Goal: Complete application form: Complete application form

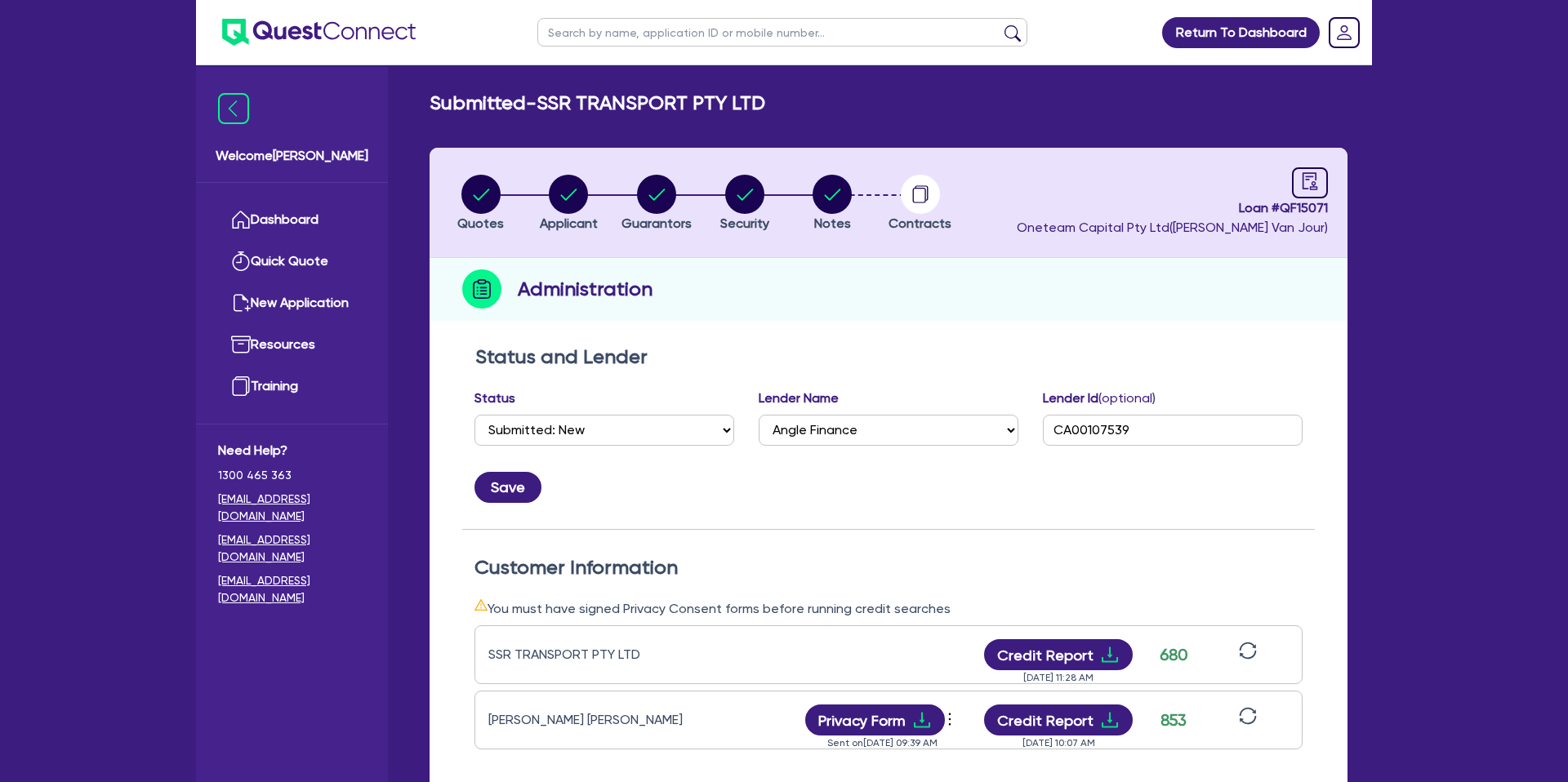
select select "SUBMITTED_NEW"
select select "Angle Finance"
click at [305, 229] on link "Dashboard" at bounding box center [291, 220] width 148 height 41
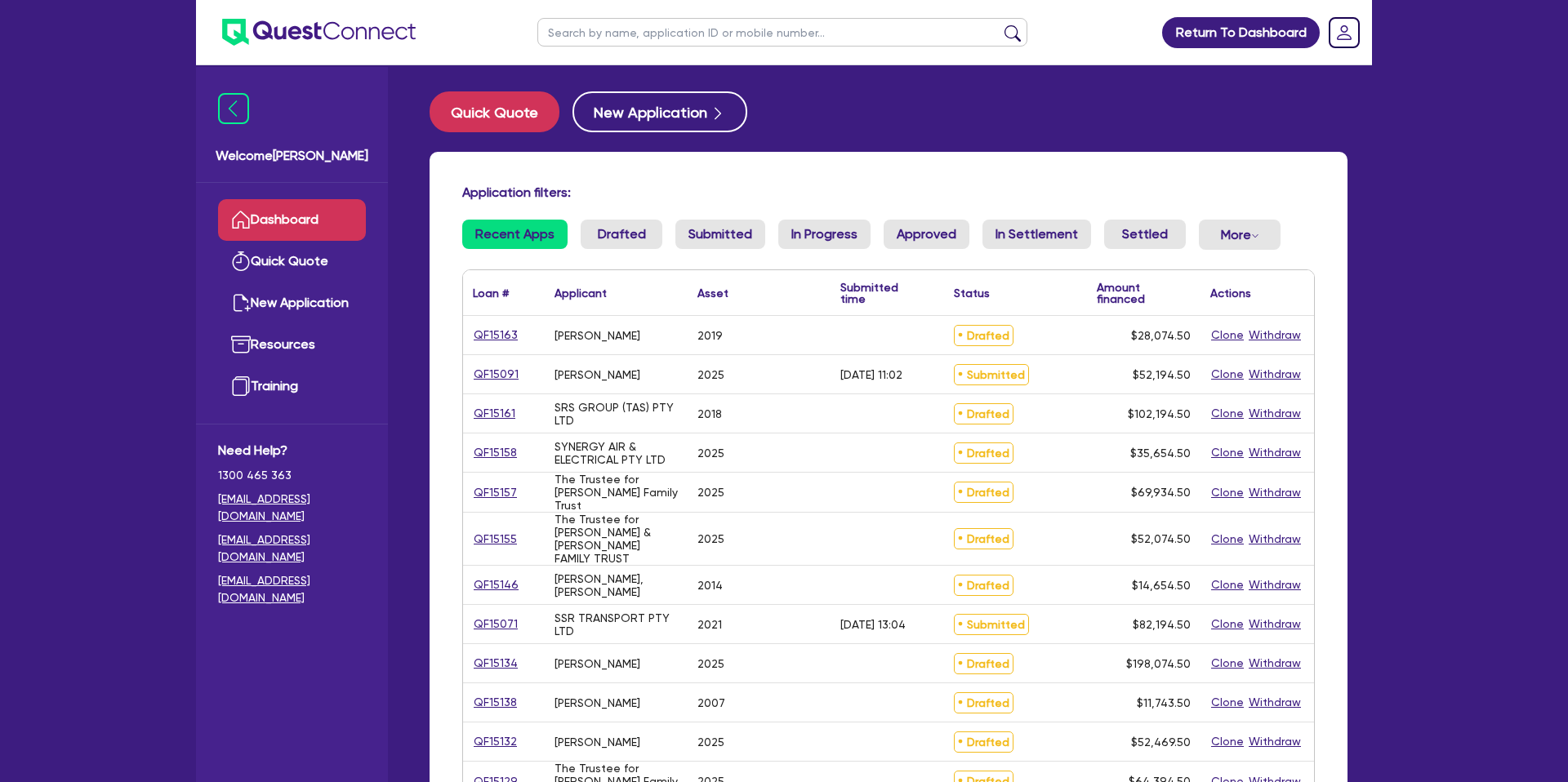
click at [642, 22] on input "text" at bounding box center [782, 32] width 490 height 29
type input "[PERSON_NAME]"
click at [999, 25] on button "submit" at bounding box center [1012, 36] width 26 height 23
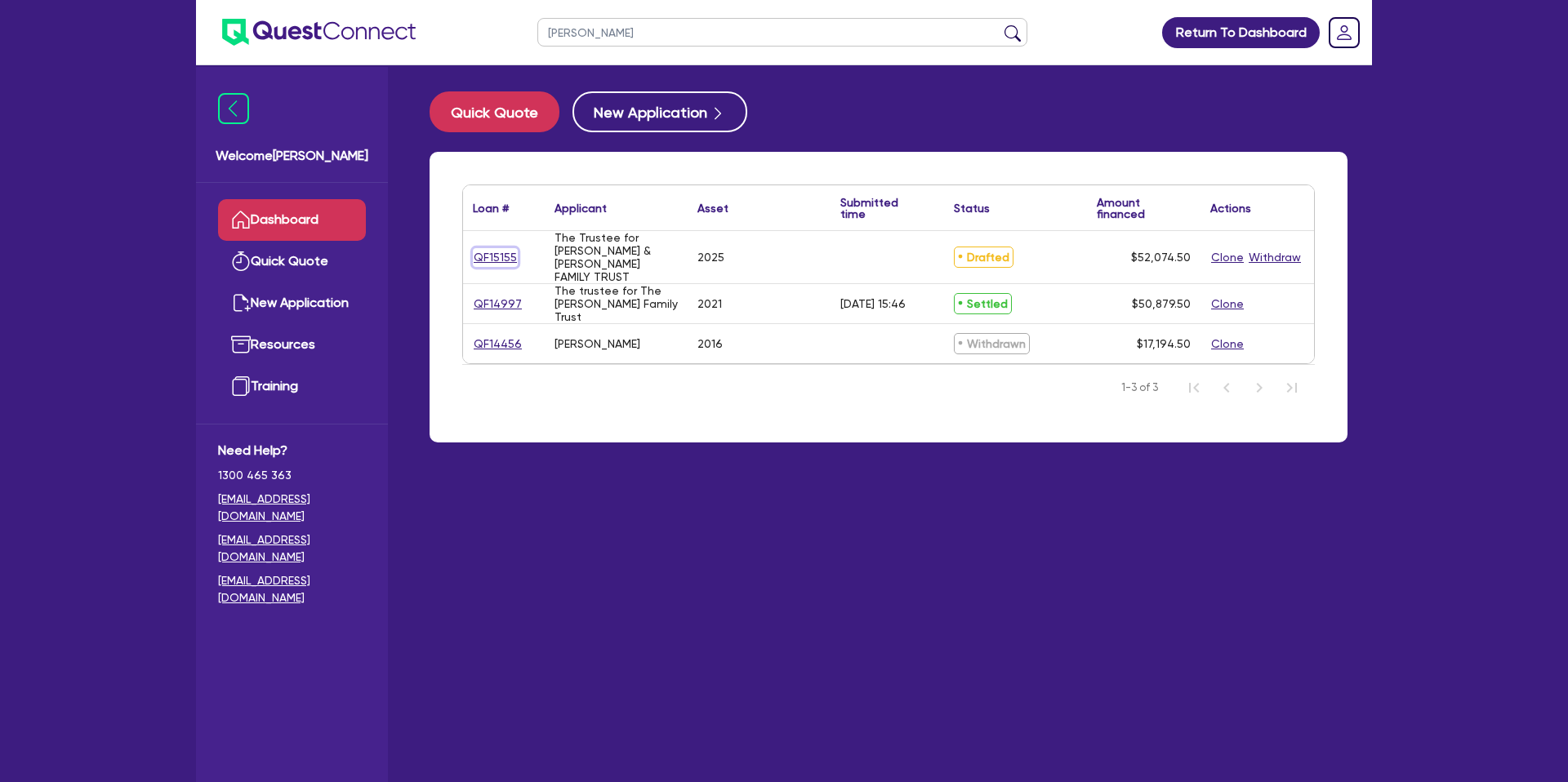
click at [499, 261] on link "QF15155" at bounding box center [495, 257] width 45 height 19
select select "CARS_AND_LIGHT_TRUCKS"
select select "PASSENGER_VEHICLES"
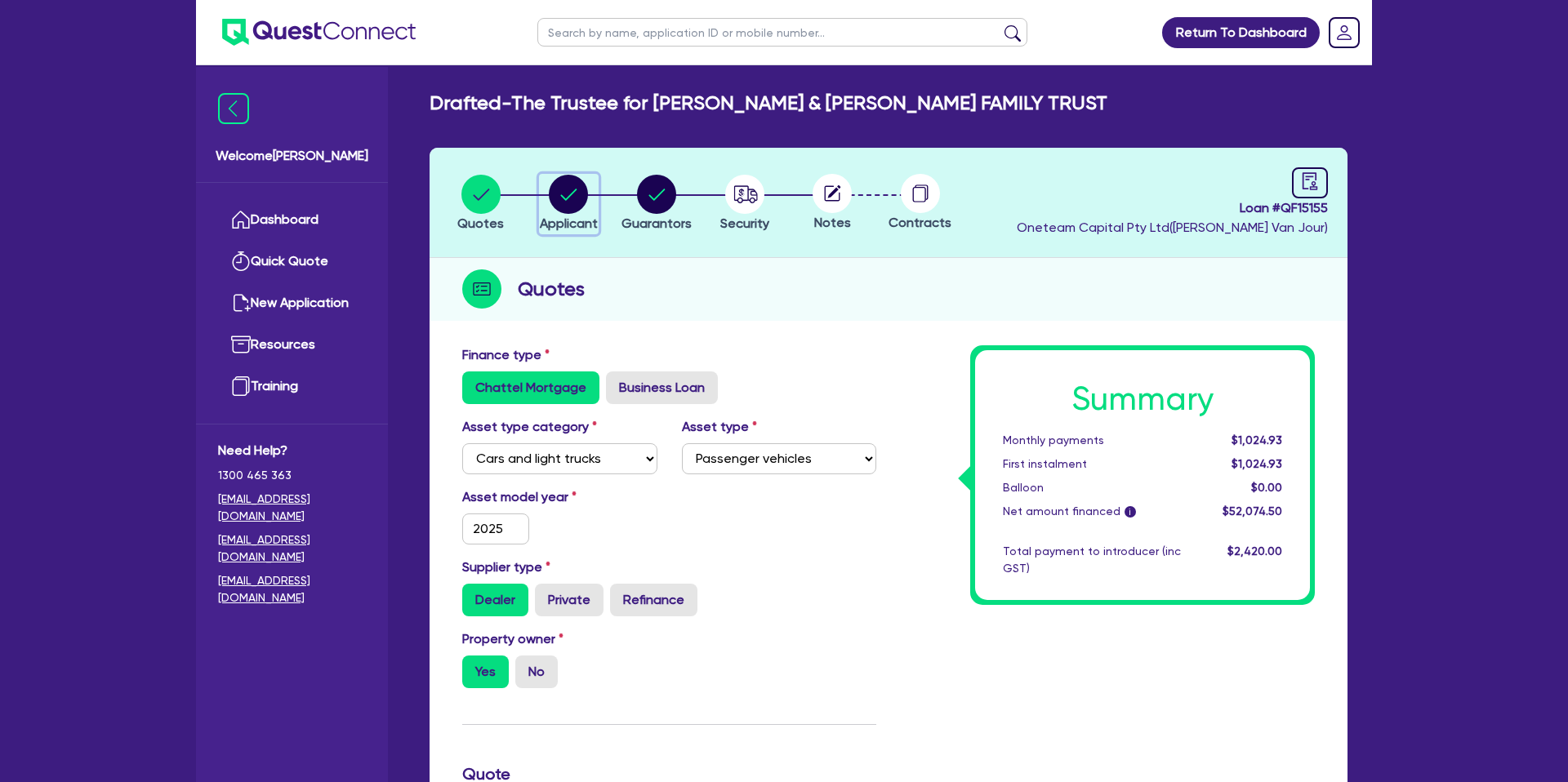
click at [573, 190] on circle "button" at bounding box center [568, 194] width 39 height 39
select select "TRUST"
select select "INDIVIDUAL"
select select "BUILDING_CONSTRUCTION"
select select "TRADES_SERVICES_CONSUMERS"
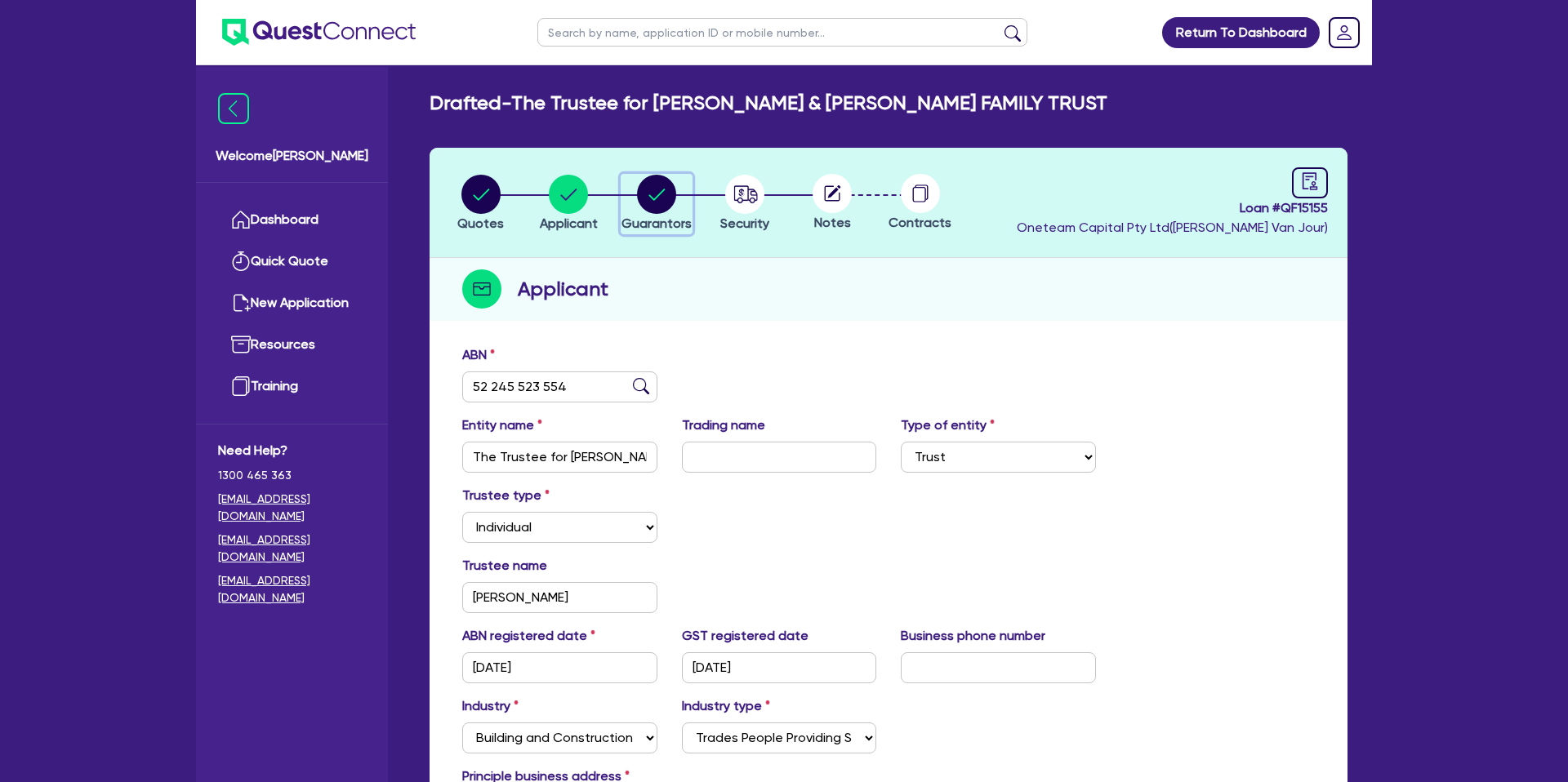
click at [658, 199] on circle "button" at bounding box center [656, 194] width 39 height 39
select select "MR"
select select "QLD"
select select "MARRIED"
select select "PROPERTY"
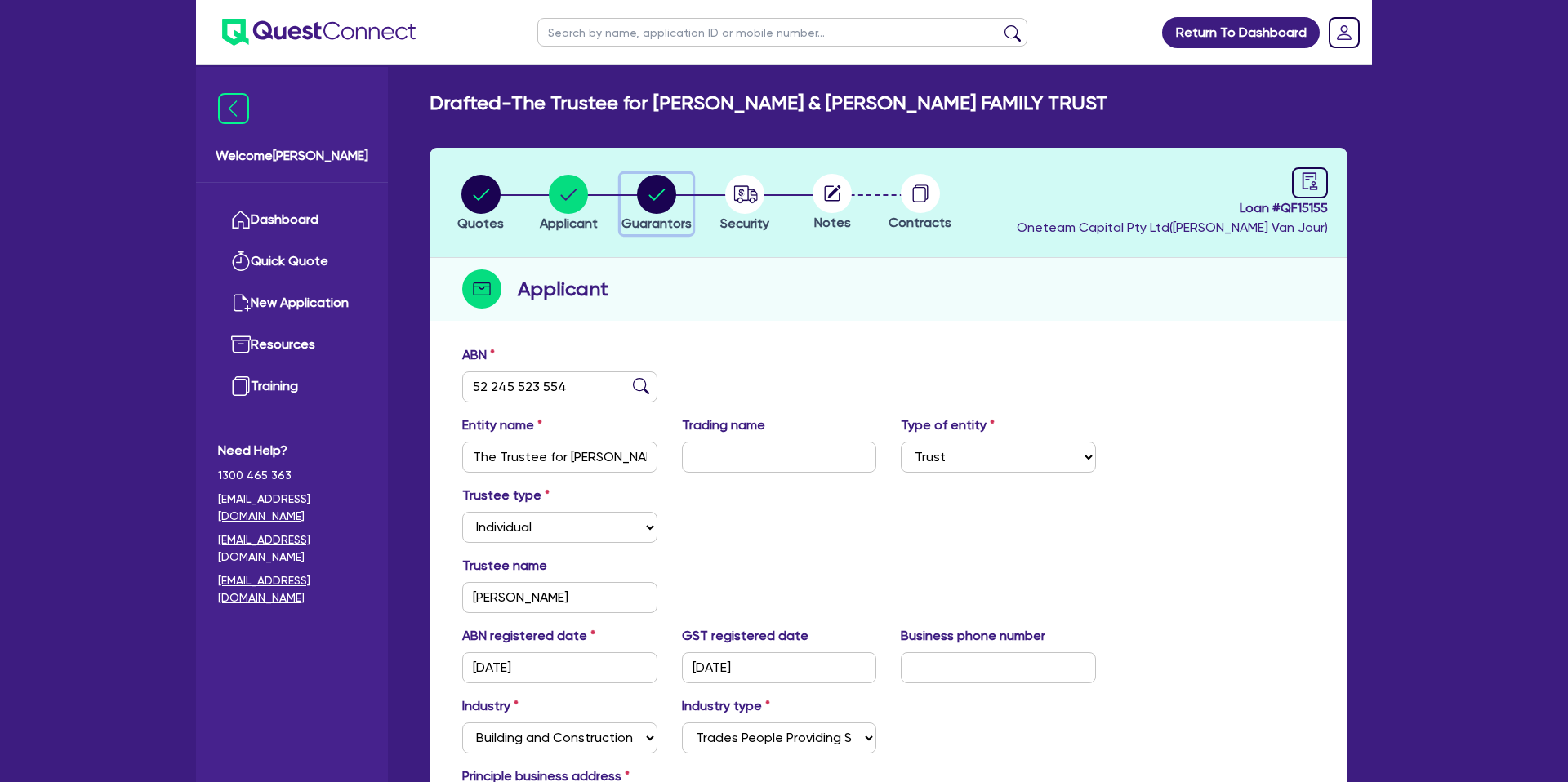
select select "CASH"
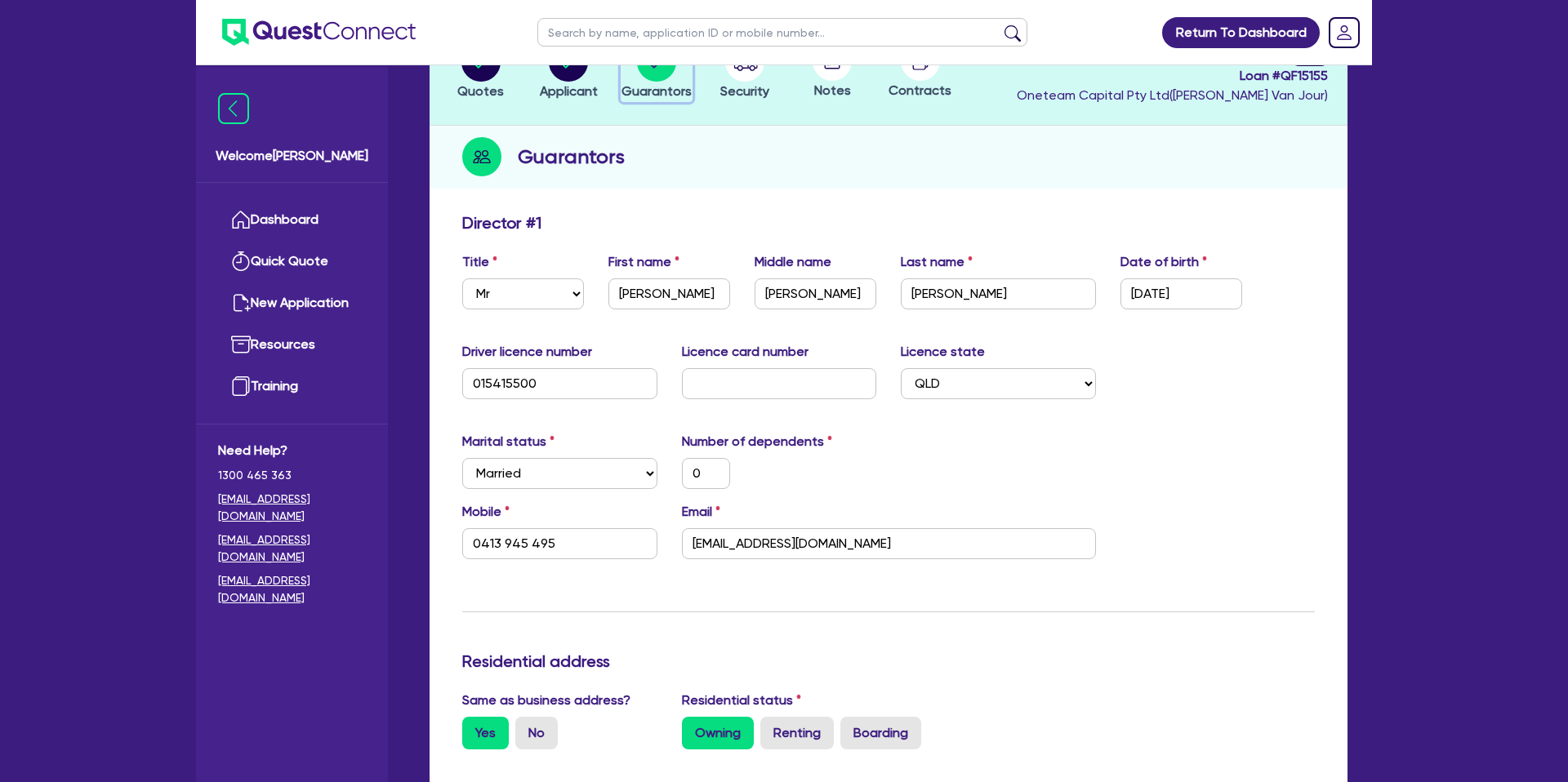
scroll to position [134, 0]
click at [744, 542] on input "[EMAIL_ADDRESS][DOMAIN_NAME]" at bounding box center [889, 541] width 414 height 31
click at [815, 98] on header "Quotes Applicant [GEOGRAPHIC_DATA] Security Notes Contracts Loan # QF15155 Onet…" at bounding box center [888, 69] width 918 height 110
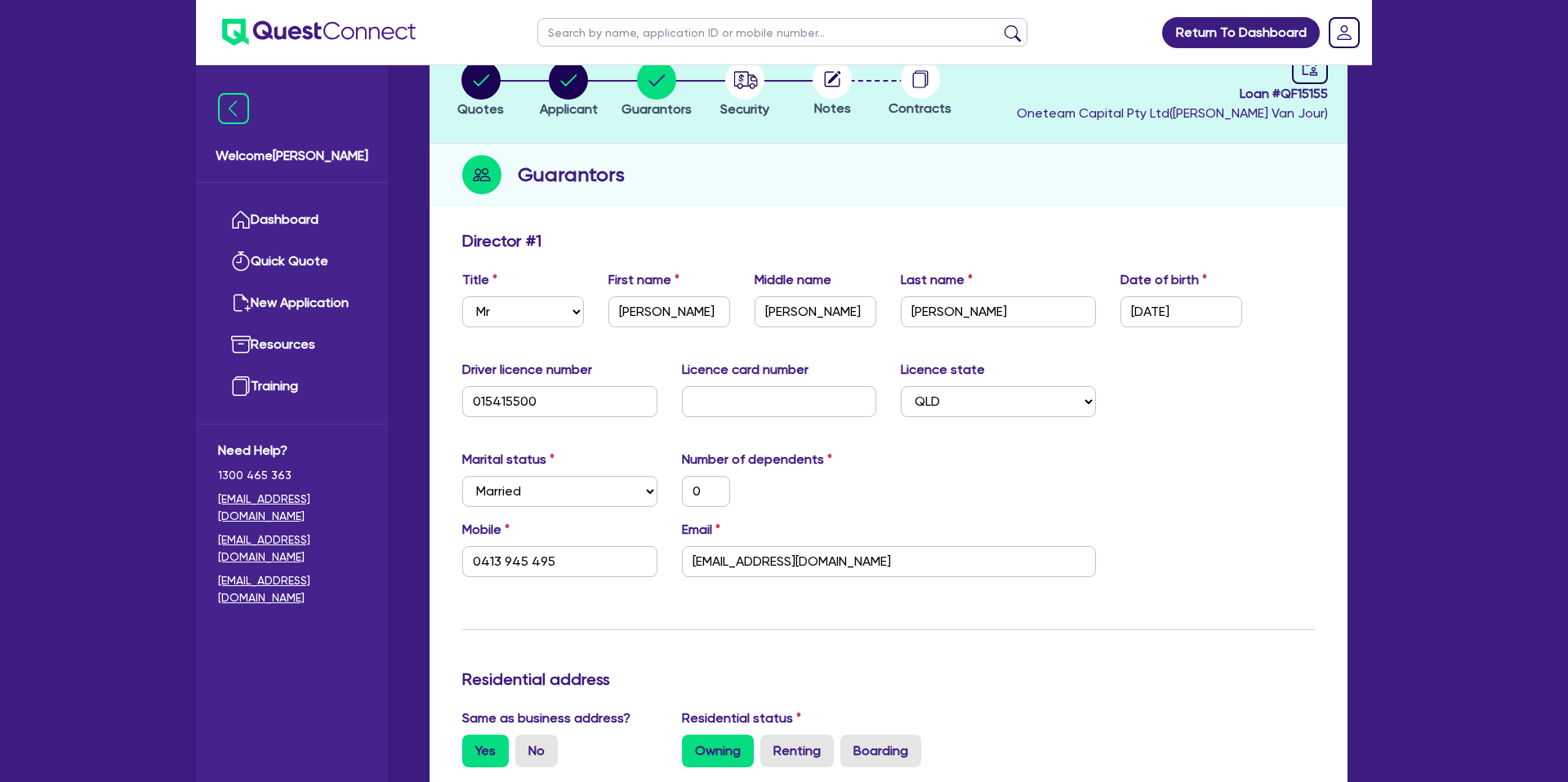
scroll to position [0, 0]
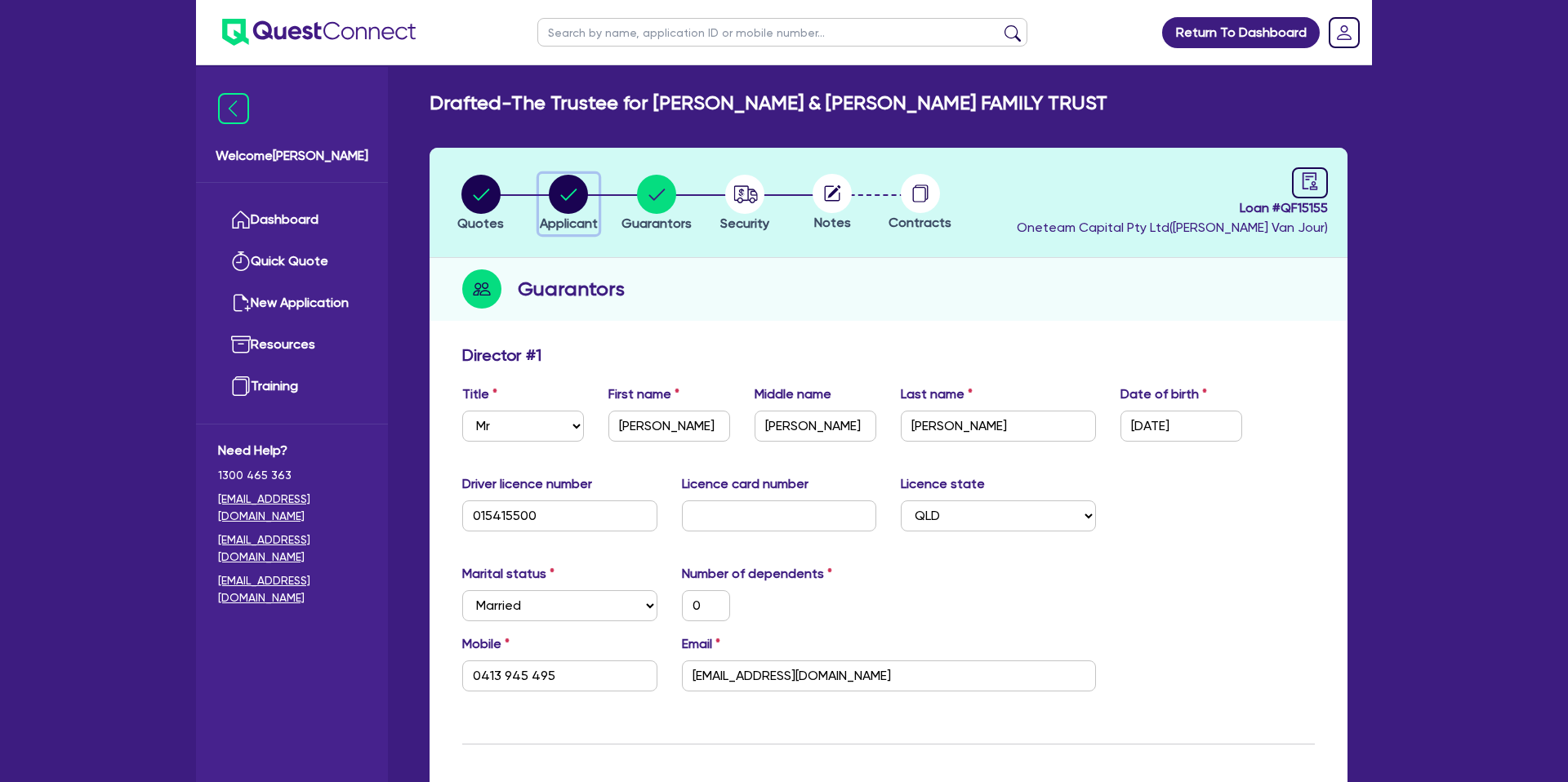
click at [551, 196] on circle "button" at bounding box center [568, 194] width 39 height 39
select select "TRUST"
select select "INDIVIDUAL"
select select "BUILDING_CONSTRUCTION"
select select "TRADES_SERVICES_CONSUMERS"
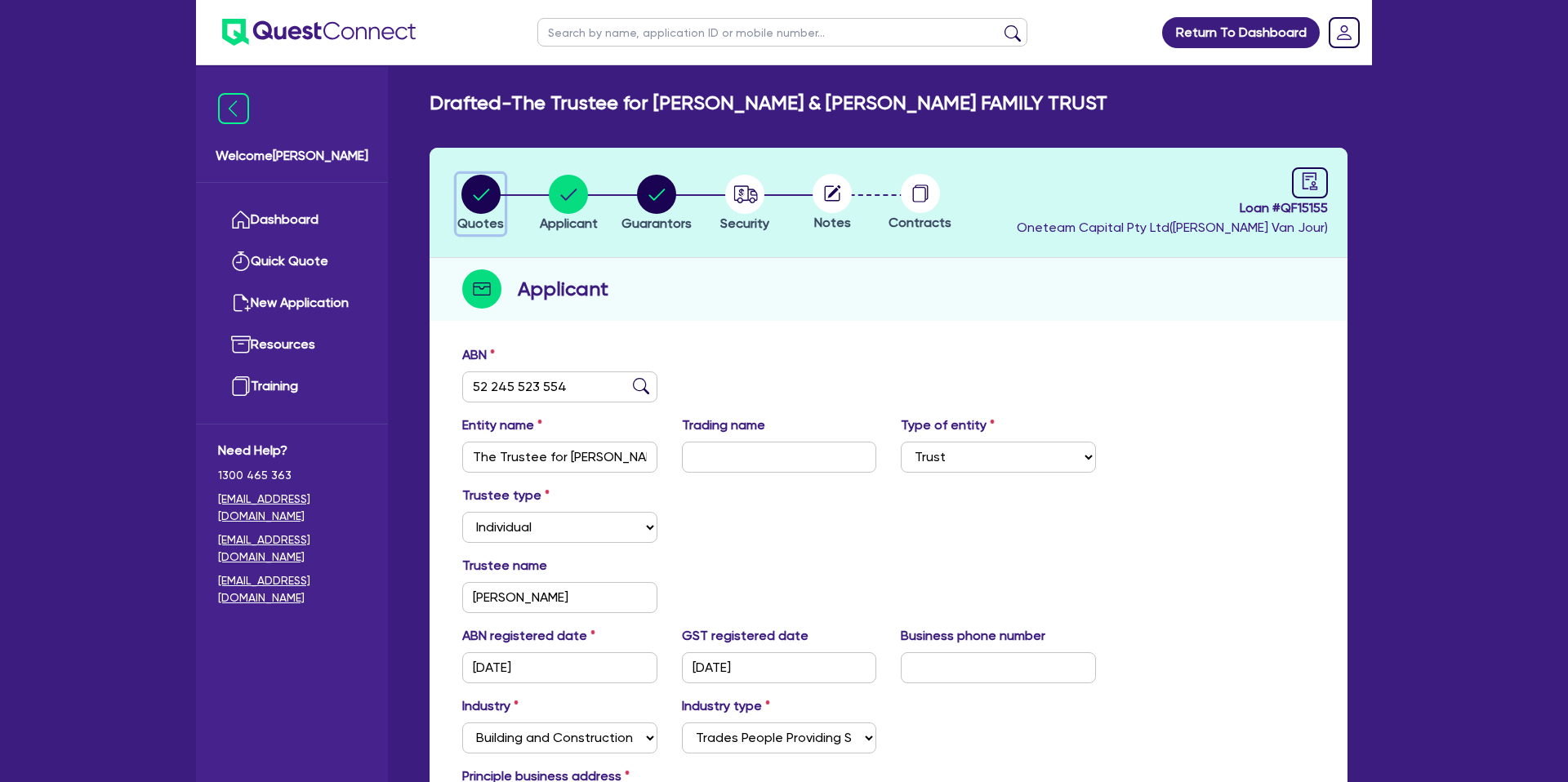
click at [493, 194] on circle "button" at bounding box center [480, 194] width 39 height 39
select select "CARS_AND_LIGHT_TRUCKS"
select select "PASSENGER_VEHICLES"
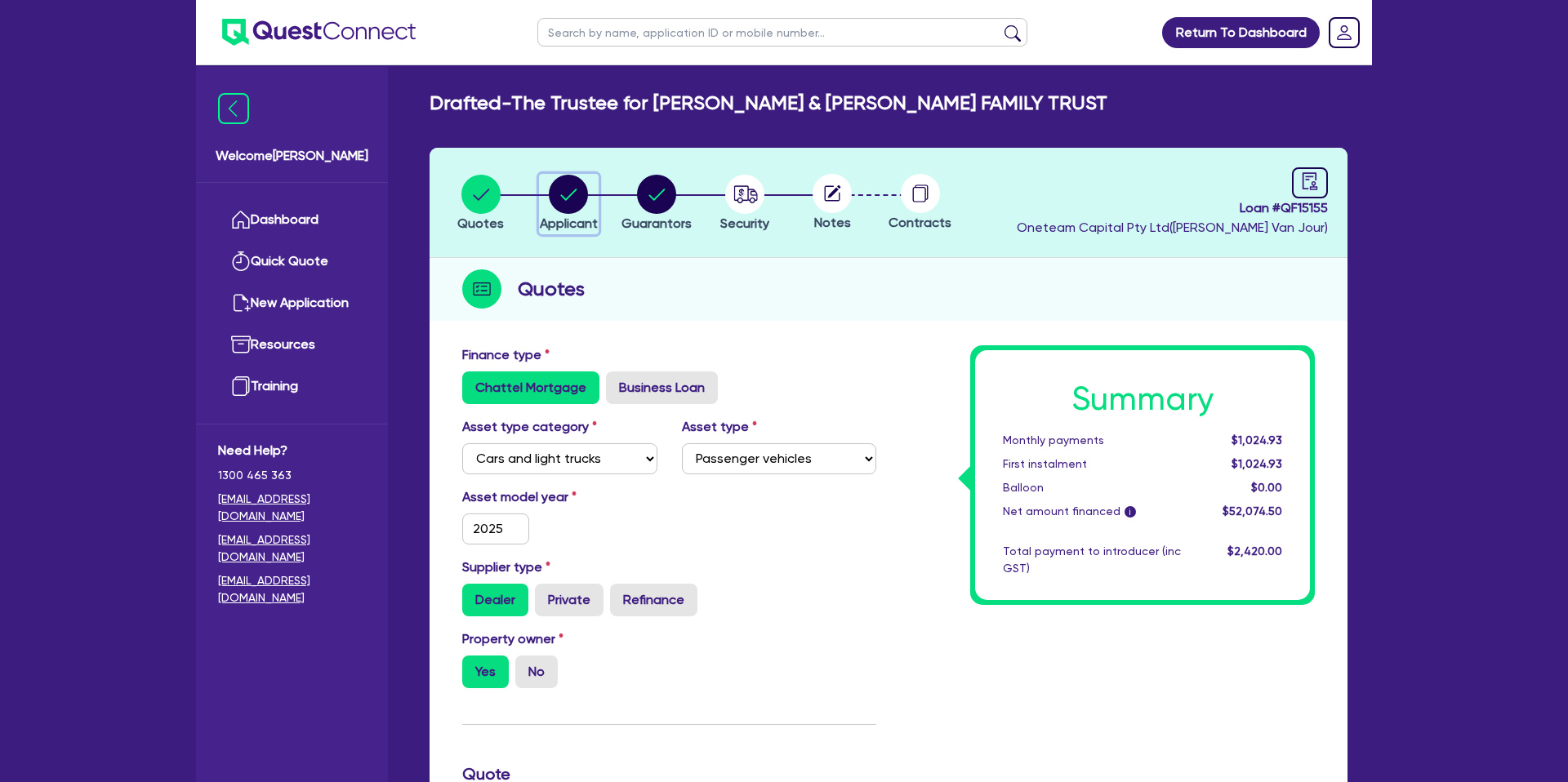
click at [579, 190] on circle "button" at bounding box center [568, 194] width 39 height 39
select select "TRUST"
select select "INDIVIDUAL"
select select "BUILDING_CONSTRUCTION"
select select "TRADES_SERVICES_CONSUMERS"
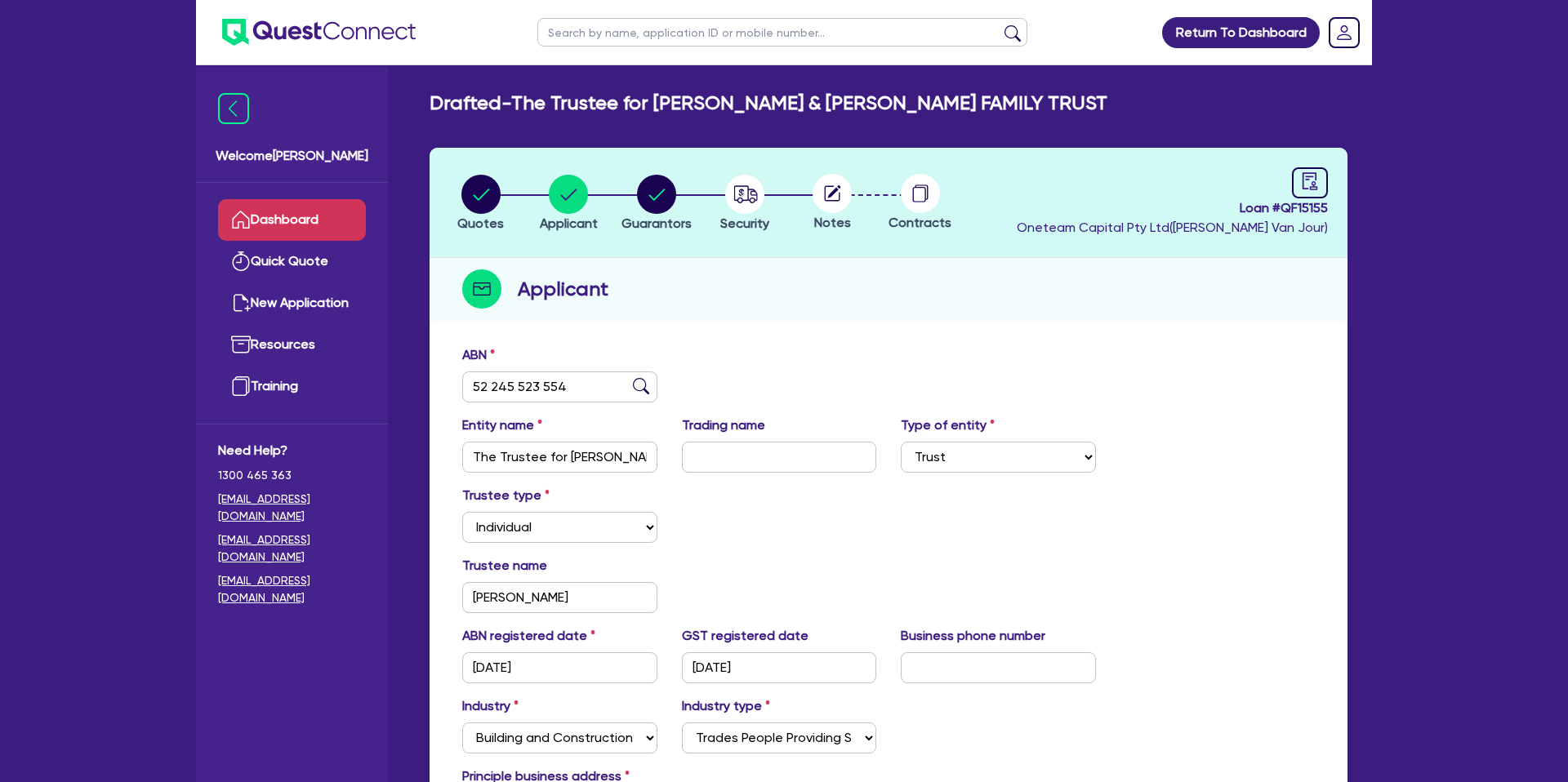
click at [311, 225] on link "Dashboard" at bounding box center [291, 220] width 148 height 41
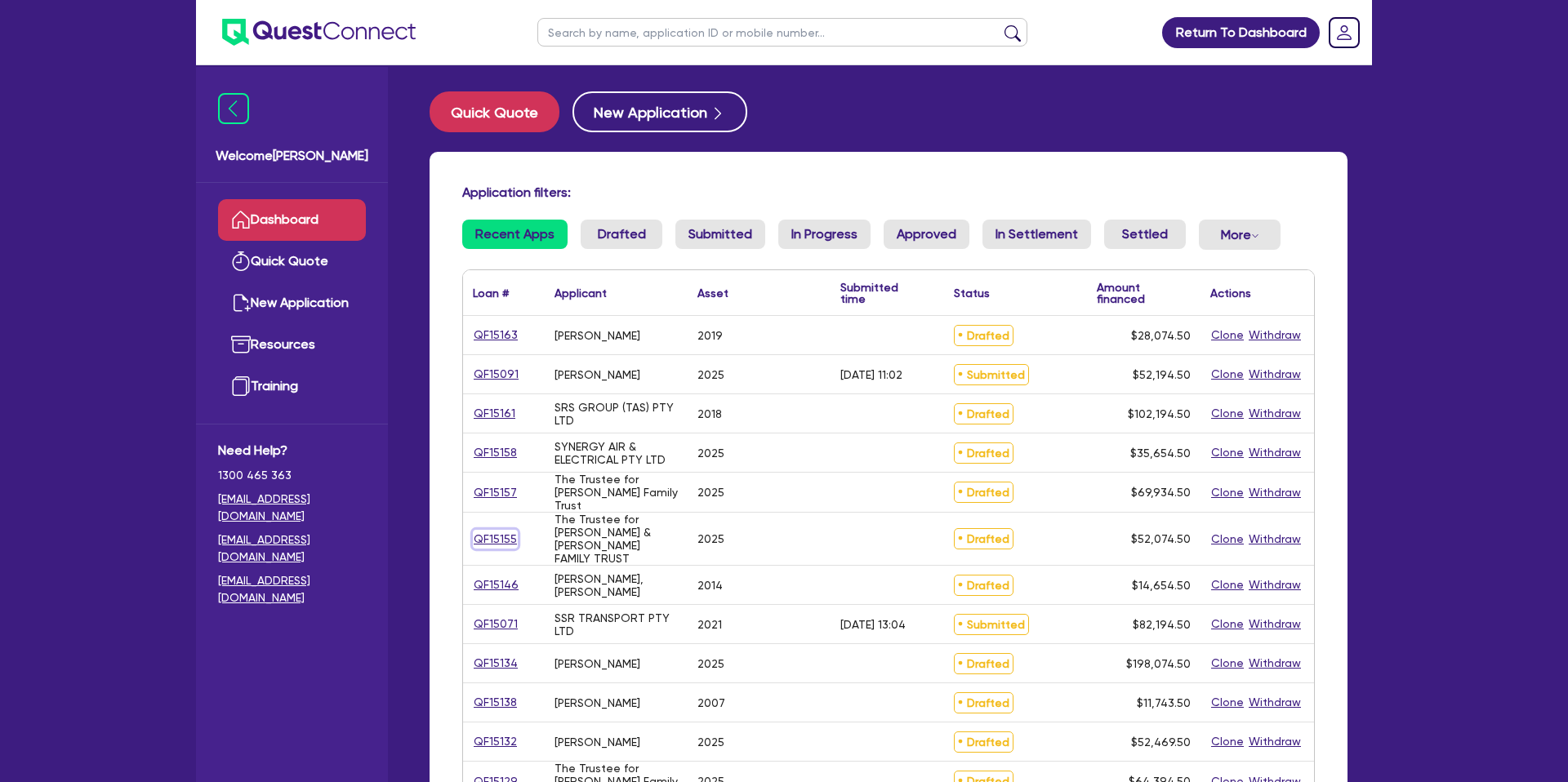
click at [504, 538] on link "QF15155" at bounding box center [495, 539] width 45 height 19
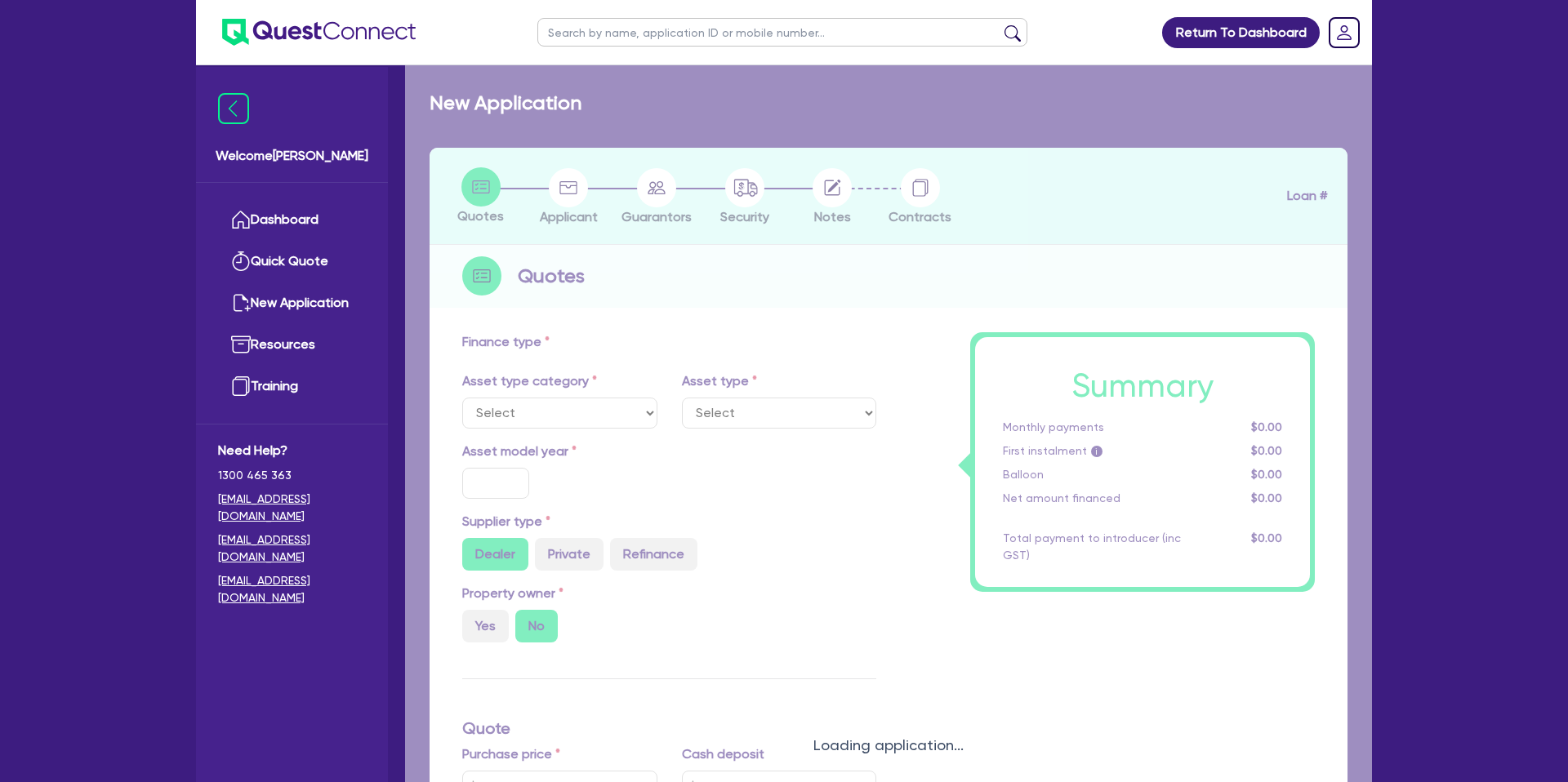
select select "CARS_AND_LIGHT_TRUCKS"
type input "2025"
radio input "true"
type input "69,900"
type input "20,900"
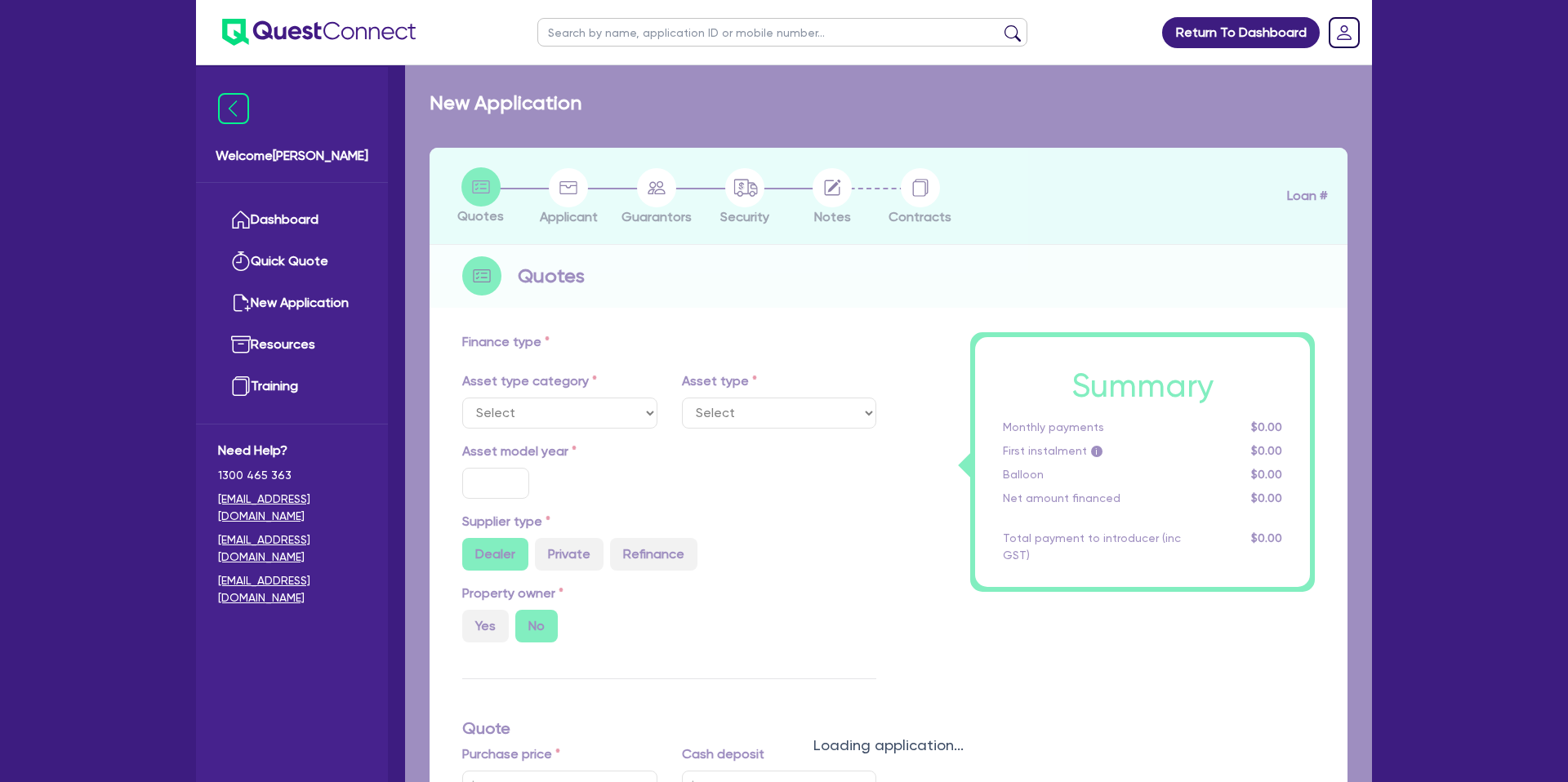
type input "6.99"
type input "2,200"
select select "PASSENGER_VEHICLES"
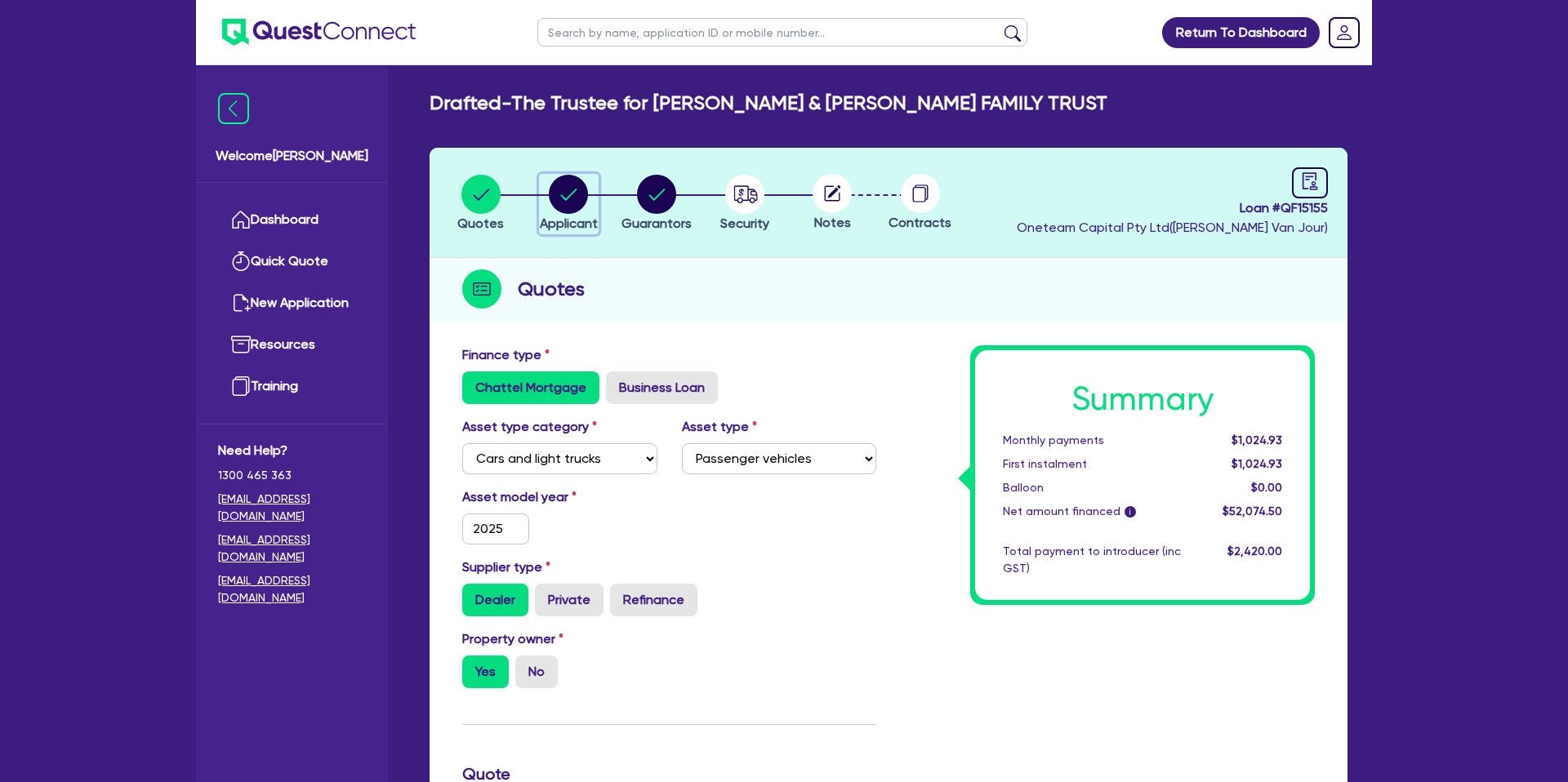
click at [575, 196] on circle "button" at bounding box center [568, 194] width 39 height 39
select select "TRUST"
select select "INDIVIDUAL"
select select "BUILDING_CONSTRUCTION"
select select "TRADES_SERVICES_CONSUMERS"
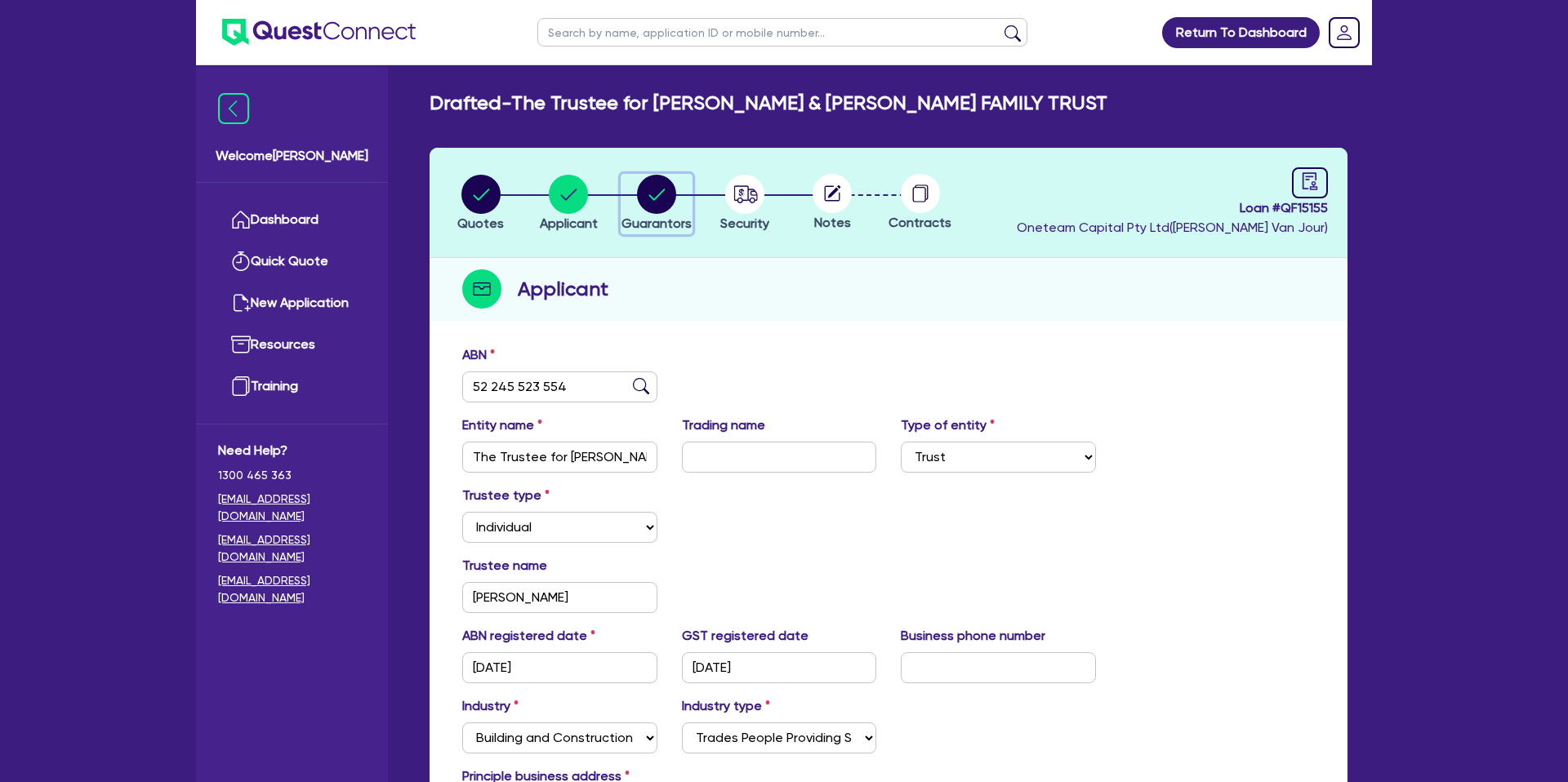
click at [662, 197] on circle "button" at bounding box center [656, 194] width 39 height 39
select select "MR"
select select "QLD"
select select "MARRIED"
select select "PROPERTY"
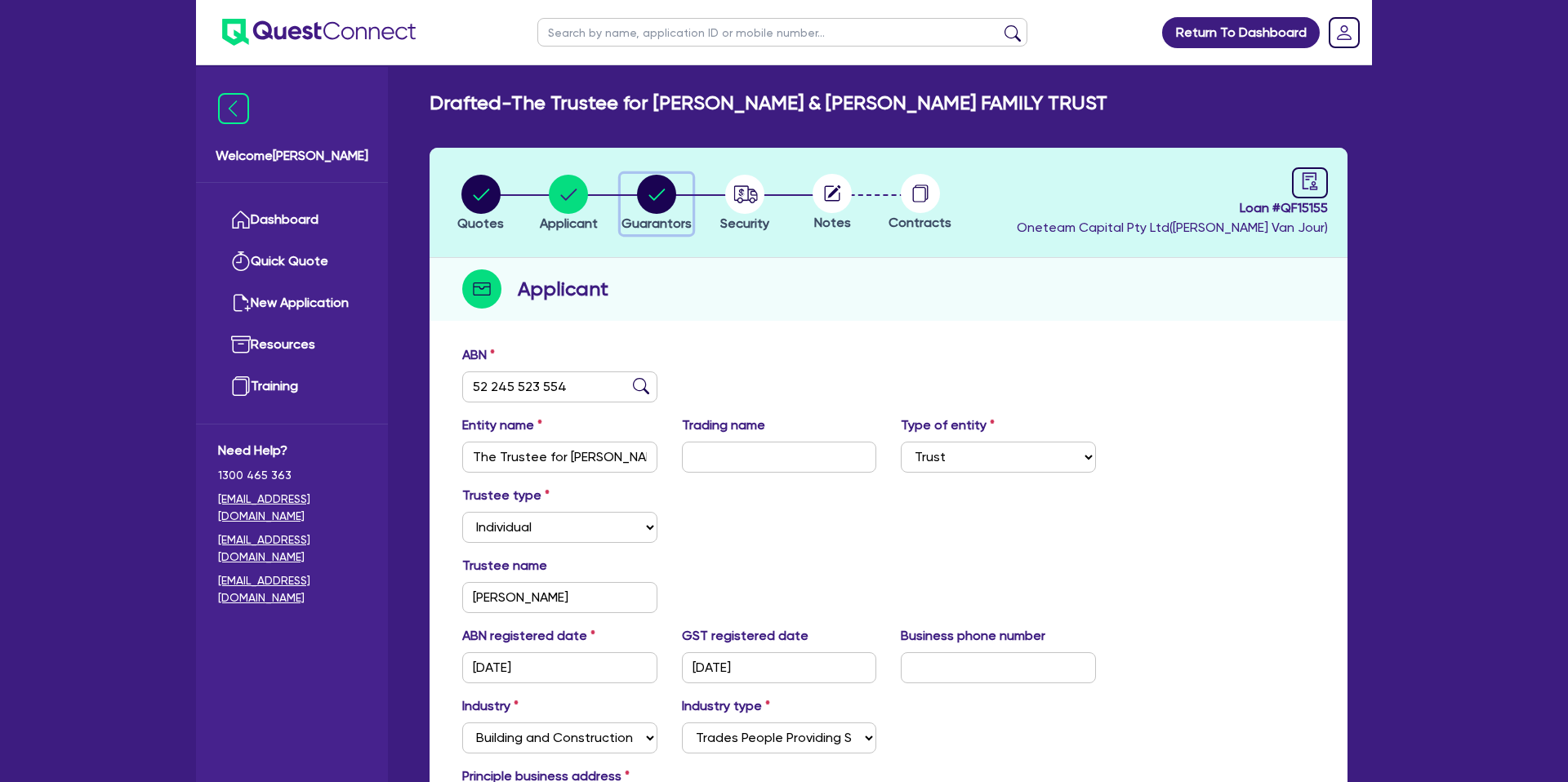
select select "CASH"
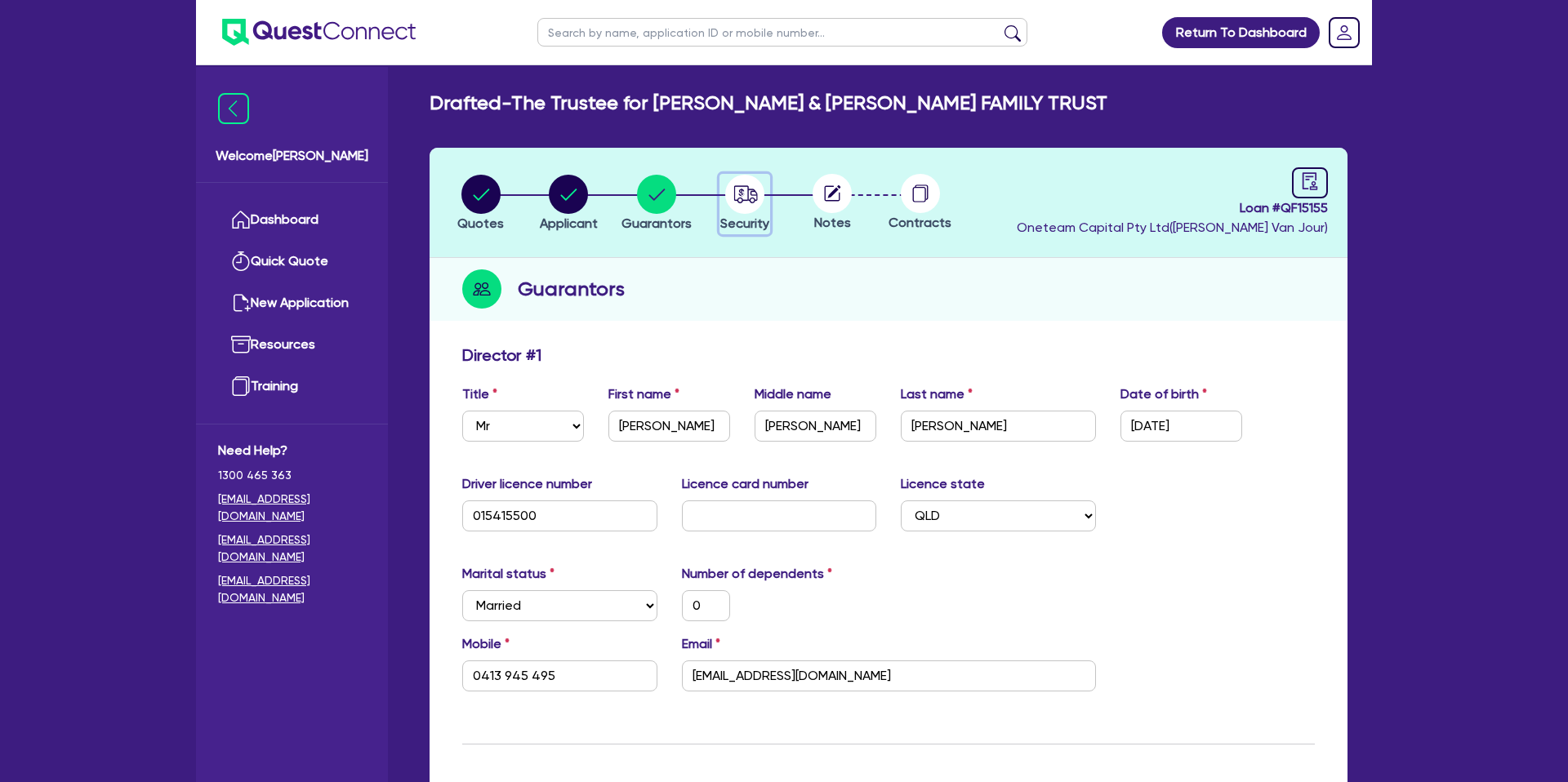
click at [746, 199] on circle "button" at bounding box center [744, 194] width 39 height 39
select select "CARS_AND_LIGHT_TRUCKS"
select select "PASSENGER_VEHICLES"
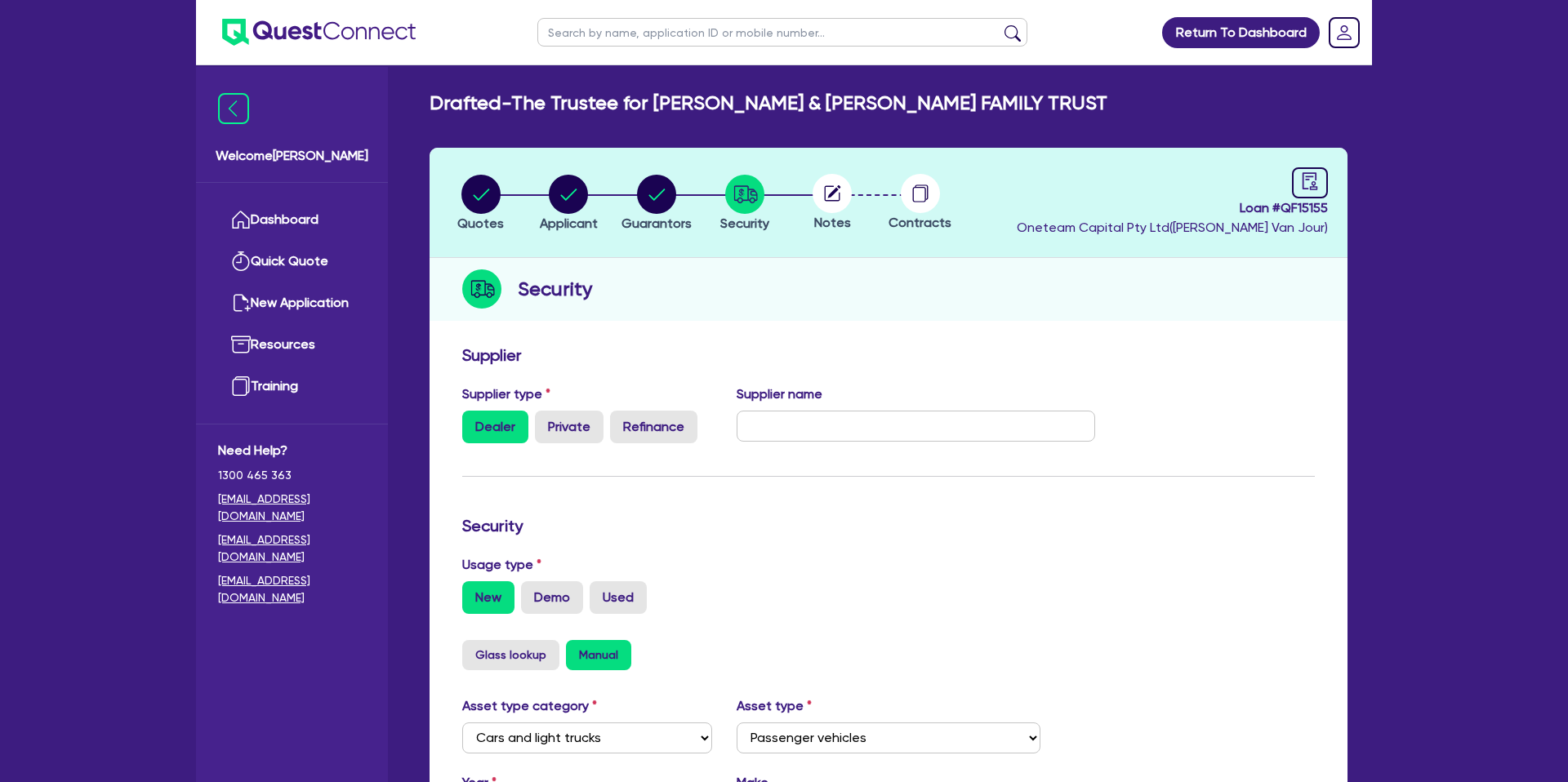
click at [677, 31] on input "text" at bounding box center [782, 32] width 490 height 29
type input "[PERSON_NAME]"
click button "submit" at bounding box center [1012, 36] width 26 height 23
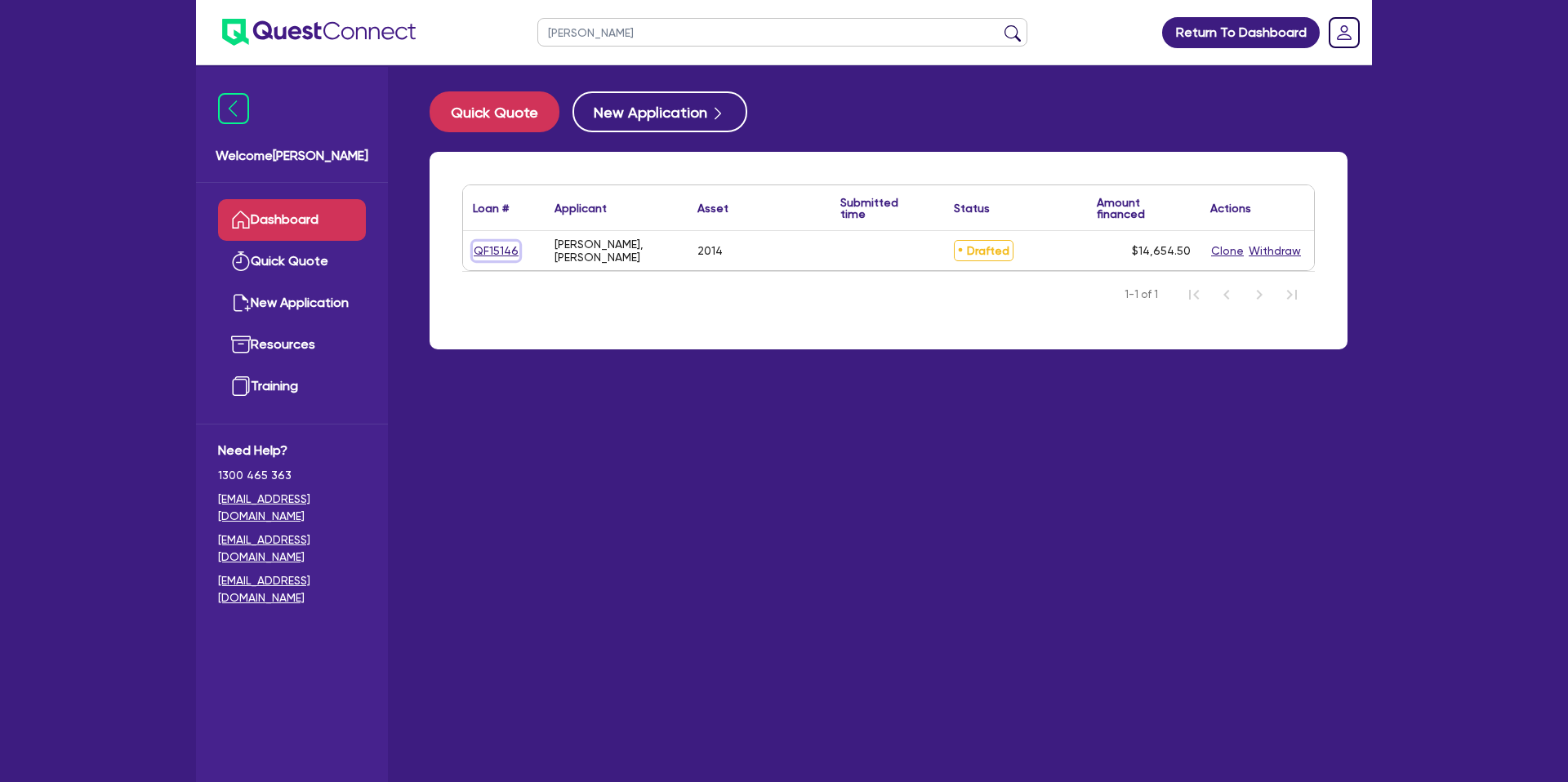
click at [493, 253] on link "QF15146" at bounding box center [496, 251] width 46 height 19
select select "CARS_AND_LIGHT_TRUCKS"
select select "PASSENGER_VEHICLES"
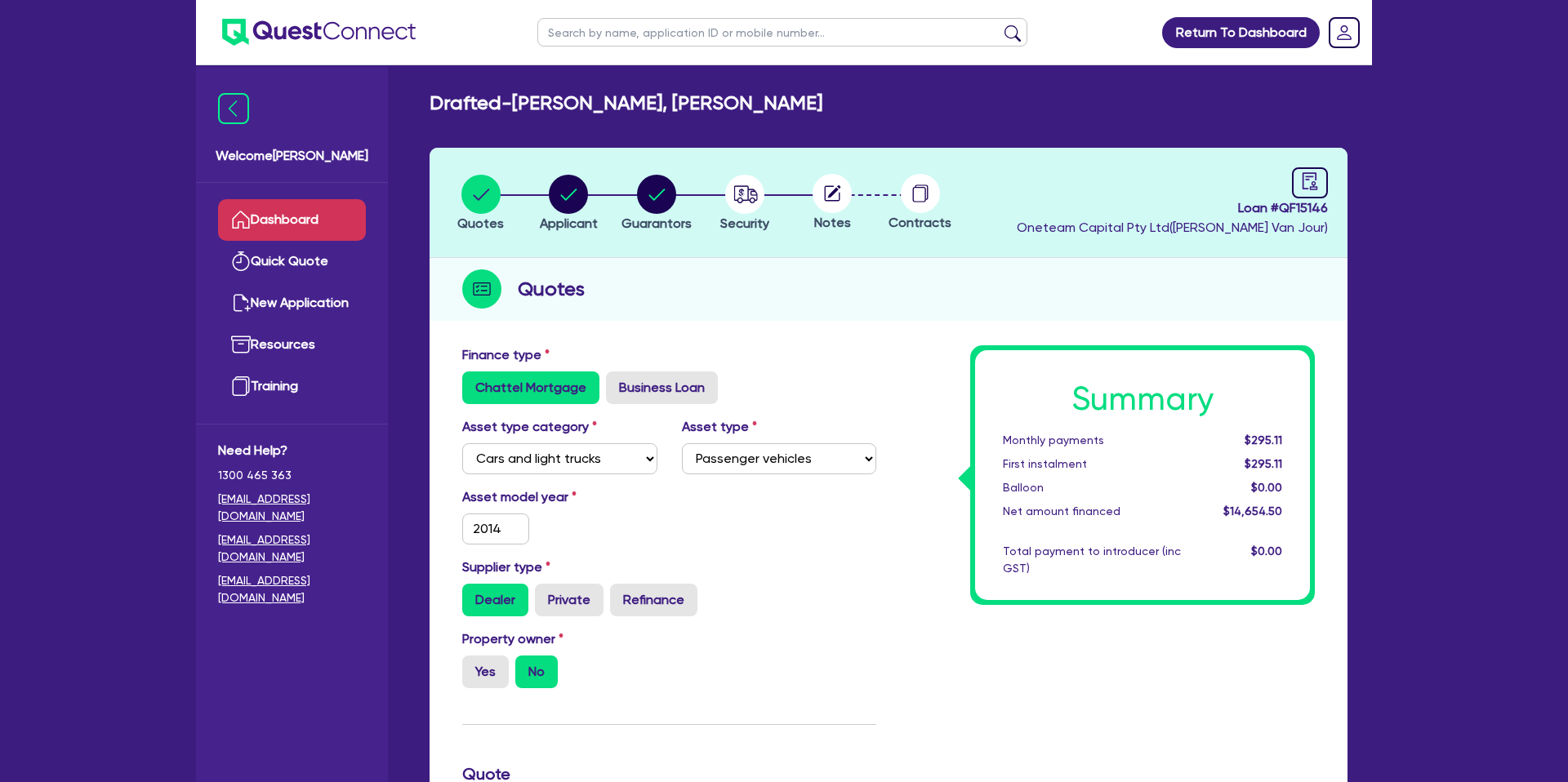
click at [273, 218] on link "Dashboard" at bounding box center [291, 220] width 148 height 41
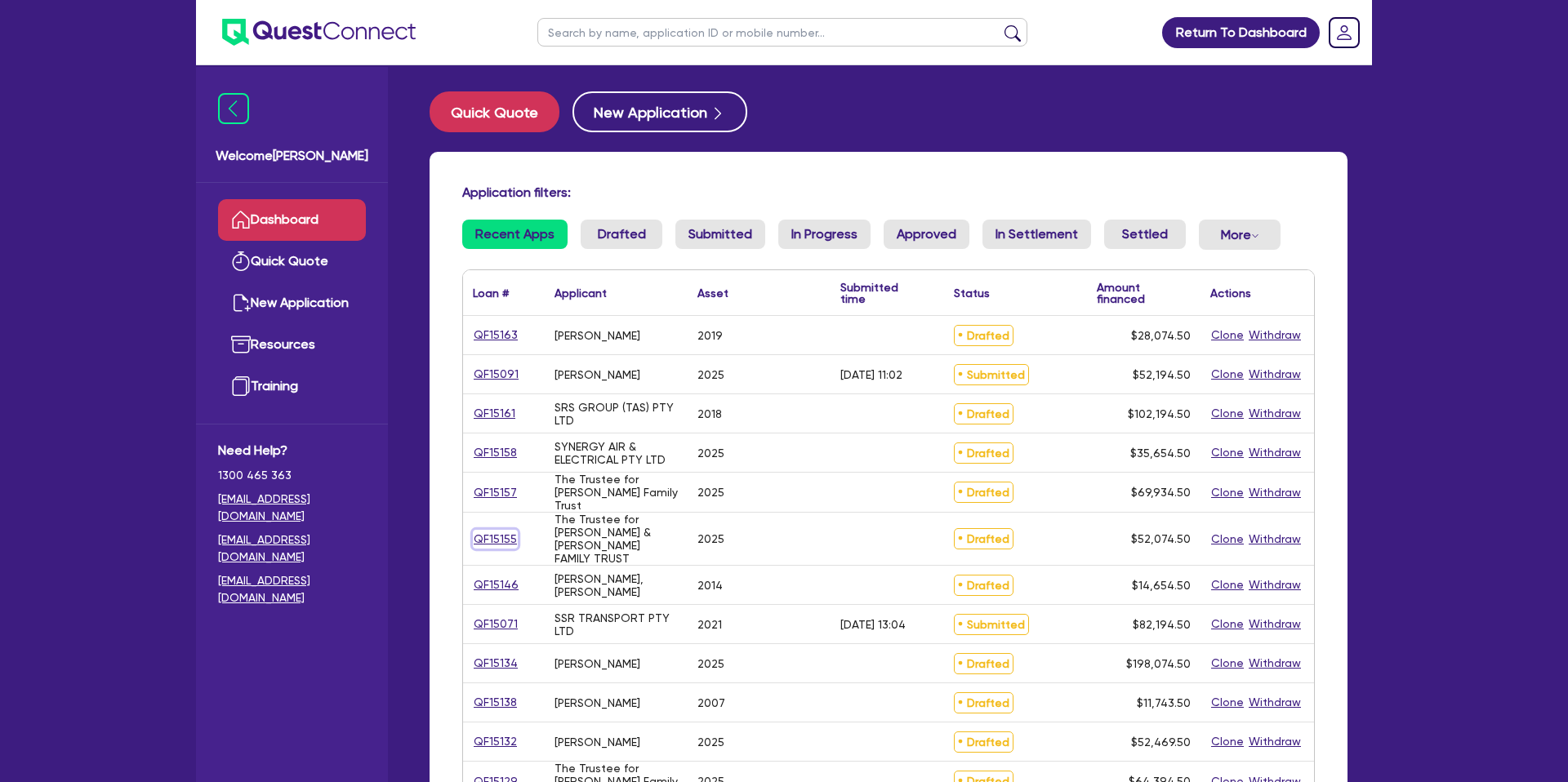
click at [503, 540] on link "QF15155" at bounding box center [495, 539] width 45 height 19
select select "CARS_AND_LIGHT_TRUCKS"
select select "PASSENGER_VEHICLES"
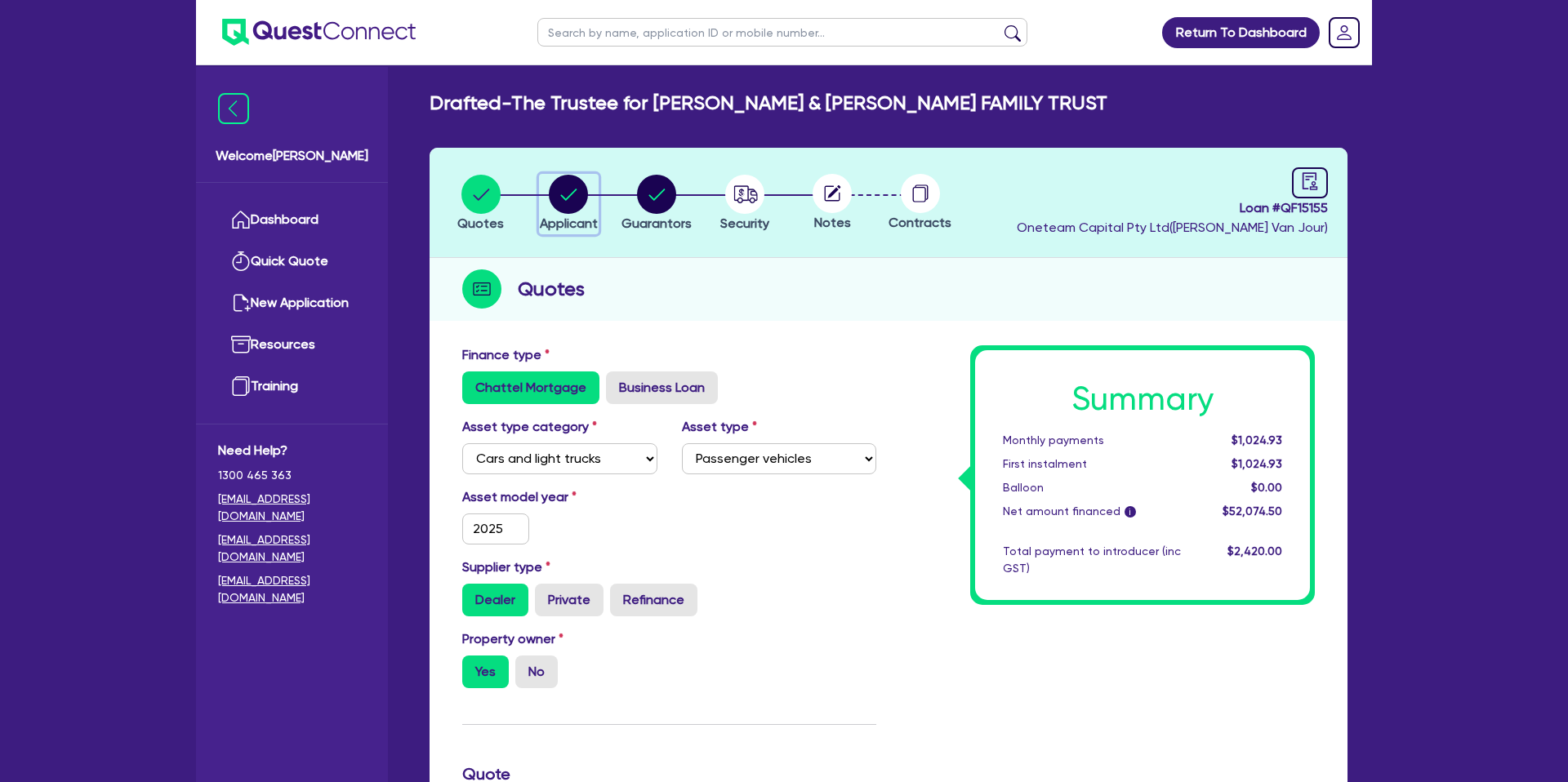
click at [570, 199] on circle "button" at bounding box center [568, 194] width 39 height 39
select select "TRUST"
select select "INDIVIDUAL"
select select "BUILDING_CONSTRUCTION"
select select "TRADES_SERVICES_CONSUMERS"
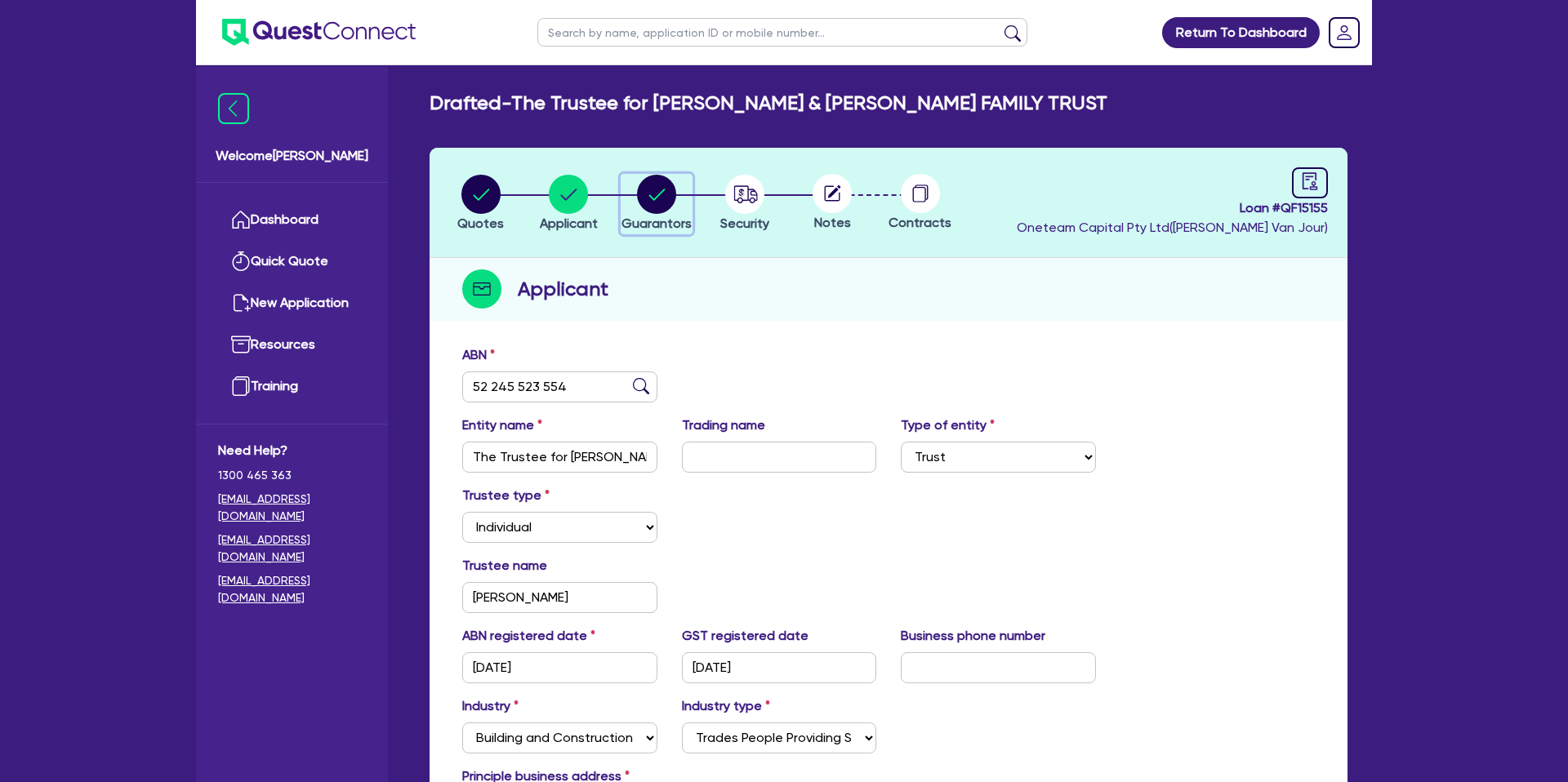
click at [664, 192] on circle "button" at bounding box center [656, 194] width 39 height 39
select select "MR"
select select "QLD"
select select "MARRIED"
select select "PROPERTY"
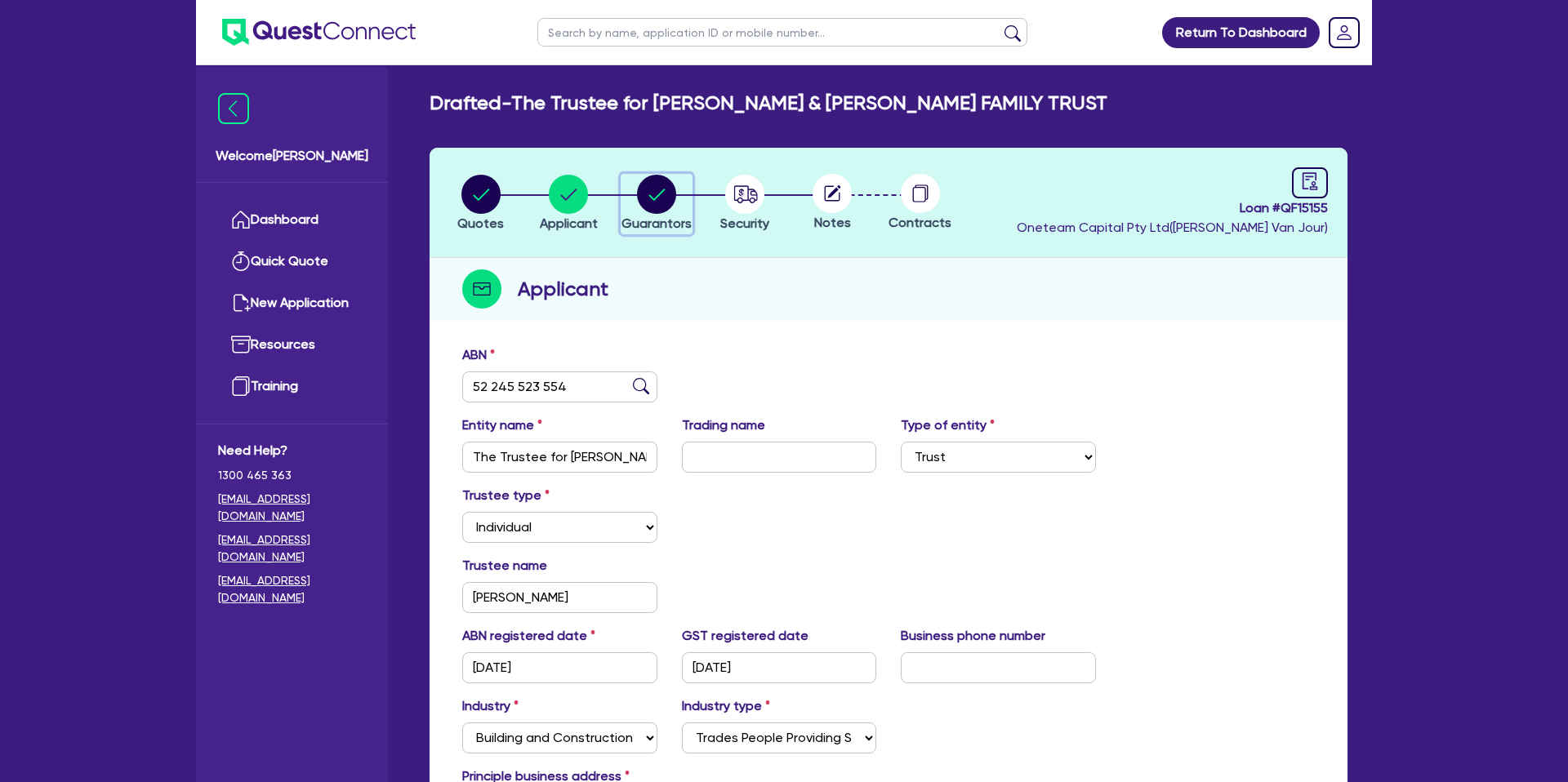
select select "CASH"
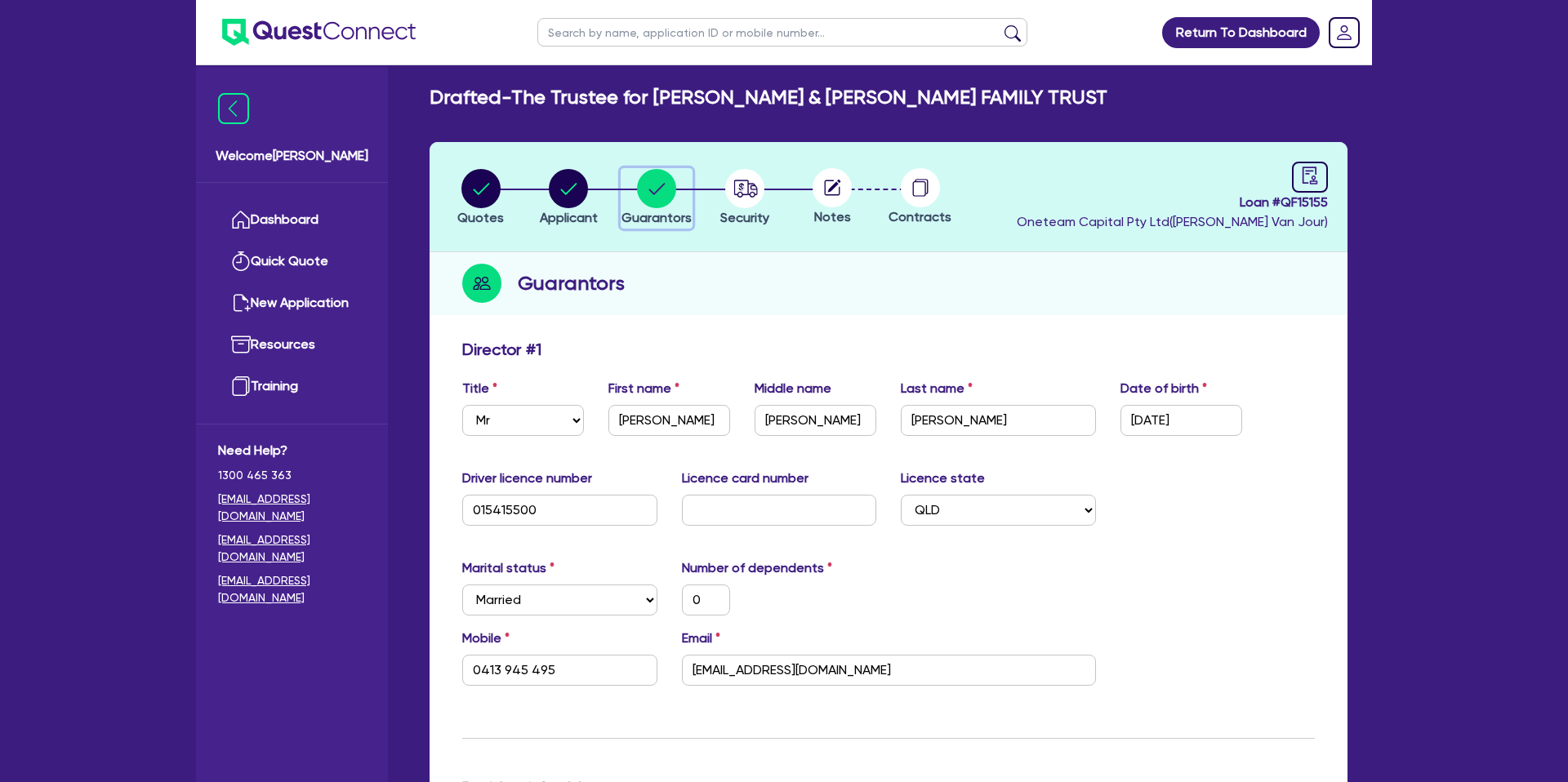
scroll to position [2, 0]
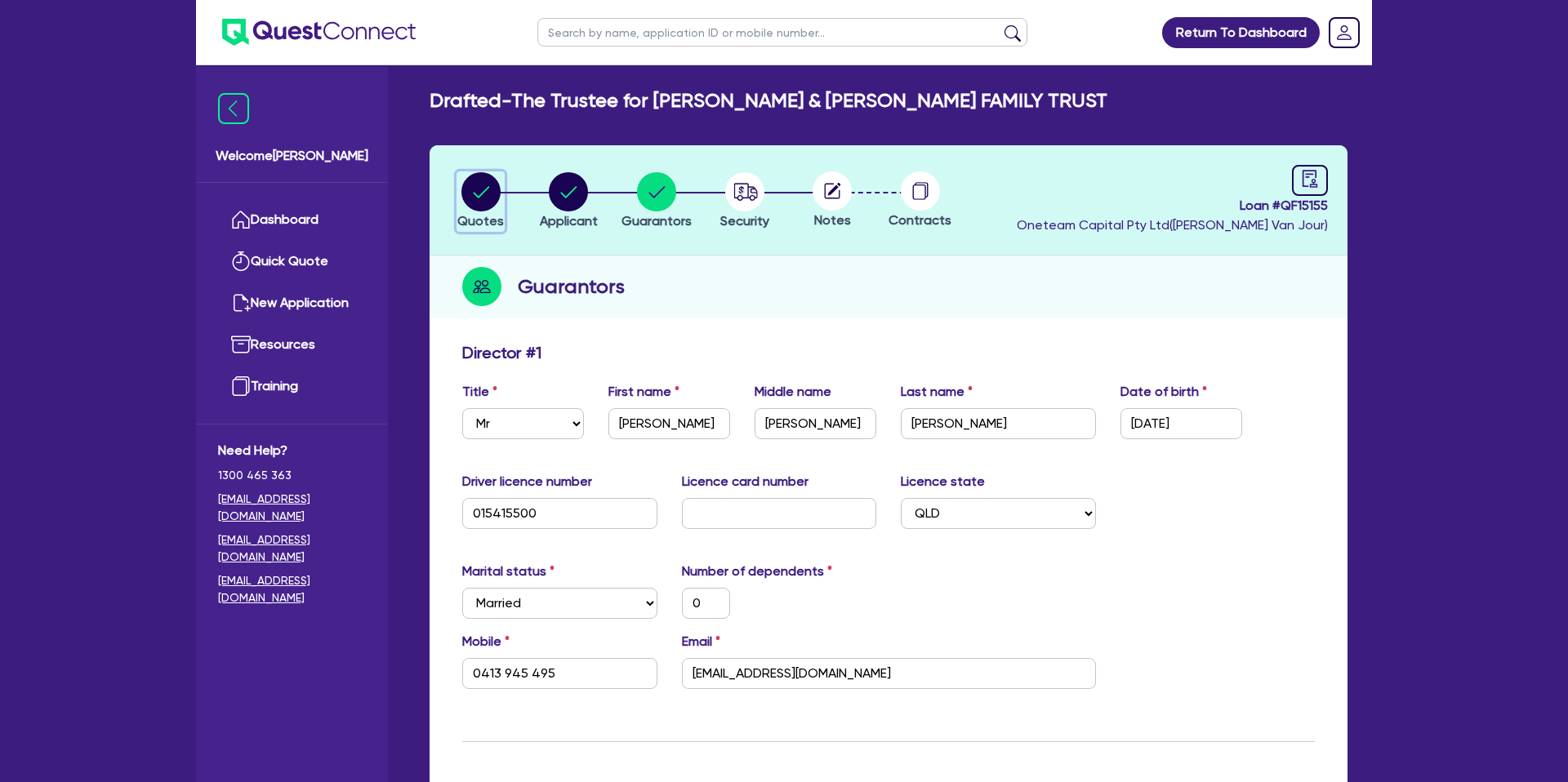
click at [480, 196] on circle "button" at bounding box center [480, 191] width 39 height 39
select select "CARS_AND_LIGHT_TRUCKS"
select select "PASSENGER_VEHICLES"
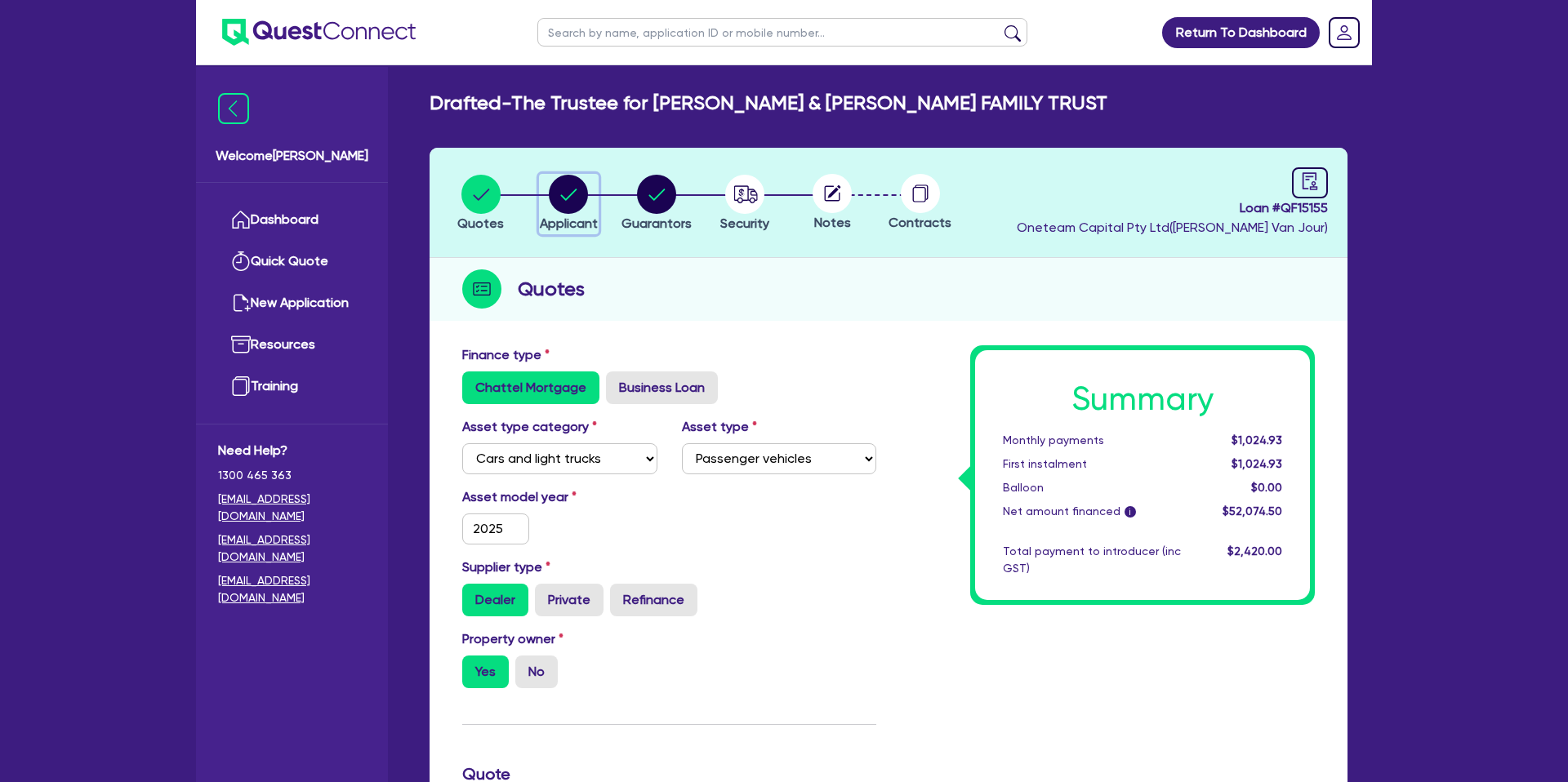
click at [556, 193] on circle "button" at bounding box center [568, 194] width 39 height 39
select select "TRUST"
select select "INDIVIDUAL"
select select "BUILDING_CONSTRUCTION"
select select "TRADES_SERVICES_CONSUMERS"
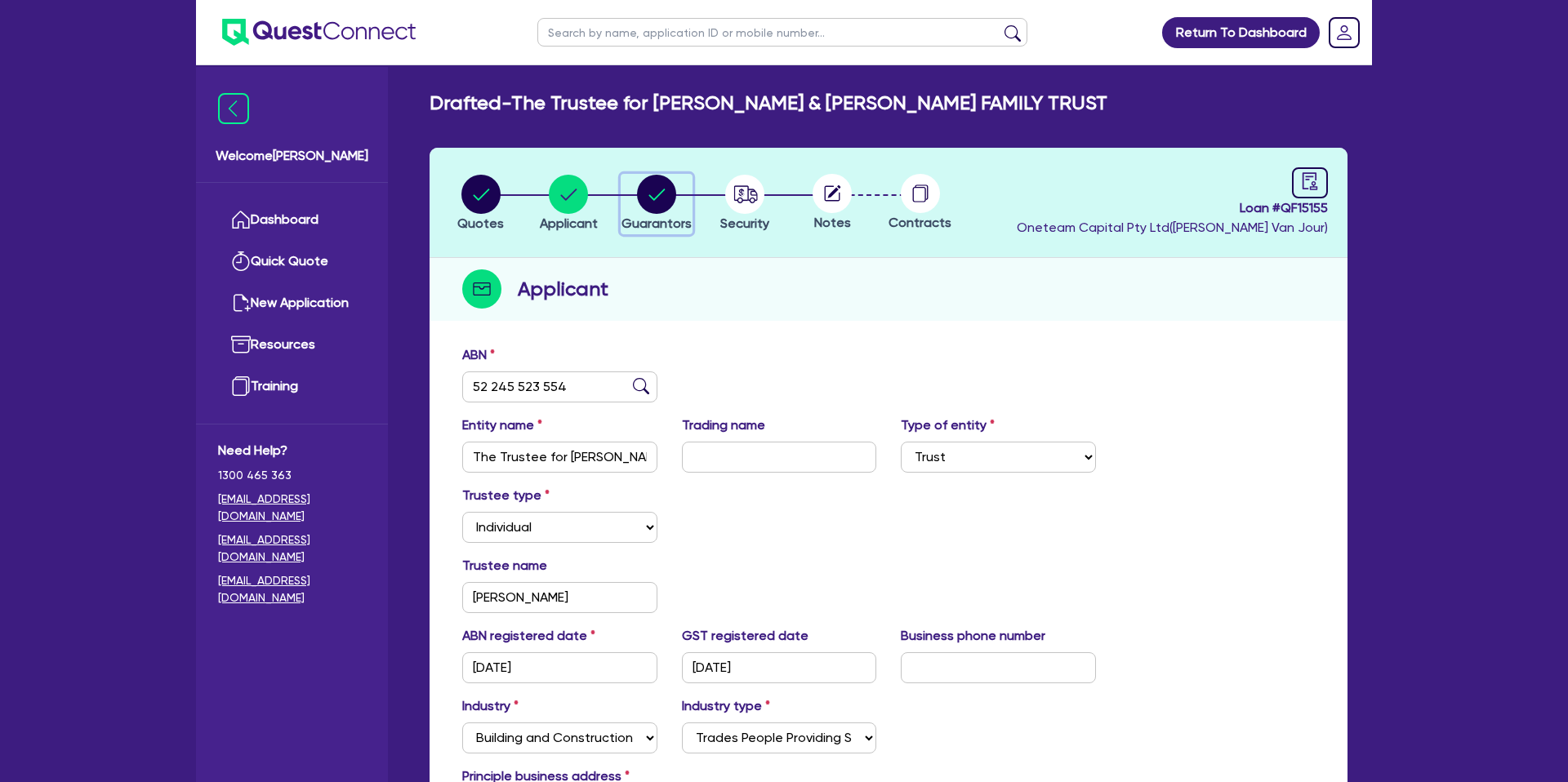
click at [653, 203] on circle "button" at bounding box center [656, 194] width 39 height 39
select select "MR"
select select "QLD"
select select "MARRIED"
select select "PROPERTY"
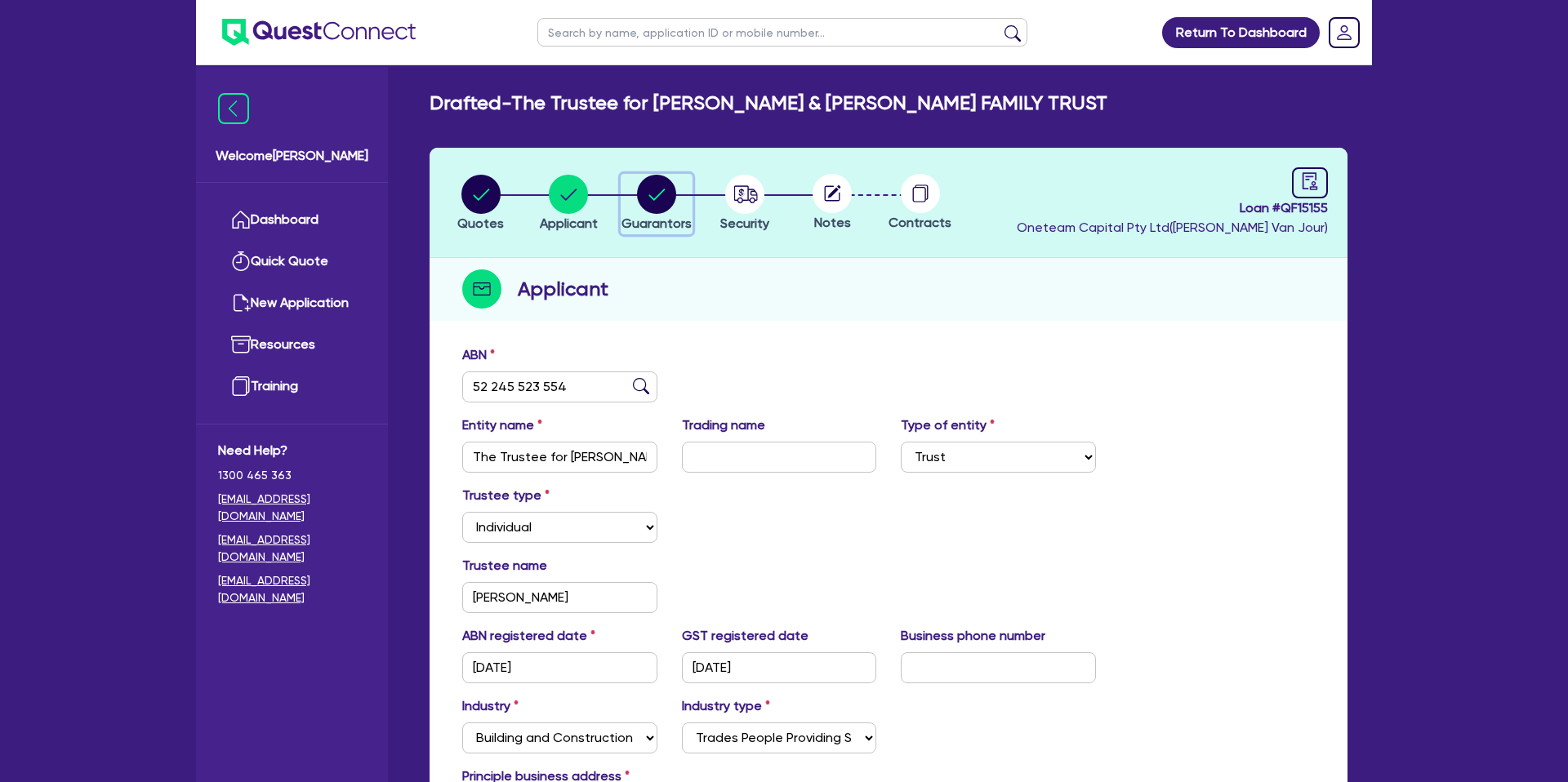
select select "CASH"
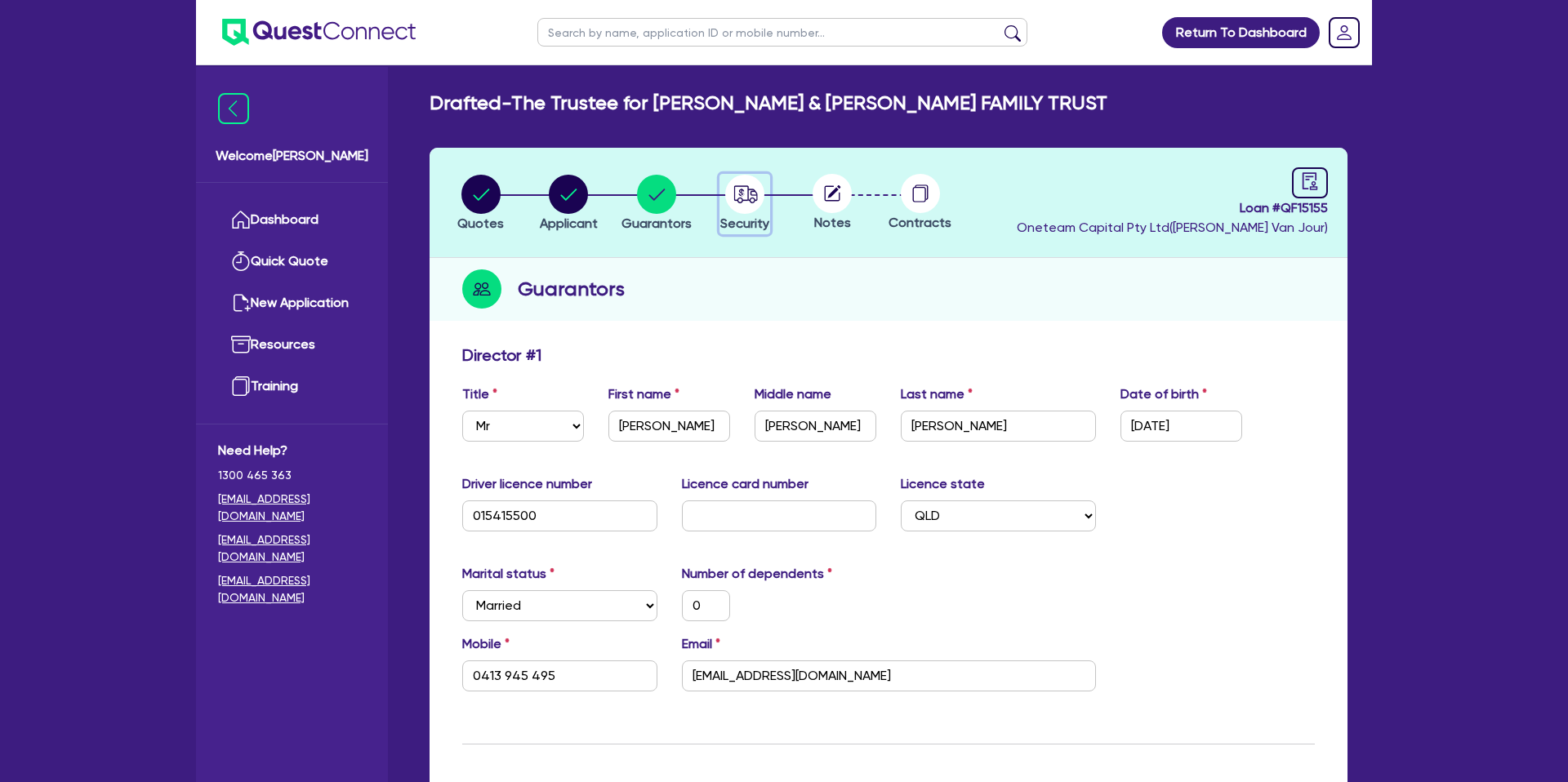
click at [742, 184] on circle "button" at bounding box center [744, 194] width 39 height 39
select select "CARS_AND_LIGHT_TRUCKS"
select select "PASSENGER_VEHICLES"
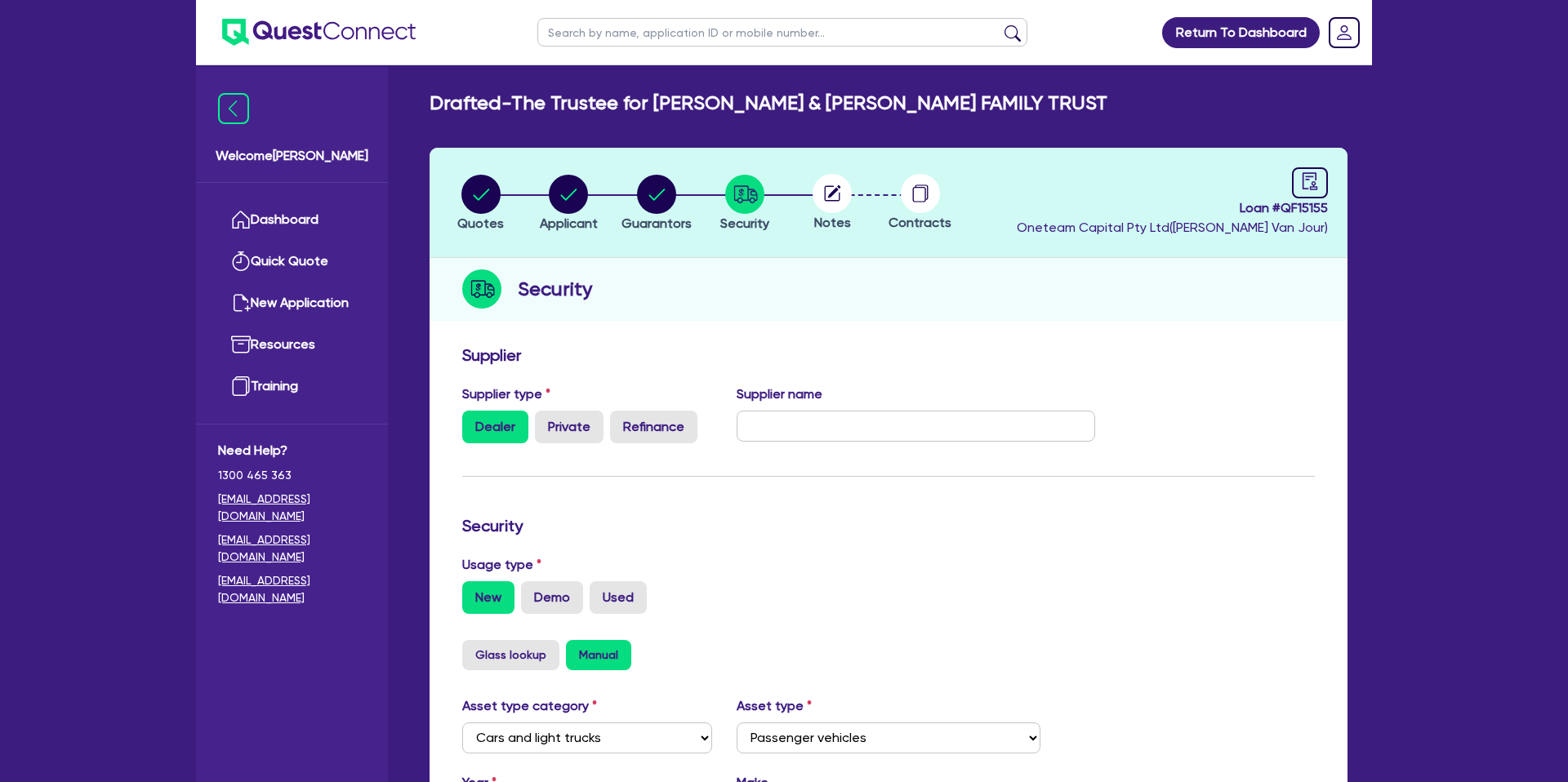
click at [837, 203] on circle at bounding box center [831, 193] width 39 height 39
click at [921, 199] on circle at bounding box center [920, 193] width 39 height 39
click at [1296, 183] on link at bounding box center [1309, 182] width 36 height 31
select select "DRAFTED_NEW"
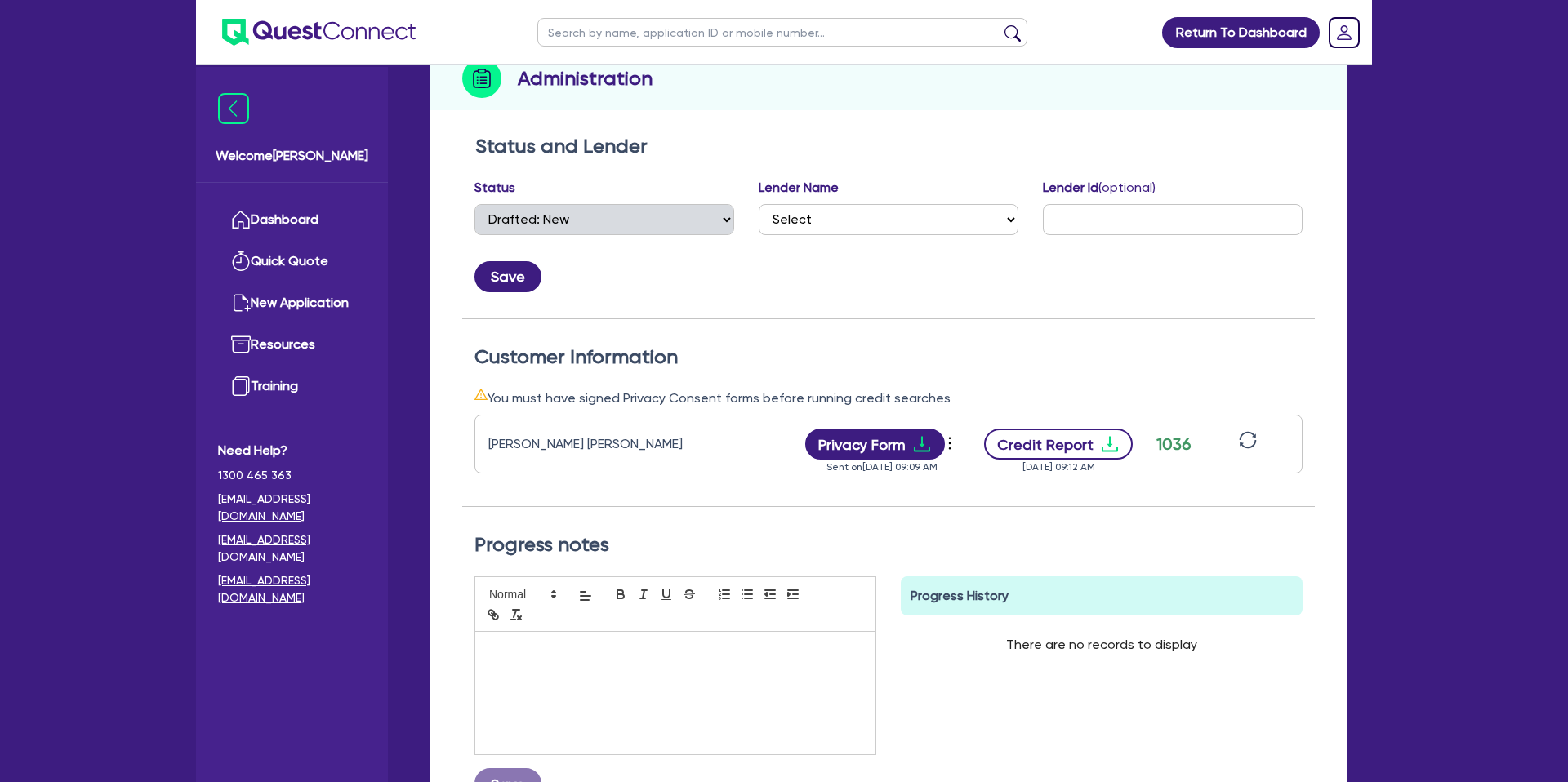
scroll to position [213, 0]
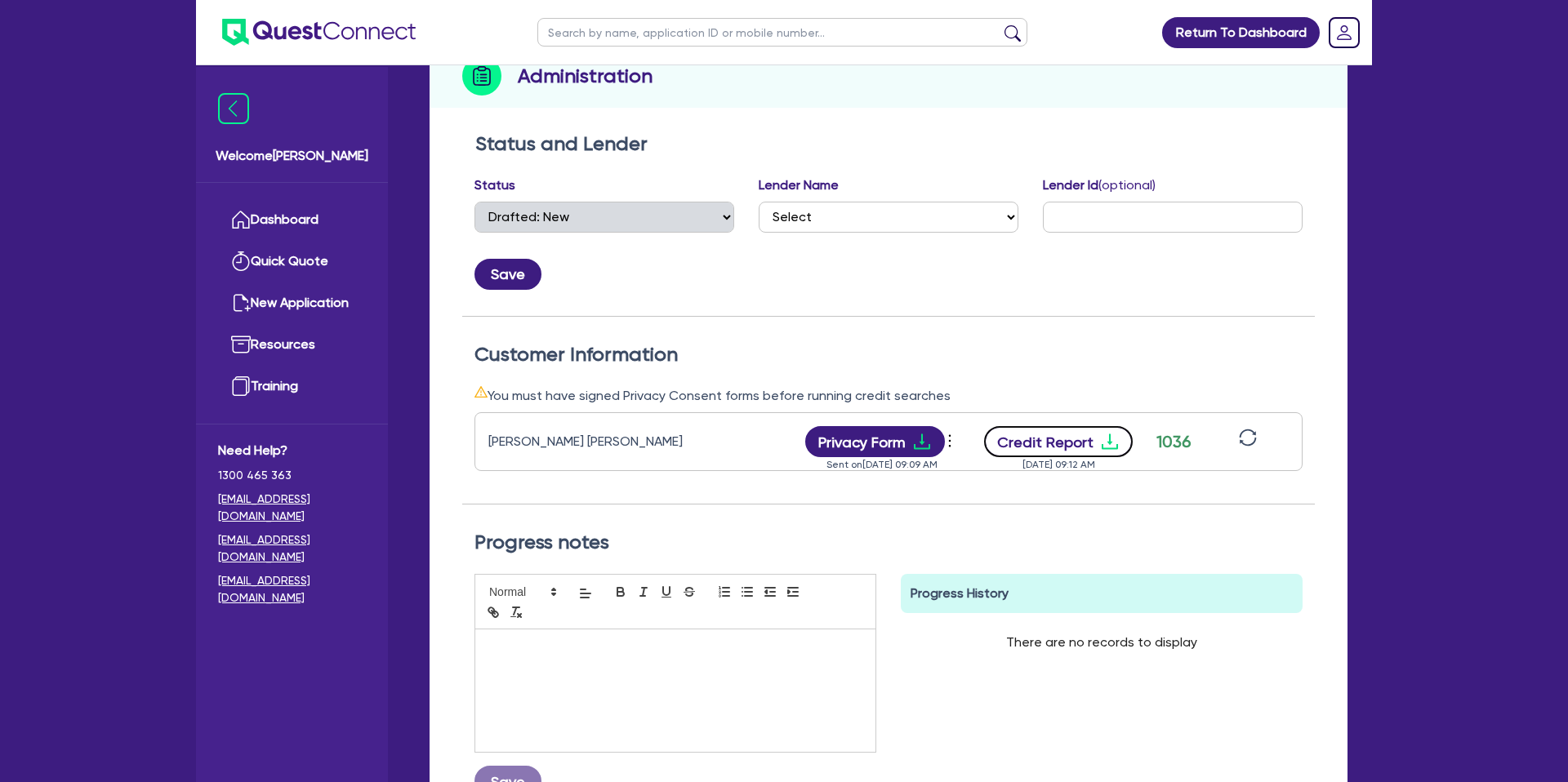
click at [1080, 435] on button "Credit Report" at bounding box center [1059, 441] width 150 height 31
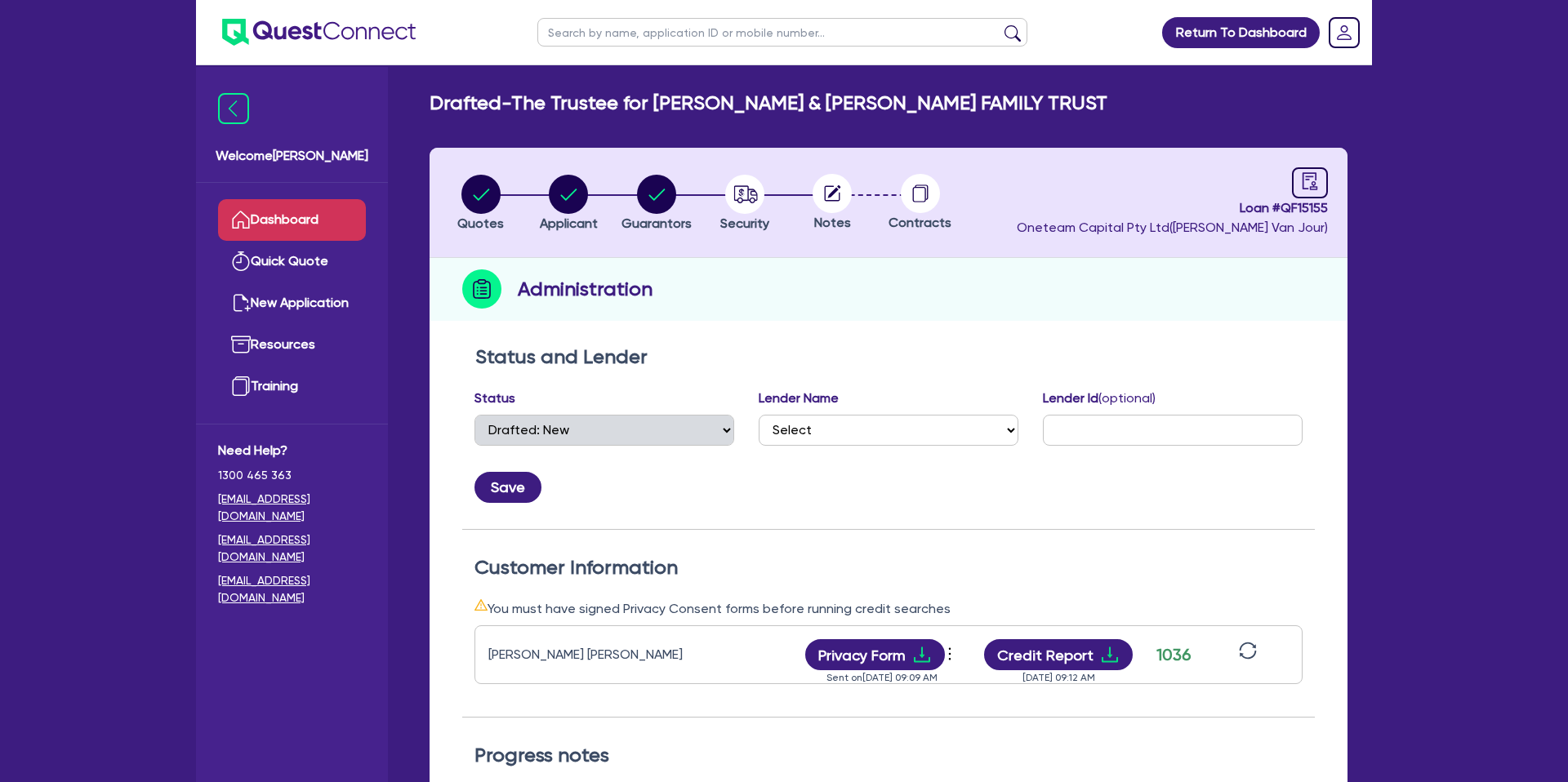
click at [313, 226] on link "Dashboard" at bounding box center [291, 220] width 148 height 41
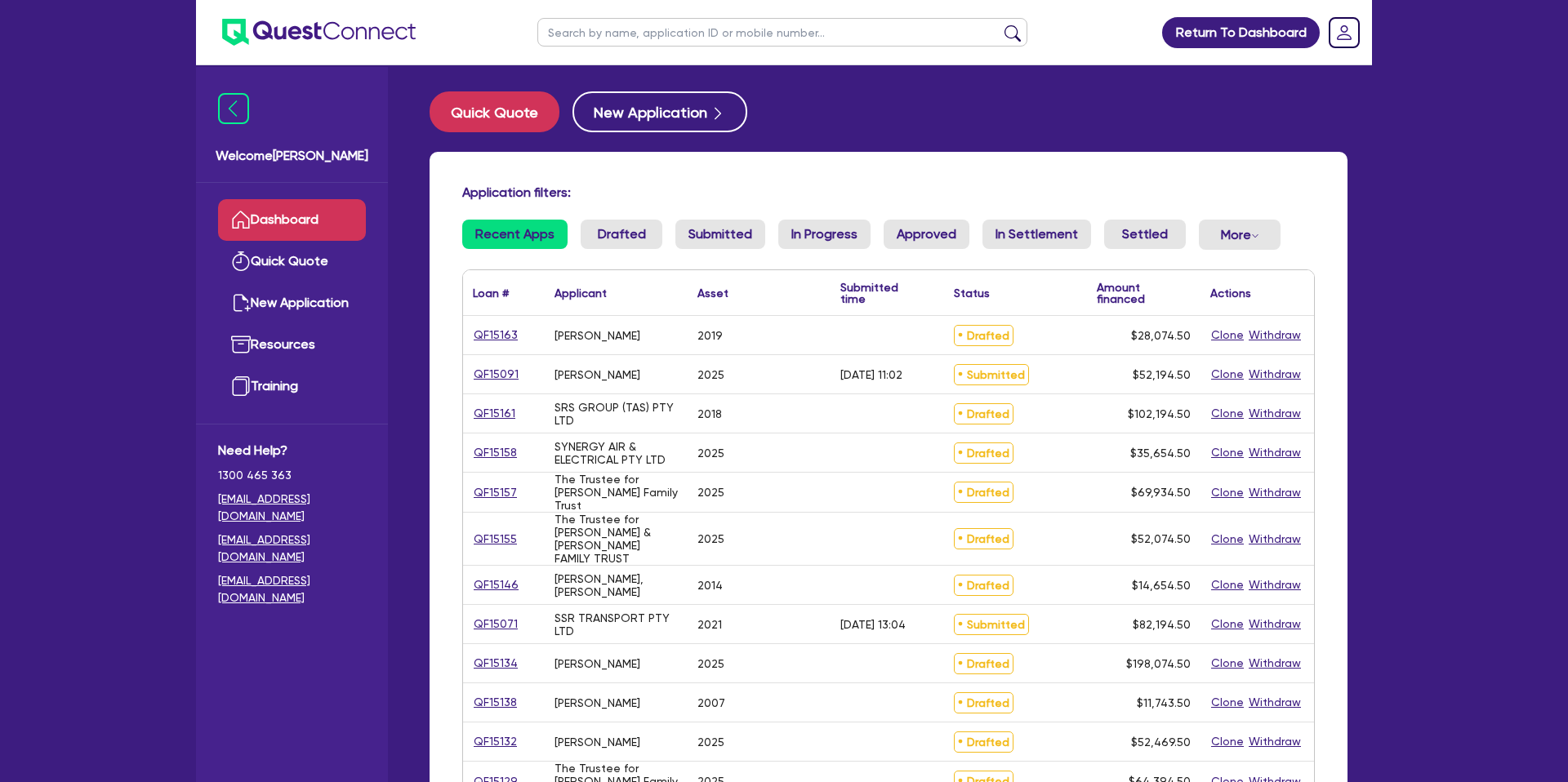
click at [744, 42] on input "text" at bounding box center [782, 32] width 490 height 29
type input "[PERSON_NAME]"
click at [999, 25] on button "submit" at bounding box center [1012, 36] width 26 height 23
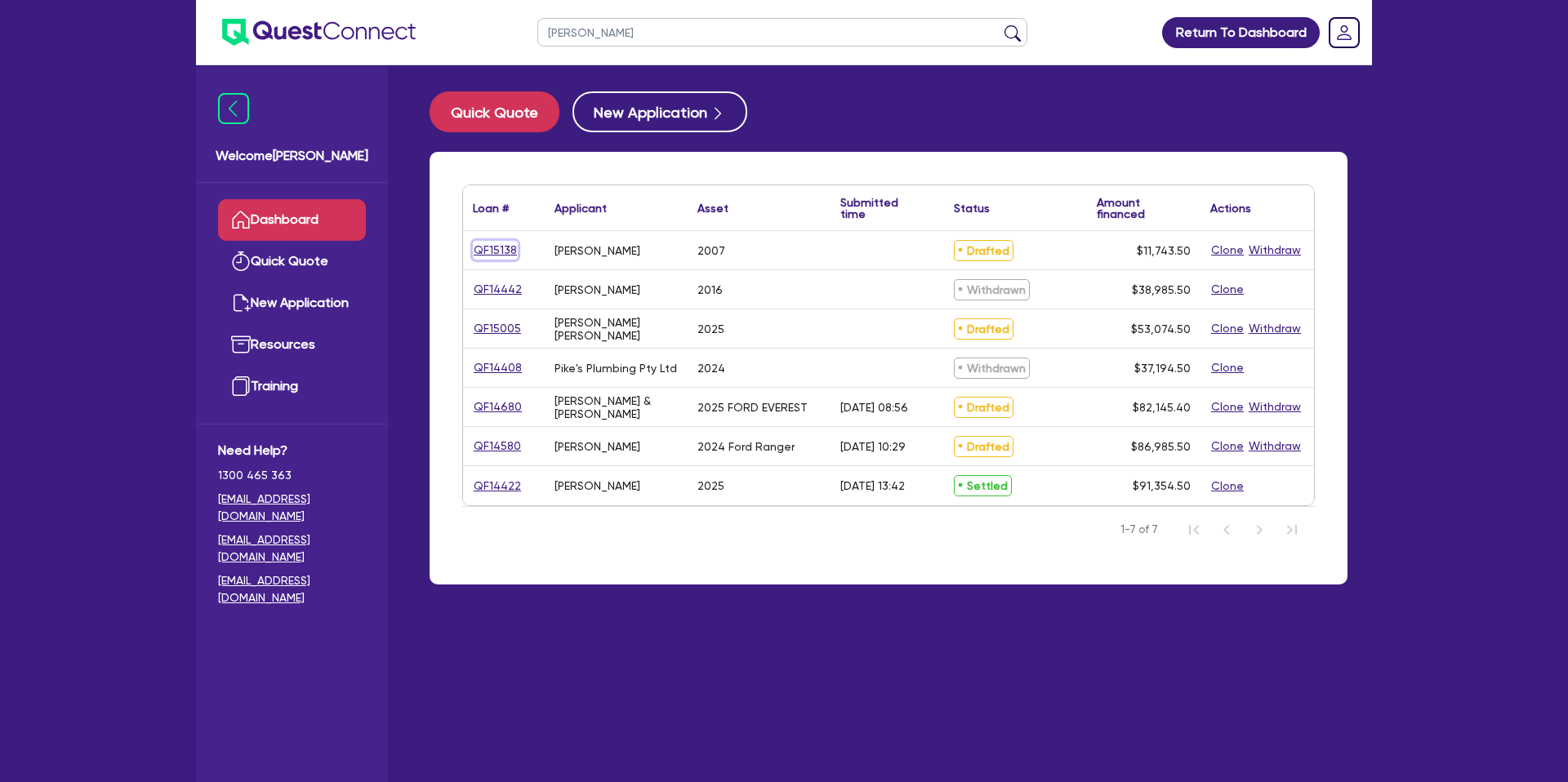
click at [501, 247] on link "QF15138" at bounding box center [495, 250] width 45 height 19
select select "CARS_AND_LIGHT_TRUCKS"
select select "PASSENGER_VEHICLES"
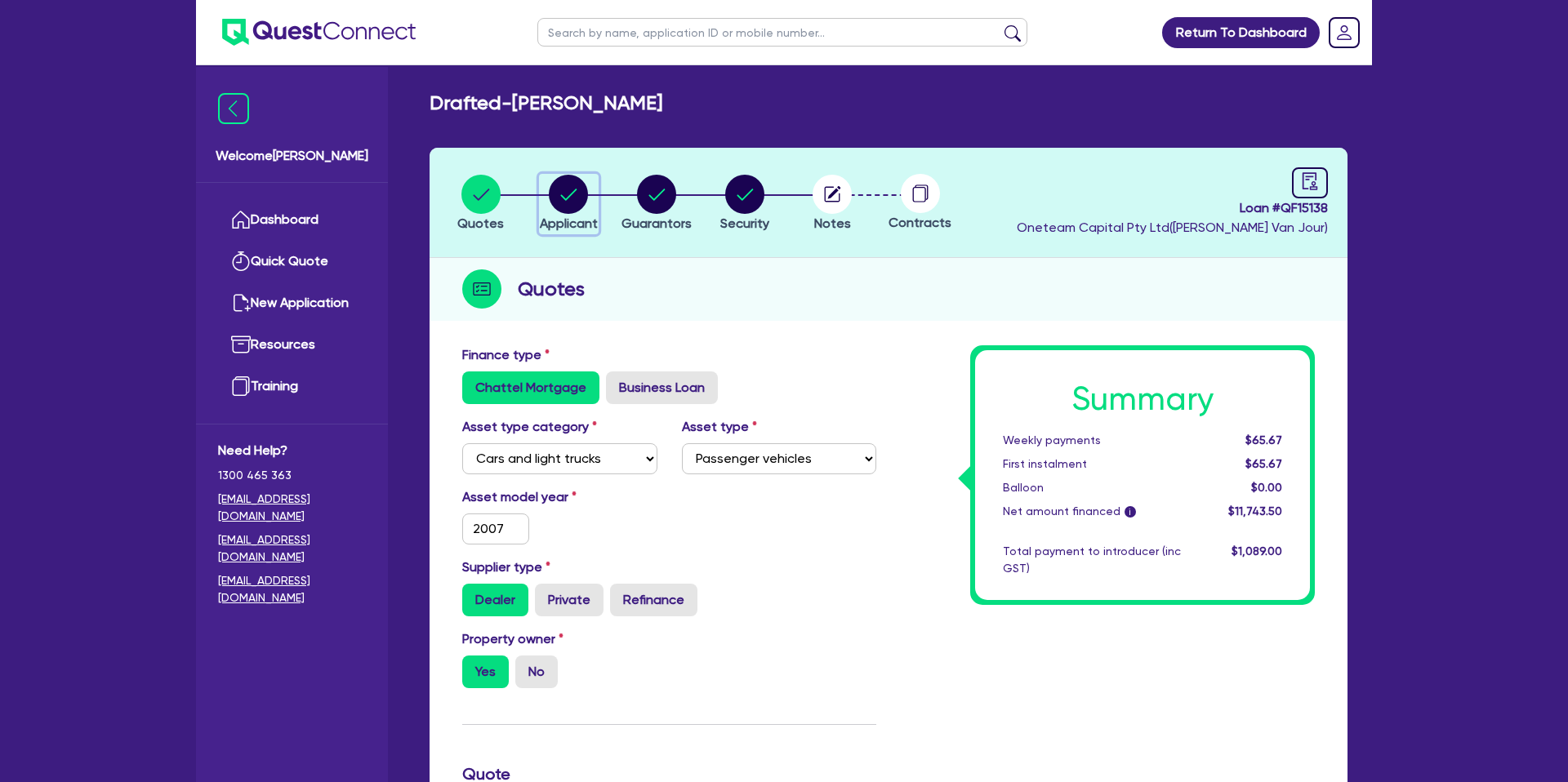
drag, startPoint x: 541, startPoint y: 184, endPoint x: 576, endPoint y: 189, distance: 35.4
click at [554, 180] on div "button" at bounding box center [569, 194] width 58 height 39
select select "SOLE_TRADER"
select select "ADMINISTRATIVE_SUPPORT"
select select "EMPLOYMENT"
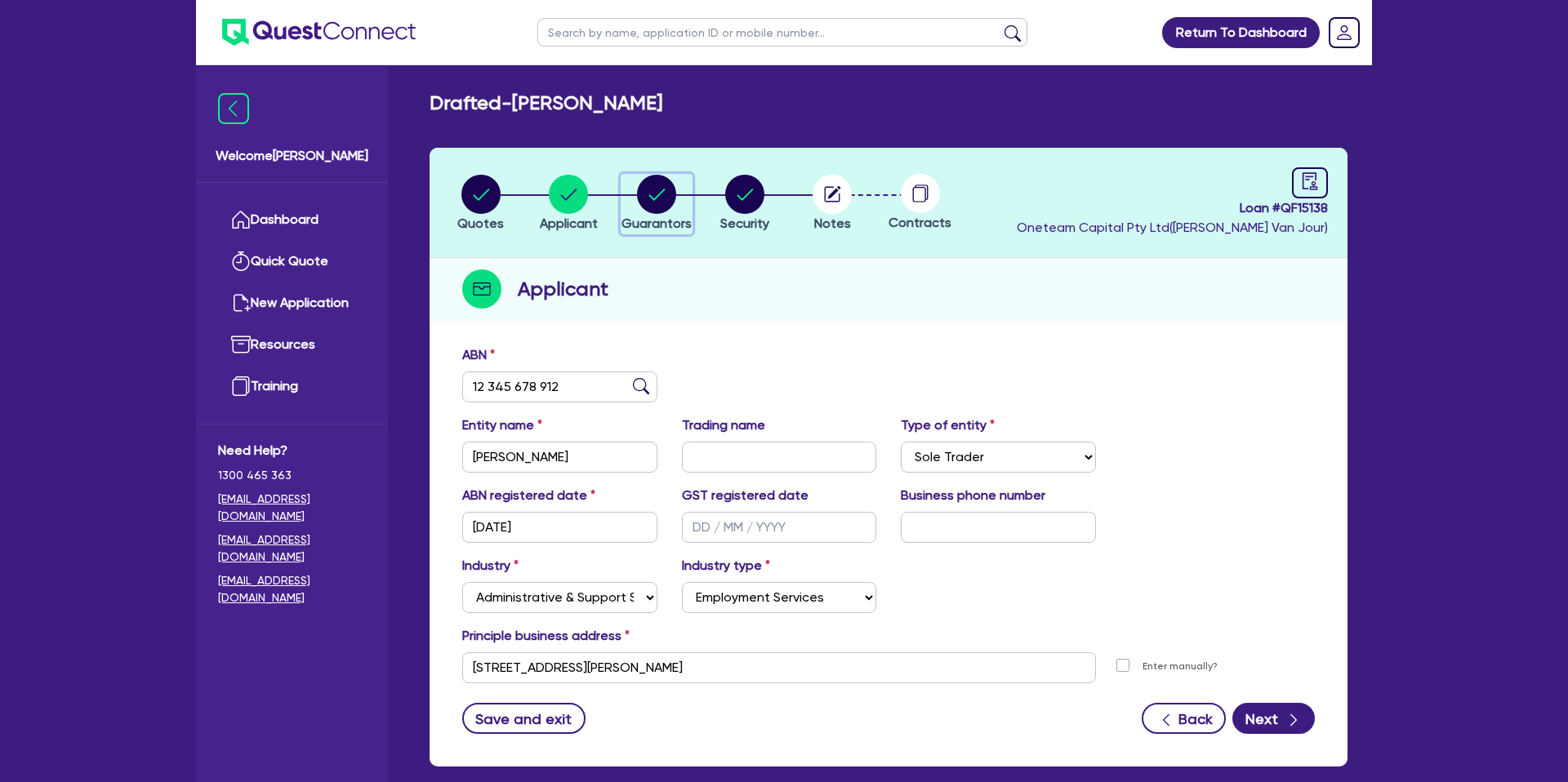
click at [644, 187] on circle "button" at bounding box center [656, 194] width 39 height 39
select select "MR"
select select "VIC"
select select "DE_FACTO"
select select "PROPERTY"
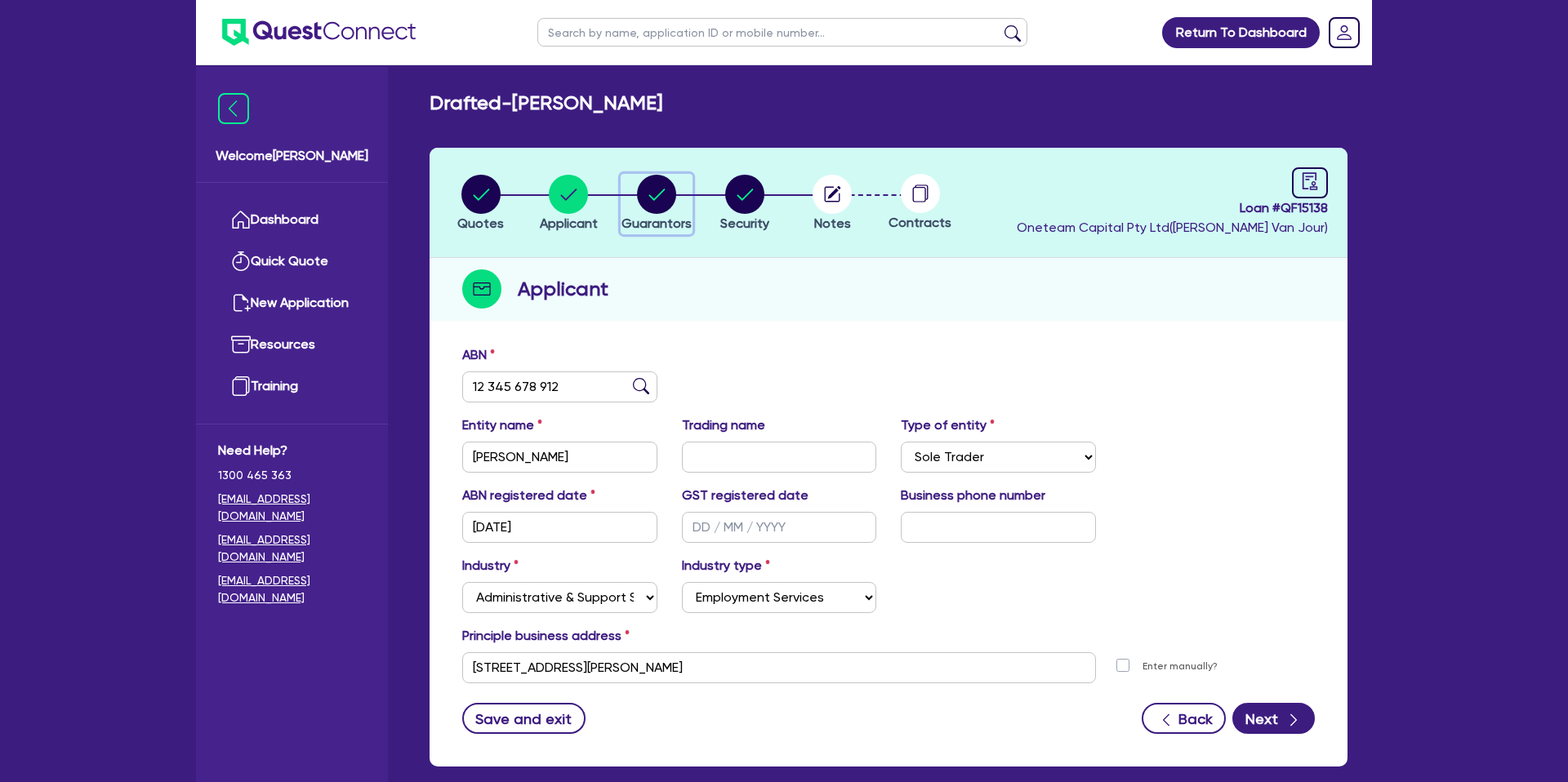
select select "MORTGAGE"
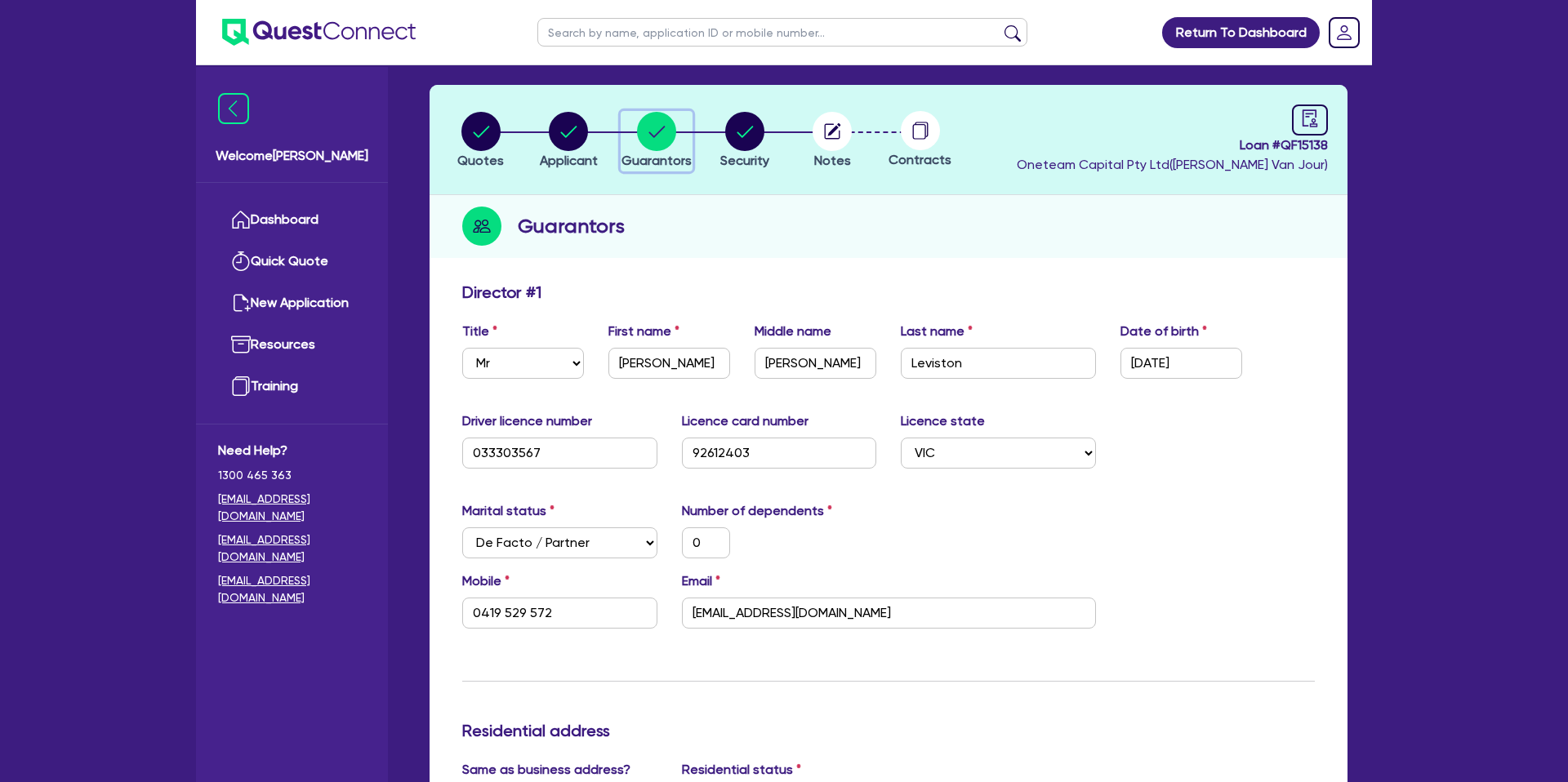
scroll to position [64, 0]
click at [1307, 109] on icon "audit" at bounding box center [1310, 118] width 18 height 18
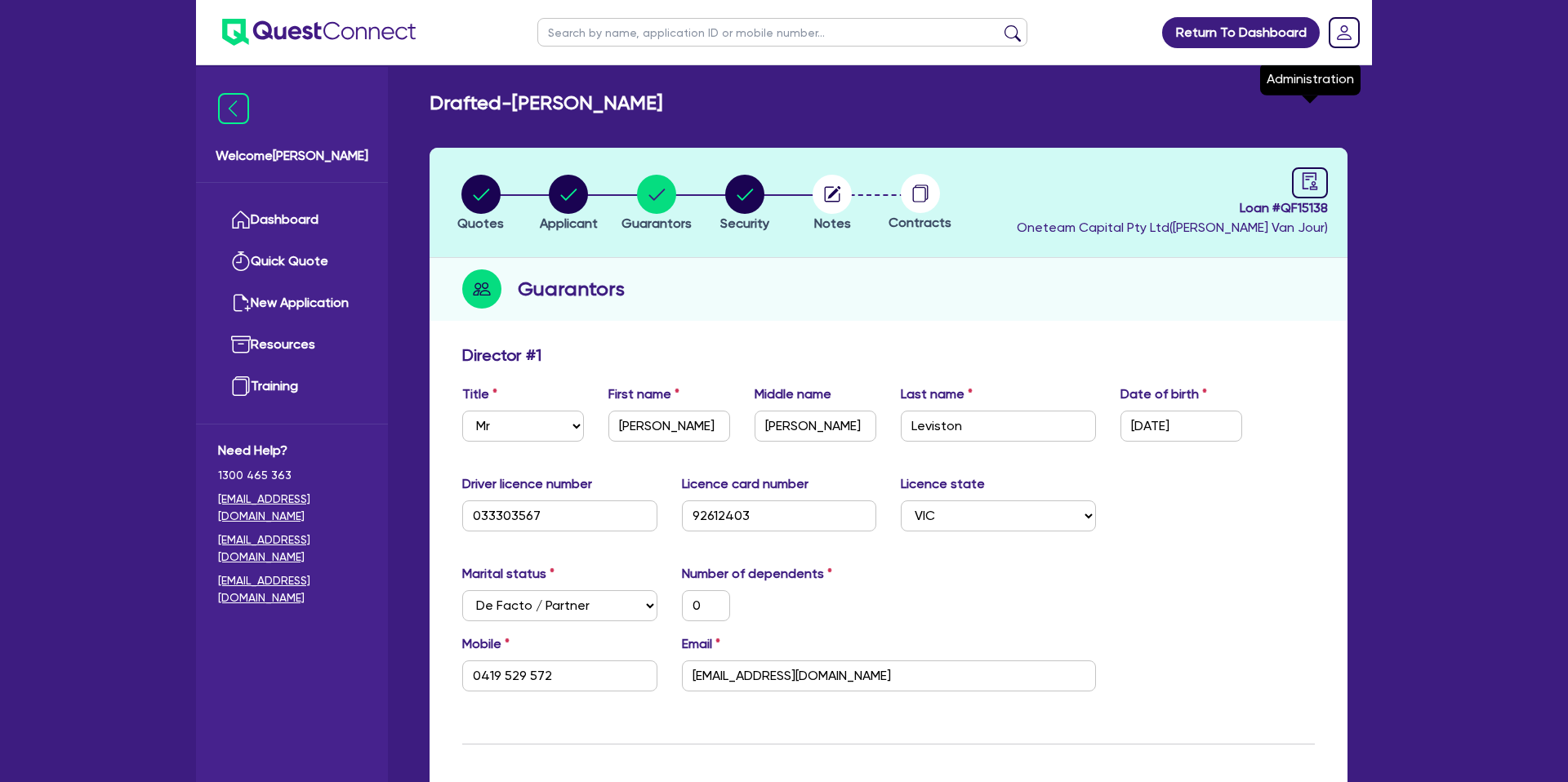
select select "DRAFTED_NEW"
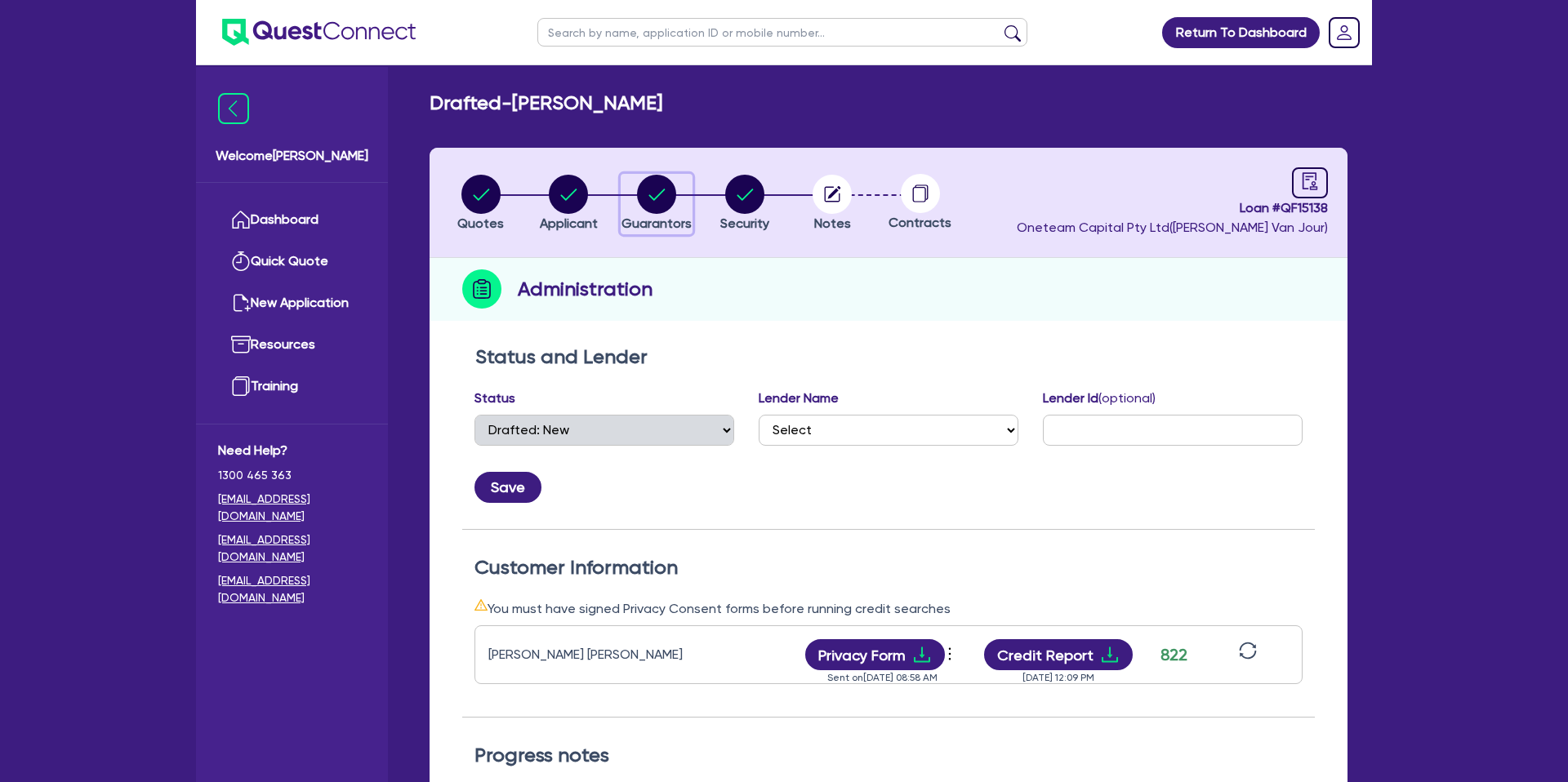
click at [670, 190] on circle "button" at bounding box center [656, 194] width 39 height 39
select select "MR"
select select "VIC"
select select "DE_FACTO"
select select "PROPERTY"
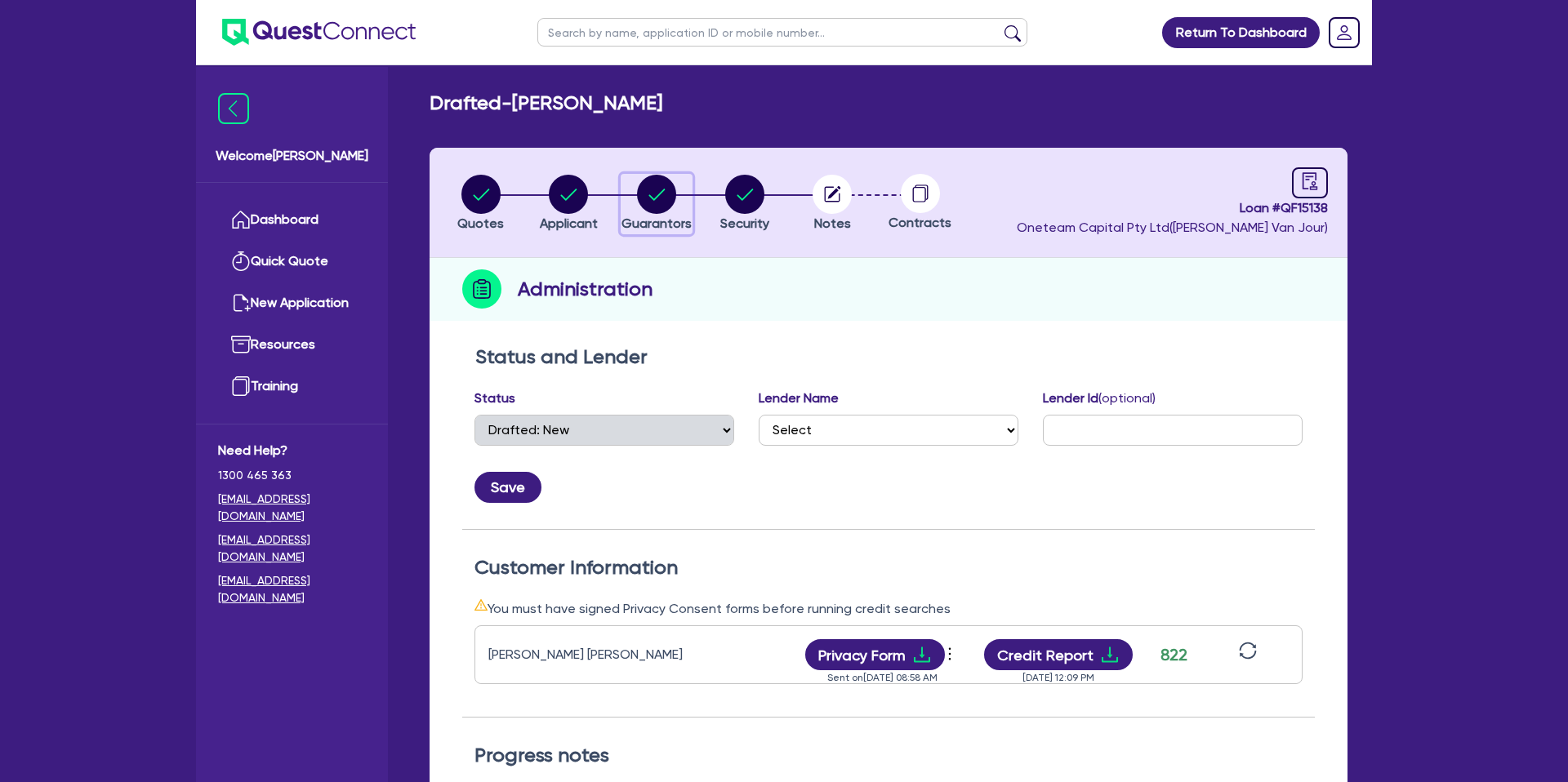
select select "MORTGAGE"
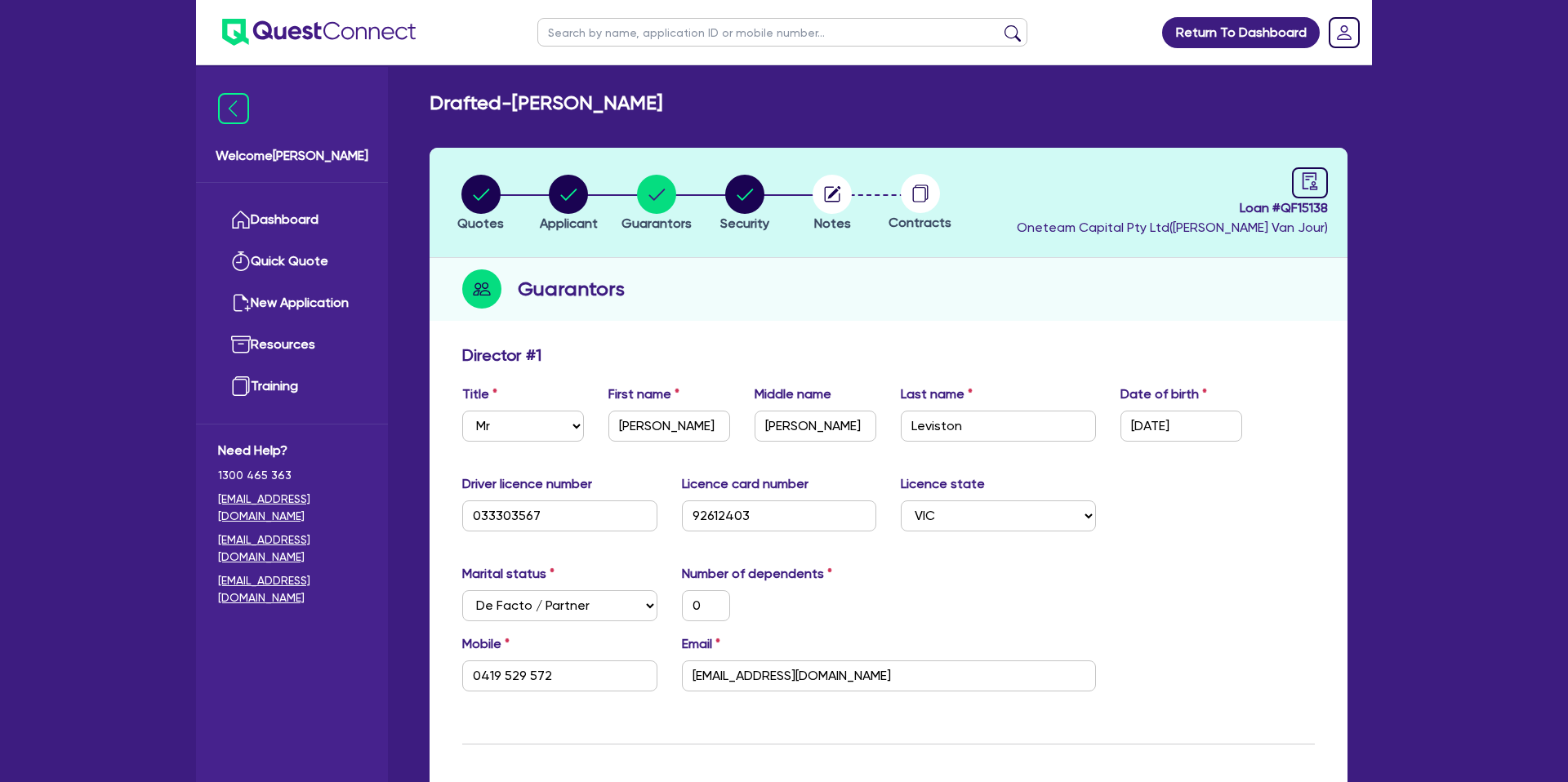
drag, startPoint x: 697, startPoint y: 77, endPoint x: 519, endPoint y: 110, distance: 181.0
click at [622, 41] on input "text" at bounding box center [782, 32] width 490 height 29
type input "[PERSON_NAME]"
click button "submit" at bounding box center [1012, 36] width 26 height 23
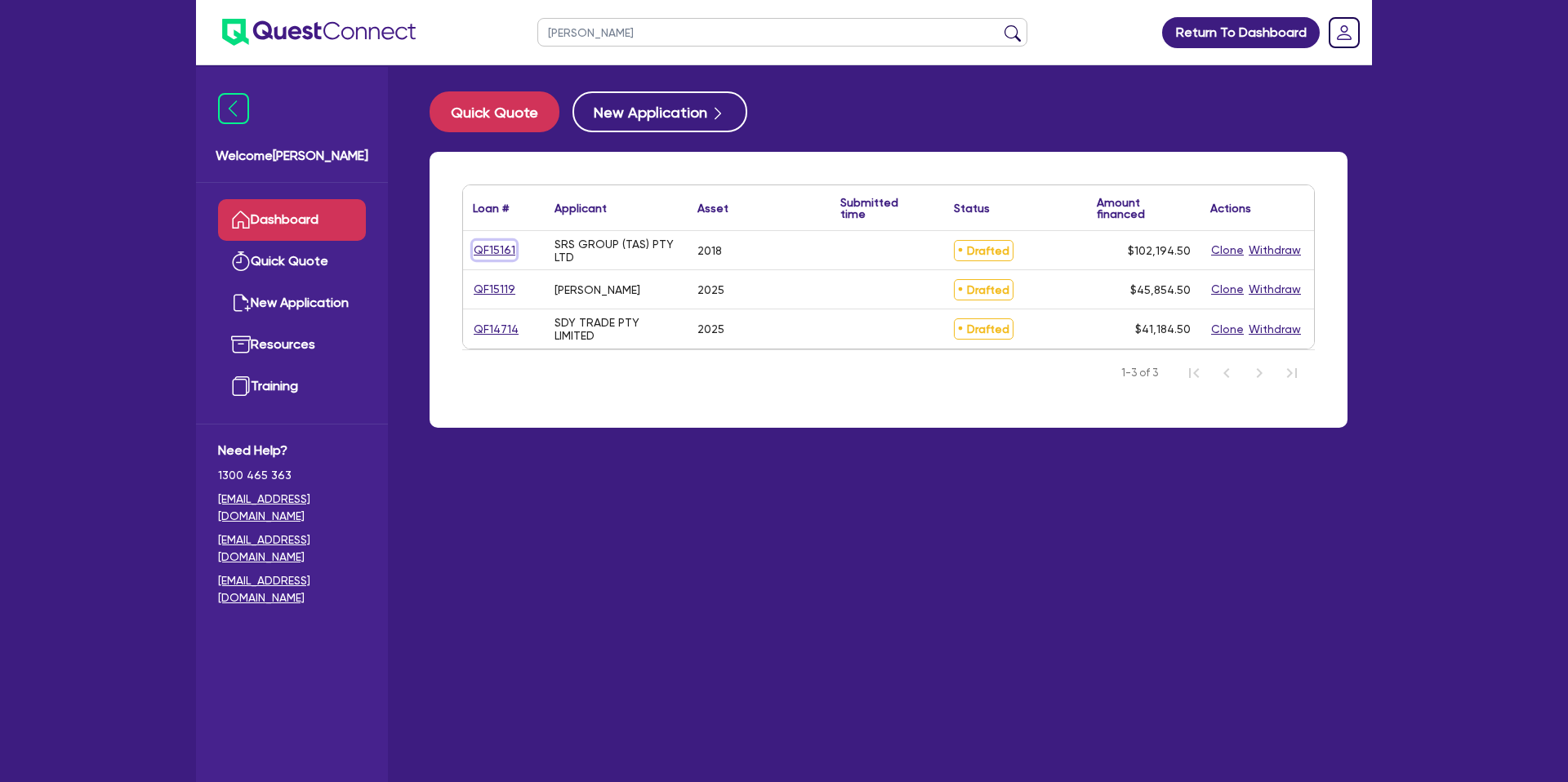
click at [499, 243] on link "QF15161" at bounding box center [494, 250] width 43 height 19
select select "CARS_AND_LIGHT_TRUCKS"
select select "PASSENGER_VEHICLES"
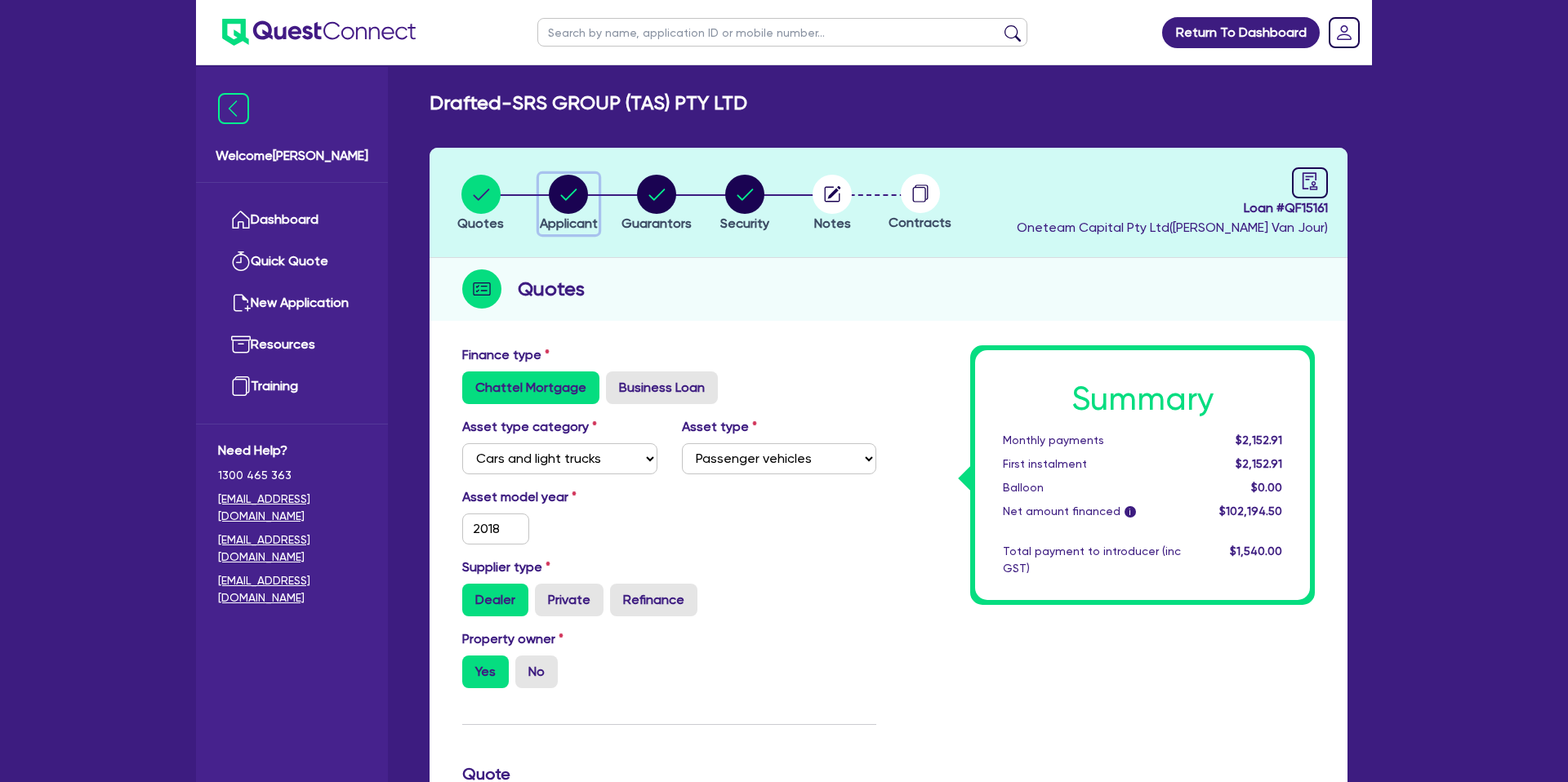
click at [574, 187] on circle "button" at bounding box center [568, 194] width 39 height 39
select select "COMPANY"
select select "BUILDING_CONSTRUCTION"
select select "TRADES_SERVICES_CONSUMERS"
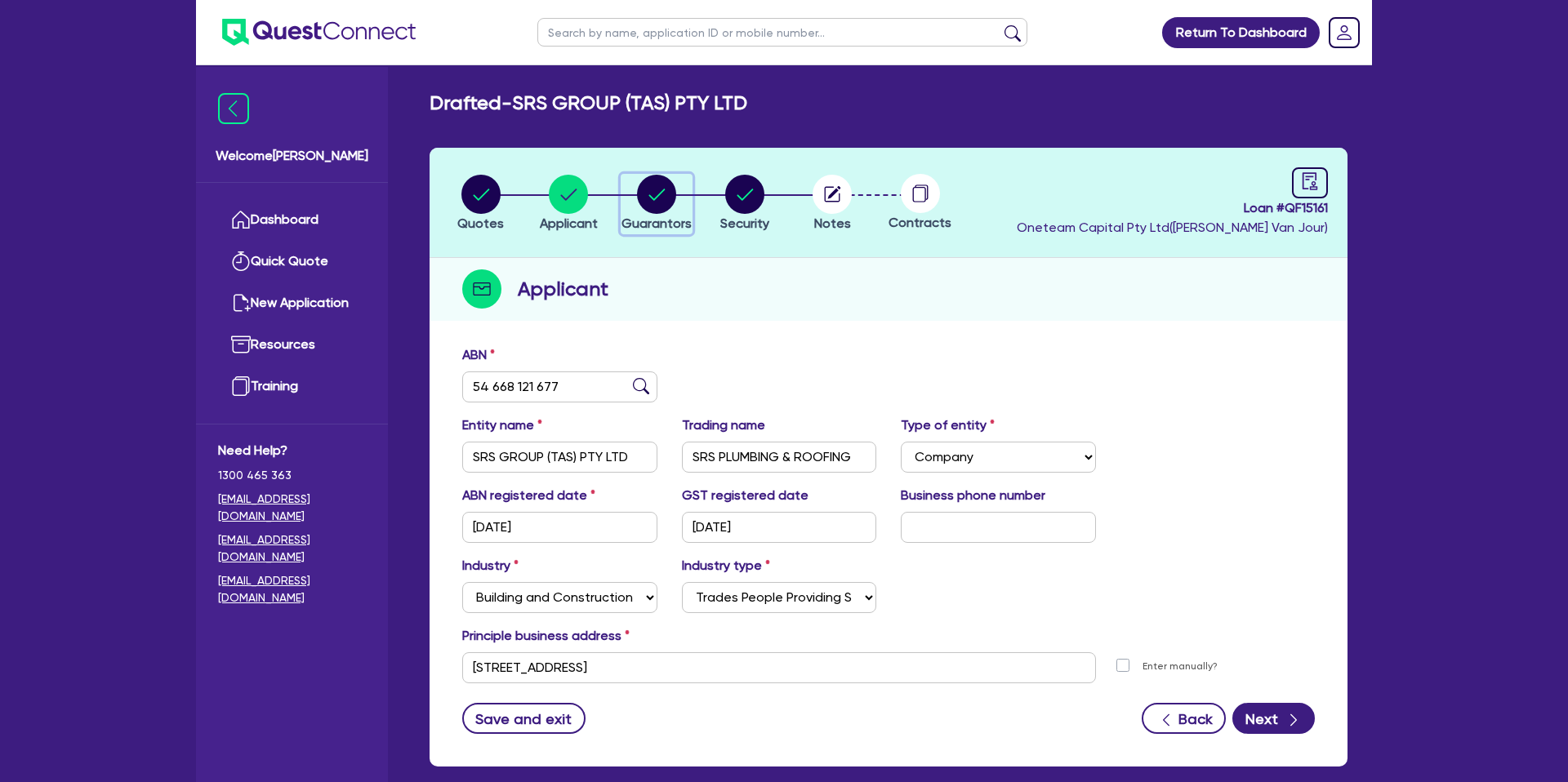
click at [661, 195] on circle "button" at bounding box center [656, 194] width 39 height 39
select select "MR"
select select "MARRIED"
select select "PROPERTY"
select select "CASH"
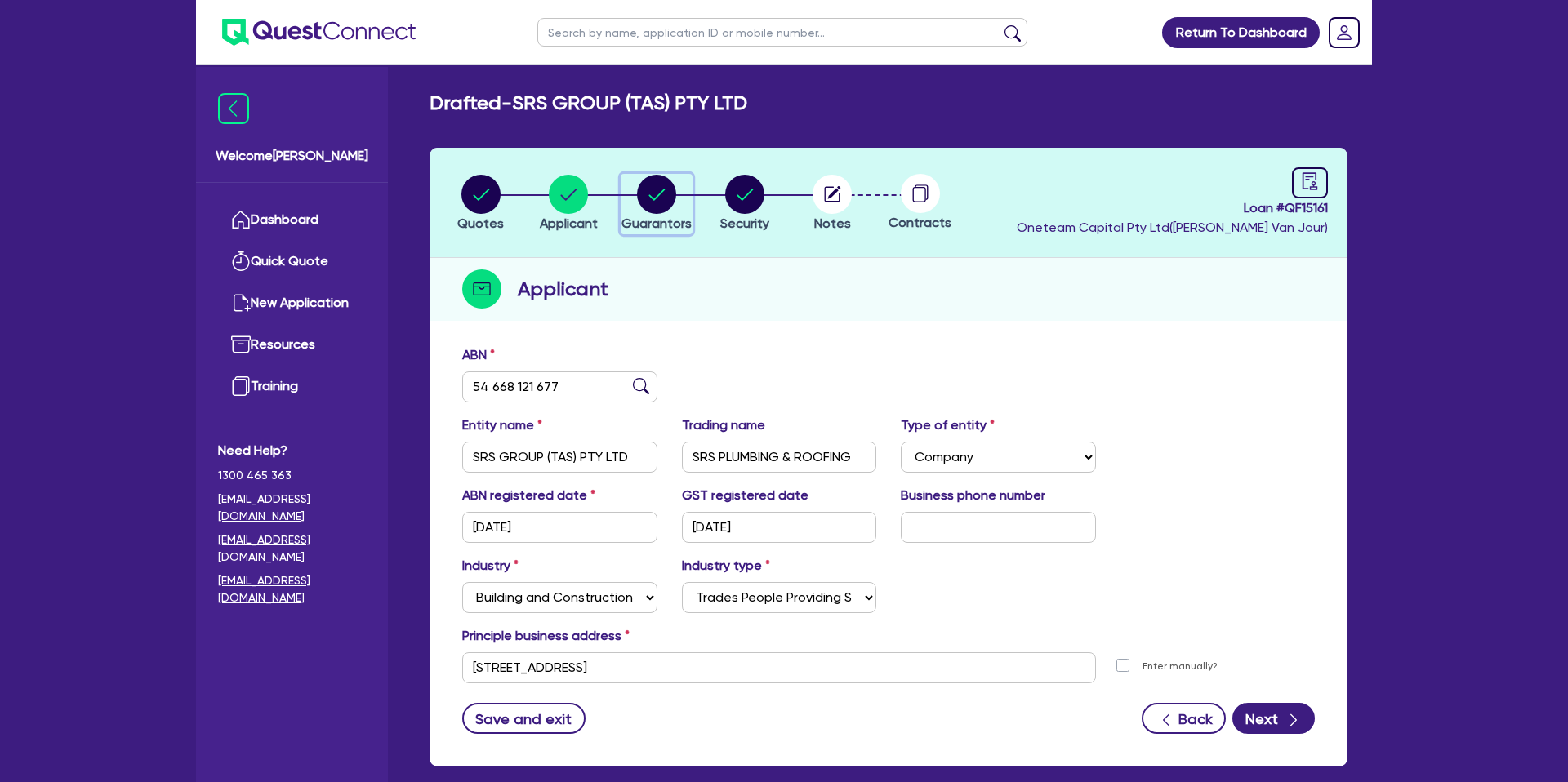
select select "MORTGAGE"
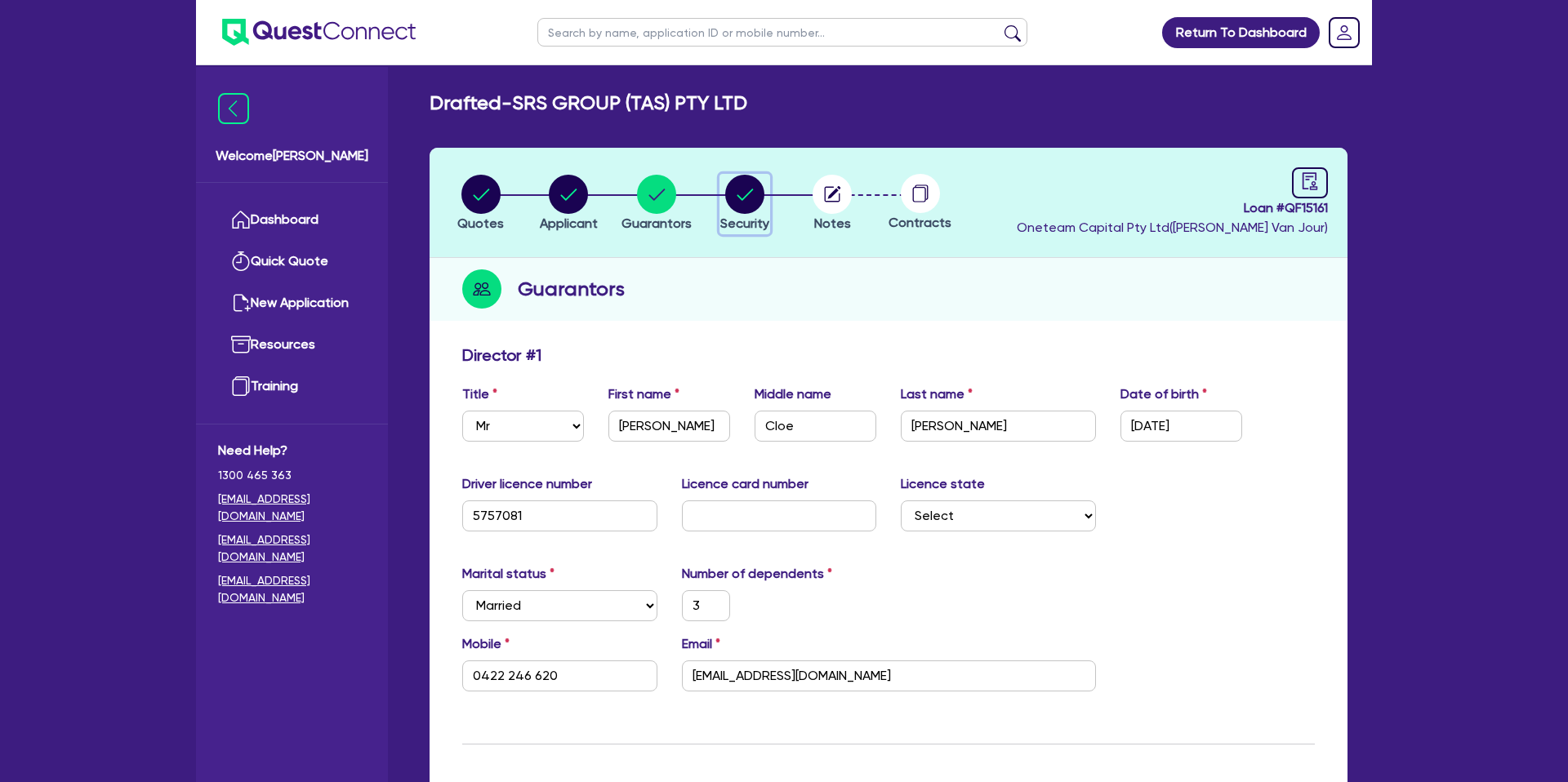
click at [734, 197] on circle "button" at bounding box center [744, 194] width 39 height 39
select select "CARS_AND_LIGHT_TRUCKS"
select select "PASSENGER_VEHICLES"
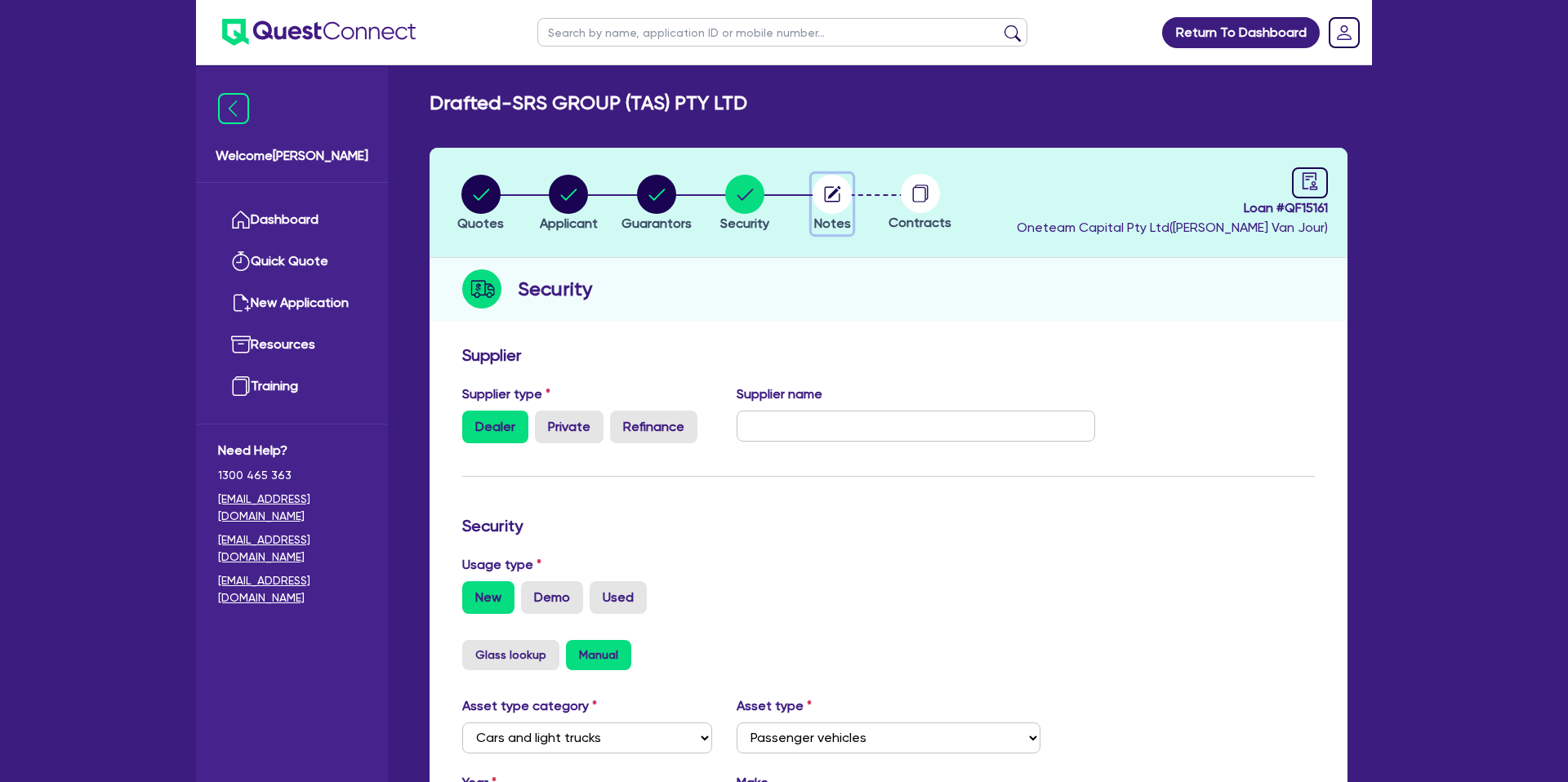
click at [831, 193] on icon "button" at bounding box center [835, 193] width 13 height 13
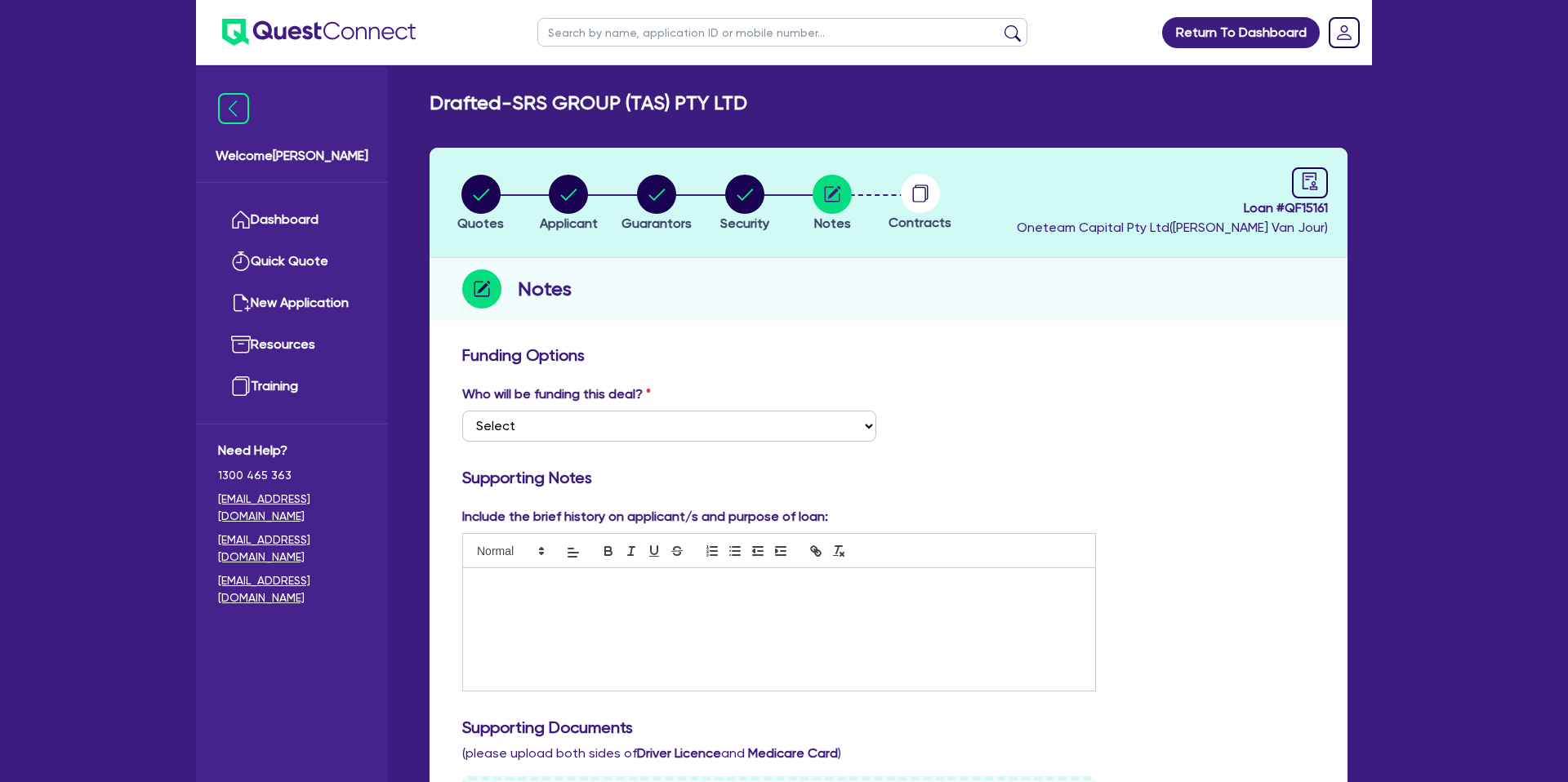
click at [916, 189] on circle at bounding box center [920, 193] width 39 height 39
click at [1319, 189] on link at bounding box center [1309, 182] width 36 height 31
select select "DRAFTED_NEW"
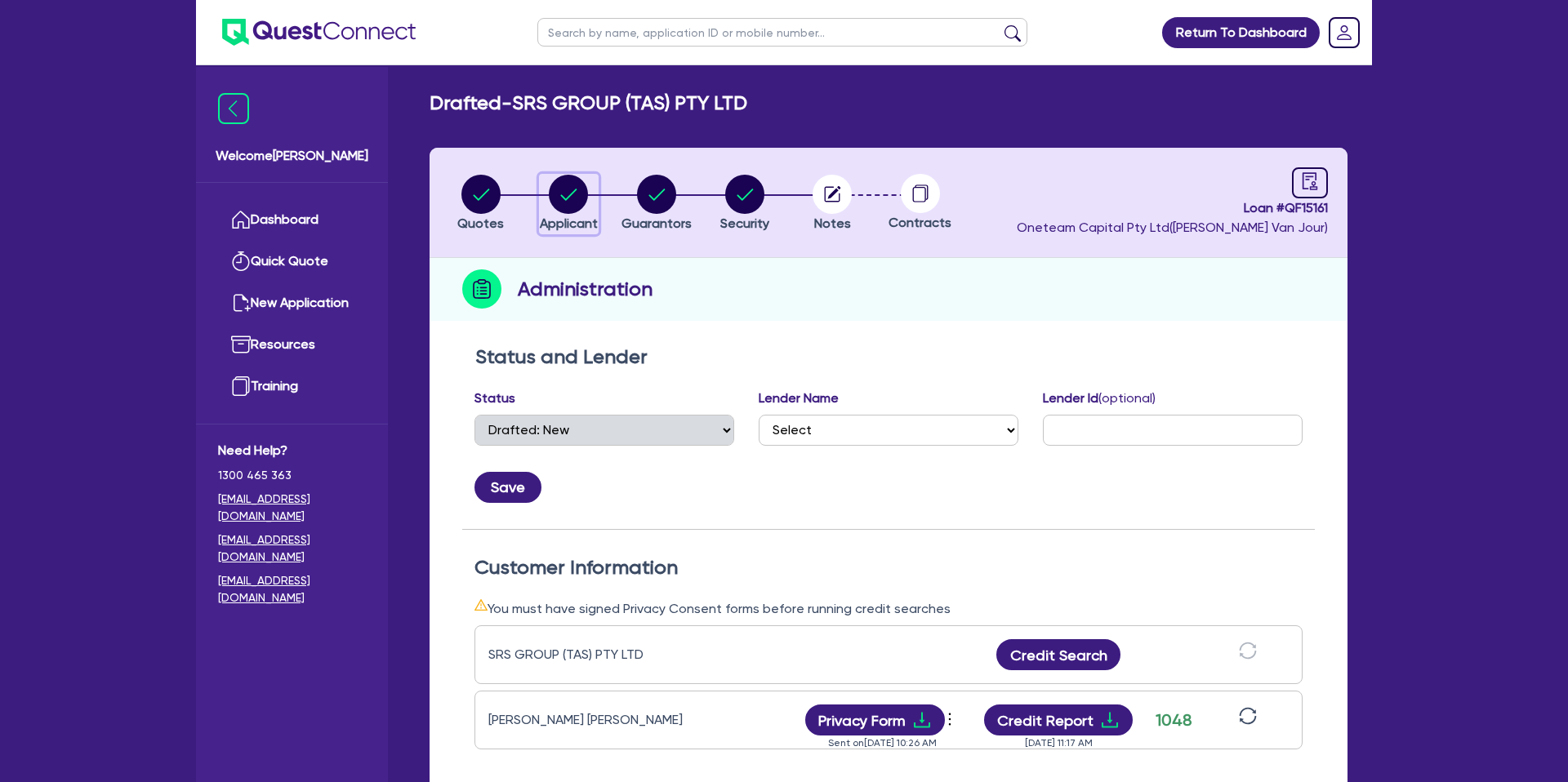
click at [582, 195] on circle "button" at bounding box center [568, 194] width 39 height 39
select select "COMPANY"
select select "BUILDING_CONSTRUCTION"
select select "TRADES_SERVICES_CONSUMERS"
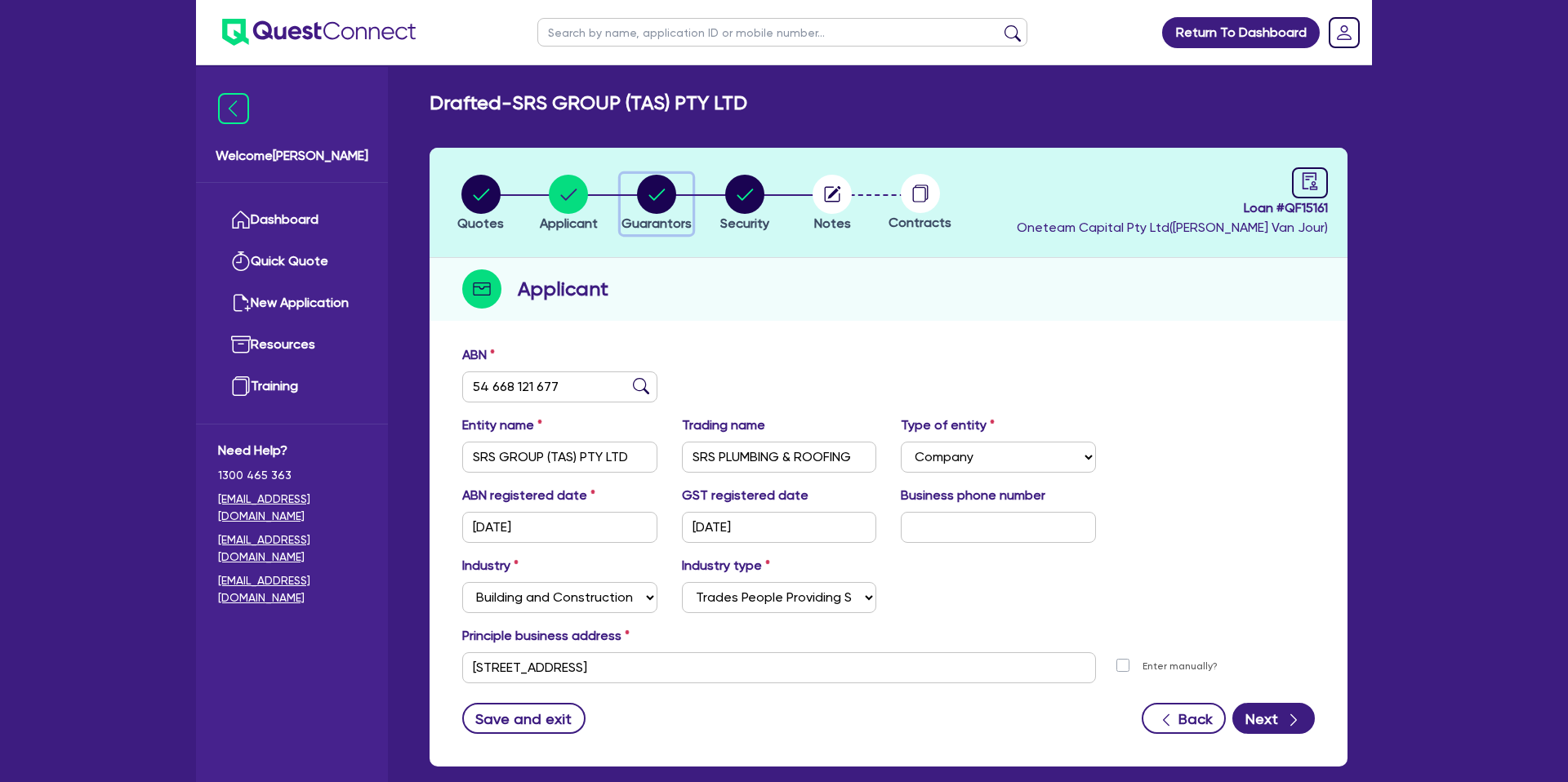
click at [657, 194] on circle "button" at bounding box center [656, 194] width 39 height 39
select select "MR"
select select "MARRIED"
select select "PROPERTY"
select select "CASH"
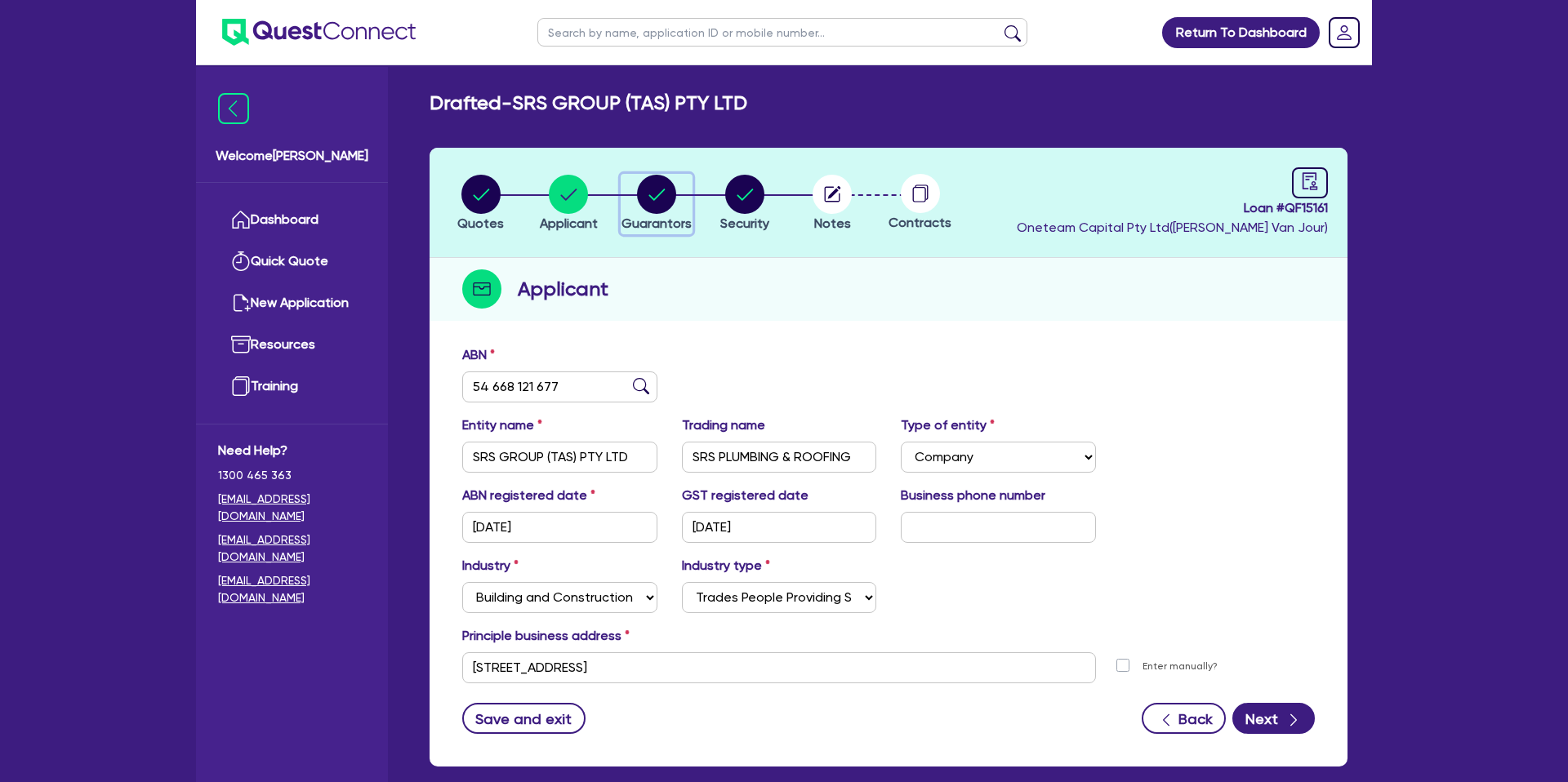
select select "MORTGAGE"
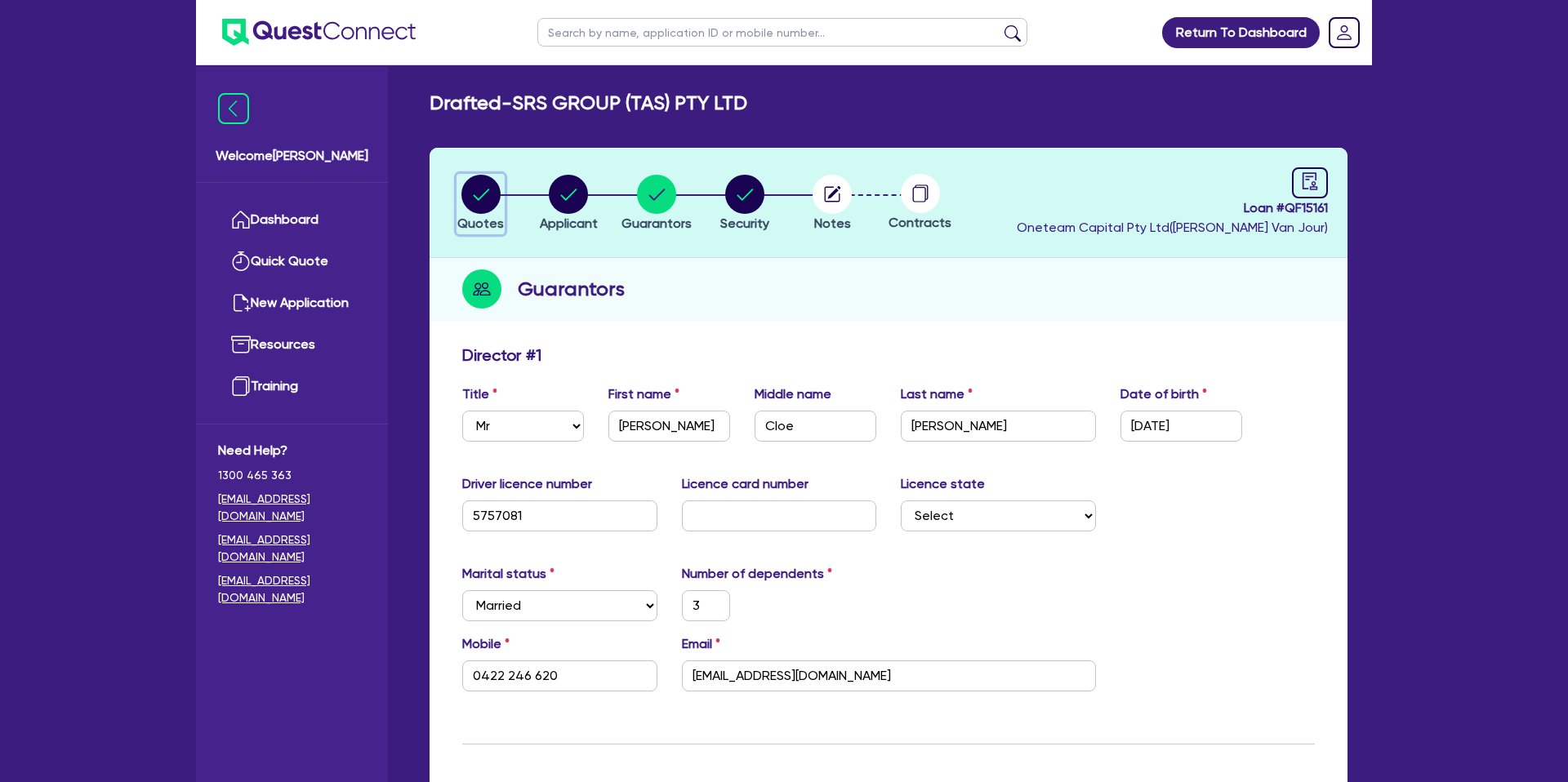
click at [468, 188] on circle "button" at bounding box center [480, 194] width 39 height 39
select select "CARS_AND_LIGHT_TRUCKS"
select select "PASSENGER_VEHICLES"
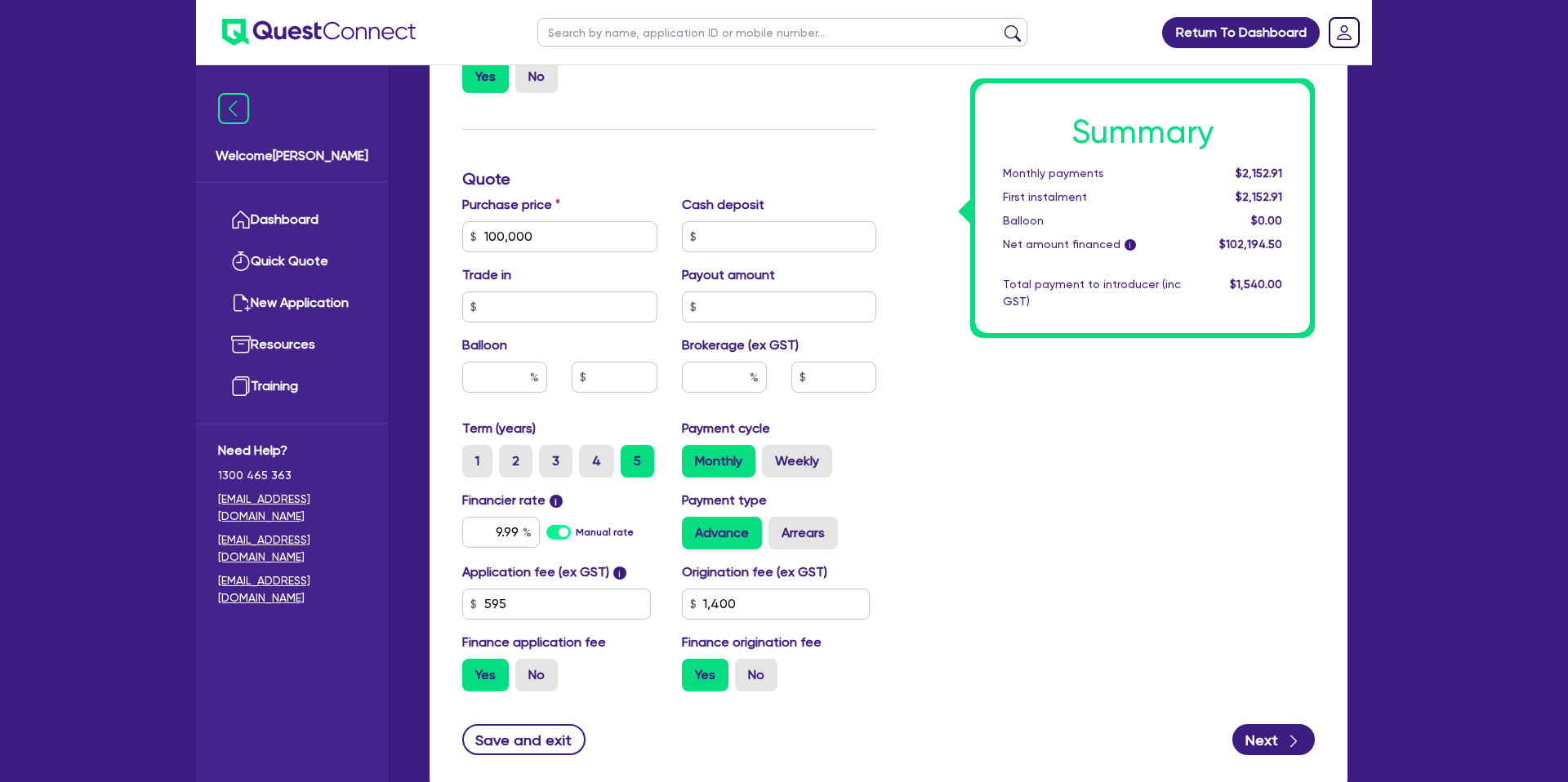
scroll to position [596, 0]
click at [508, 371] on input "text" at bounding box center [504, 376] width 85 height 31
type input "35"
type input "100,000"
type input "1,400"
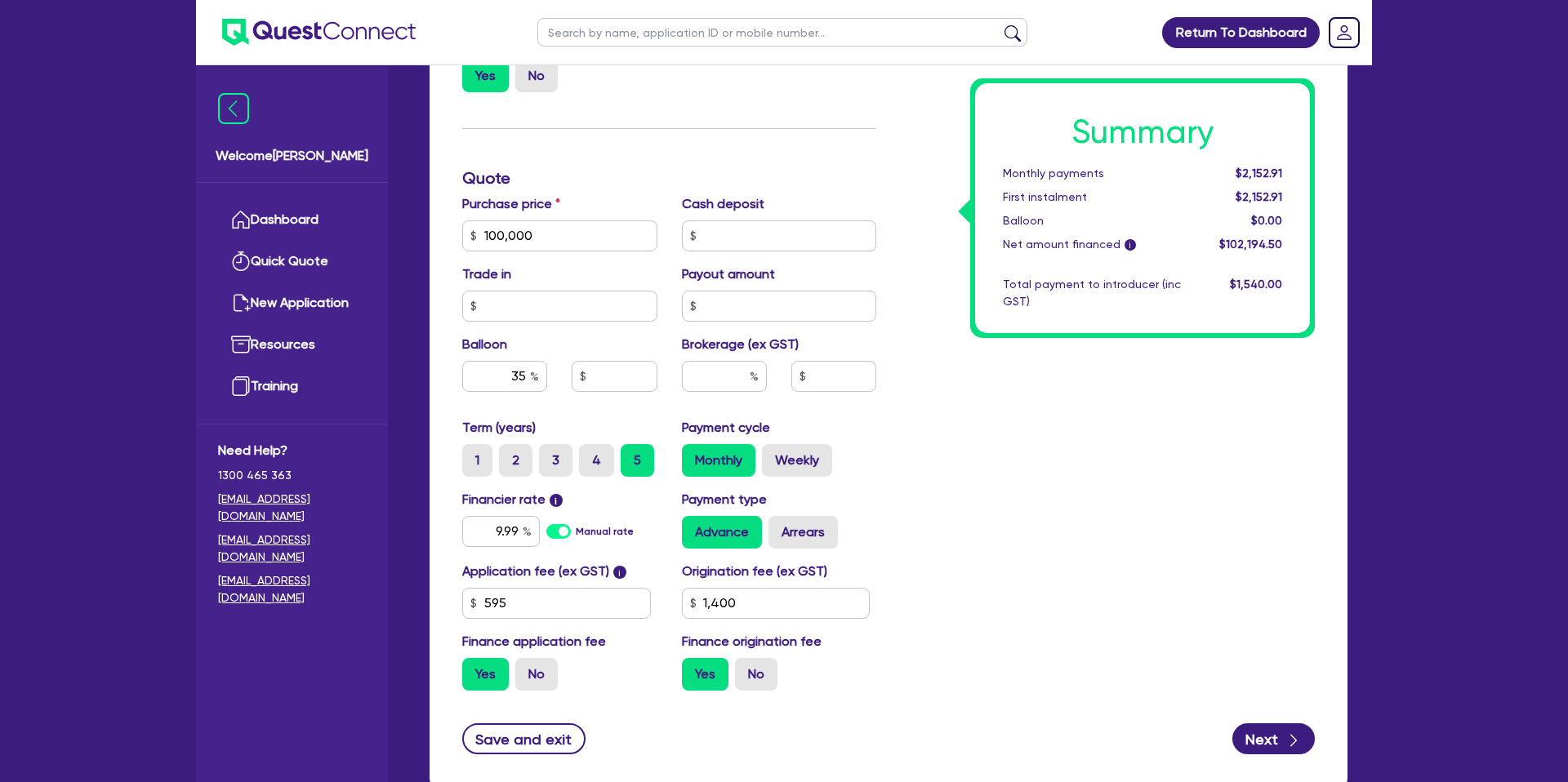
click at [1045, 466] on div "Summary Monthly payments $2,152.91 First instalment $2,152.91 Balloon $0.00 Net…" at bounding box center [1108, 226] width 439 height 954
type input "100,000"
type input "35,000"
click at [767, 597] on input "1,400" at bounding box center [777, 602] width 189 height 31
type input "1"
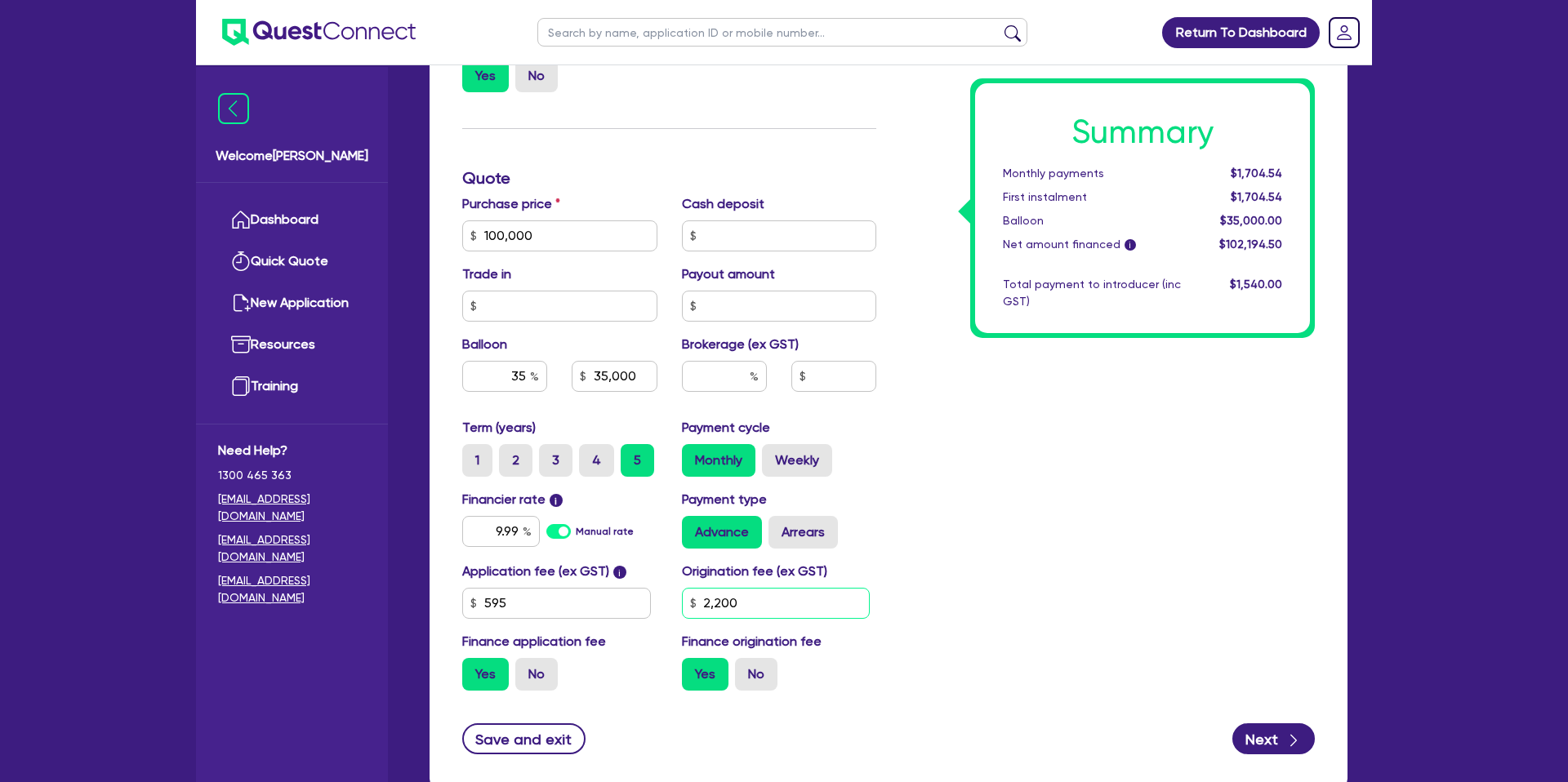
type input "2,200"
type input "100,000"
type input "35,000"
type input "100,000"
type input "35,000"
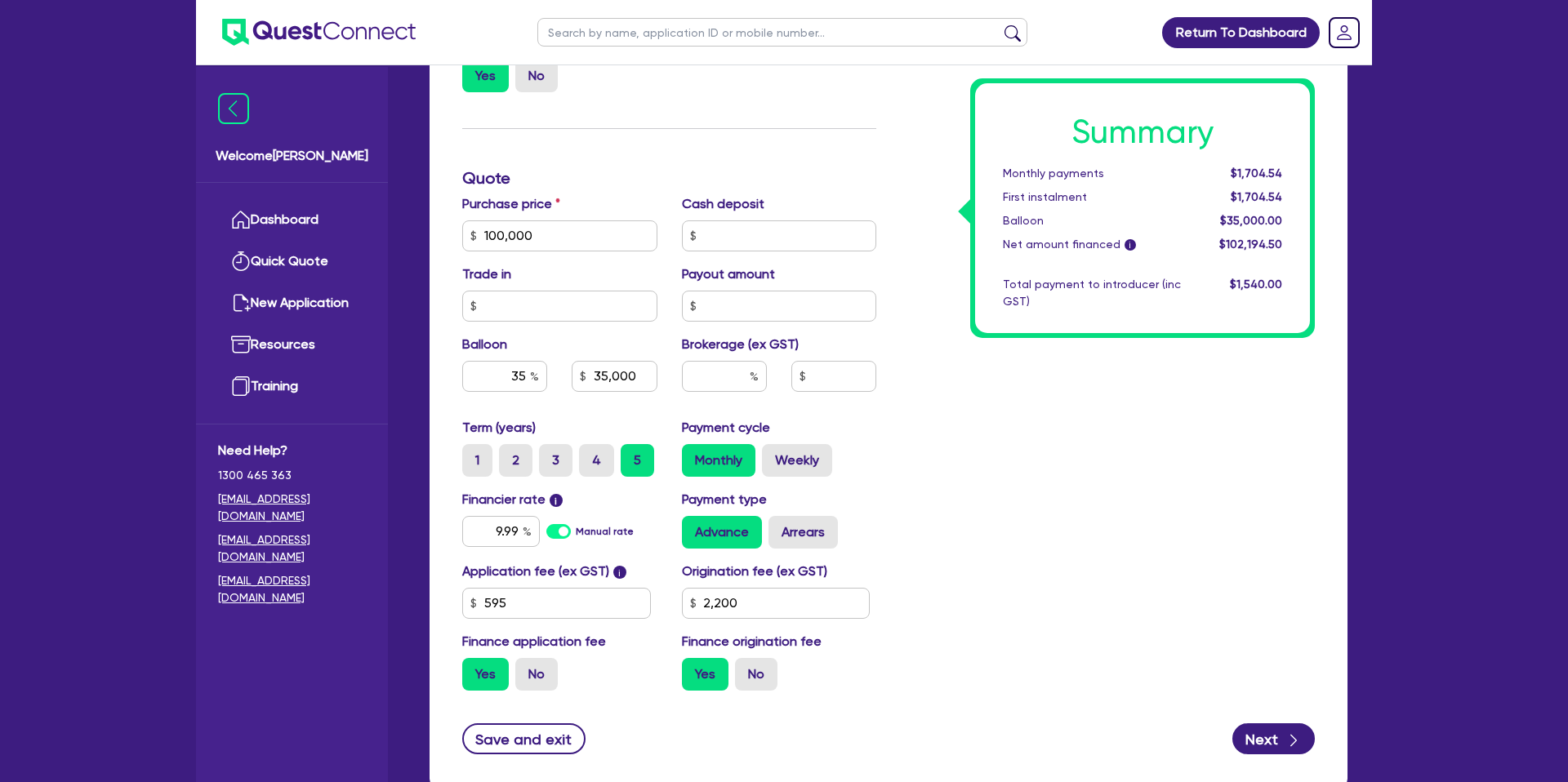
click at [1056, 599] on div "Summary Monthly payments $1,704.54 First instalment $1,704.54 Balloon $35,000.0…" at bounding box center [1108, 226] width 439 height 954
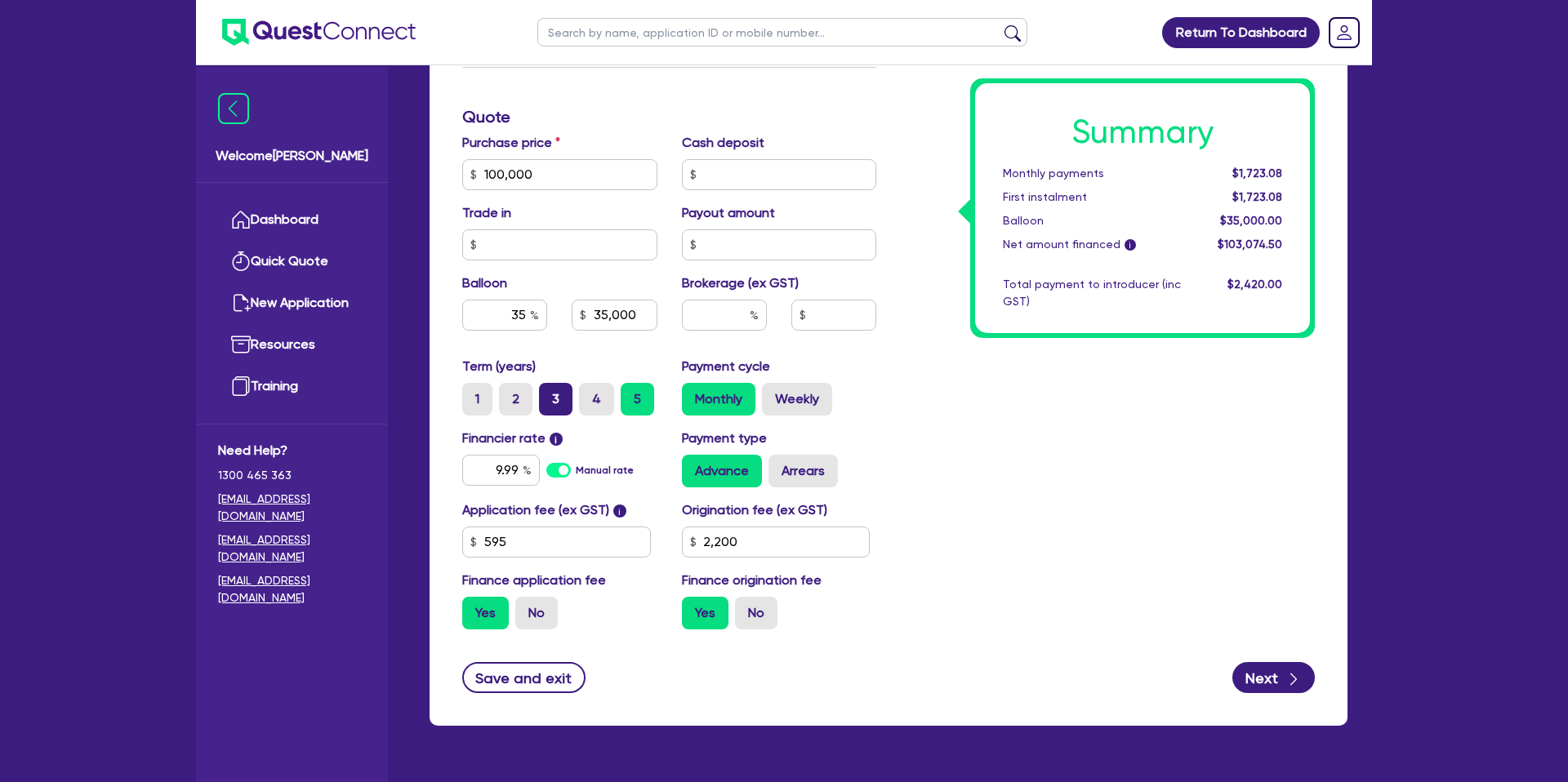
scroll to position [659, 0]
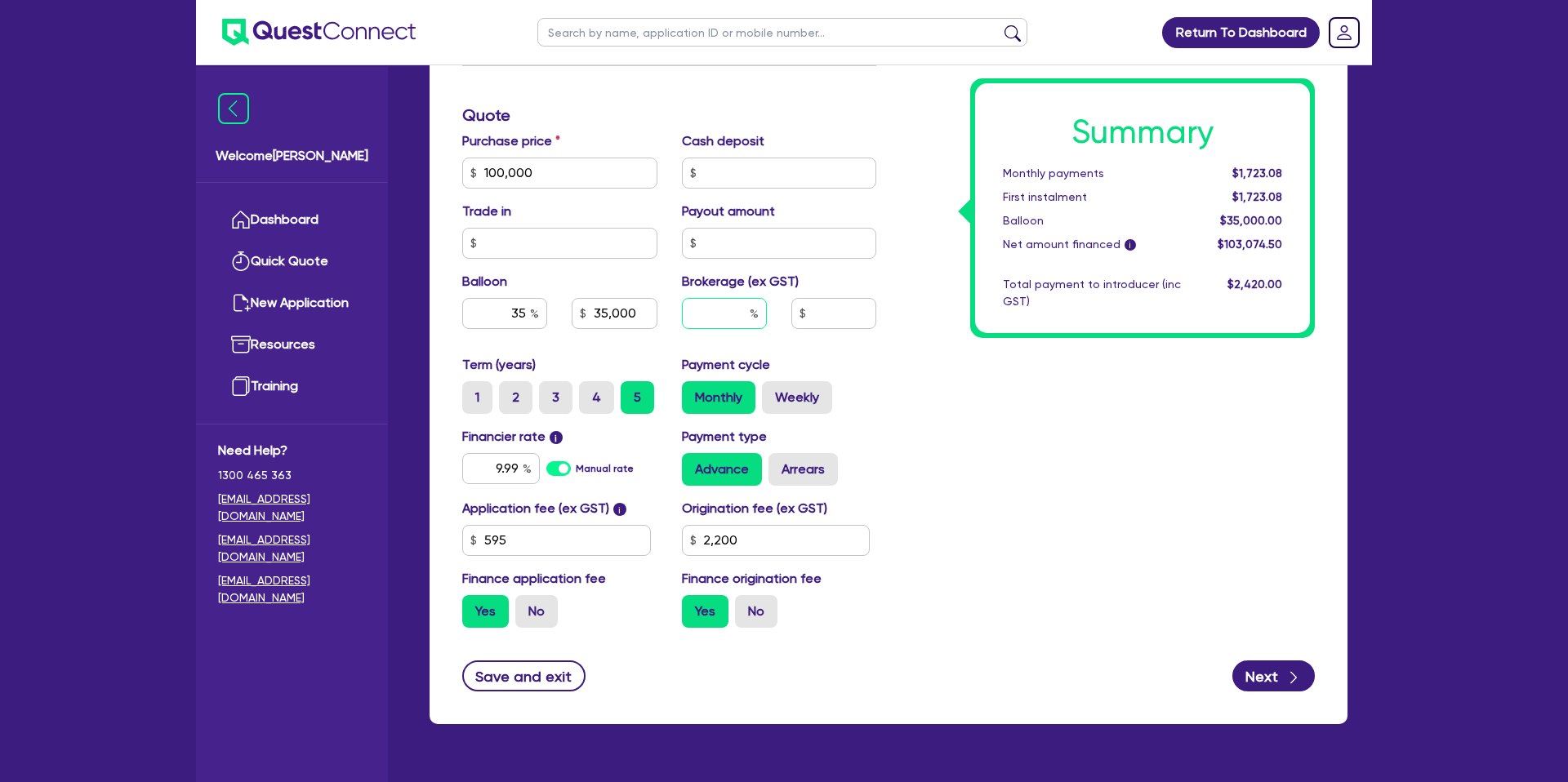
click at [727, 315] on input "text" at bounding box center [724, 313] width 85 height 31
type input "3"
type input "100,000"
type input "35,000"
click at [1048, 447] on div "Summary Monthly payments $1,723.08 First instalment $1,723.08 Balloon $35,000.0…" at bounding box center [1108, 163] width 439 height 954
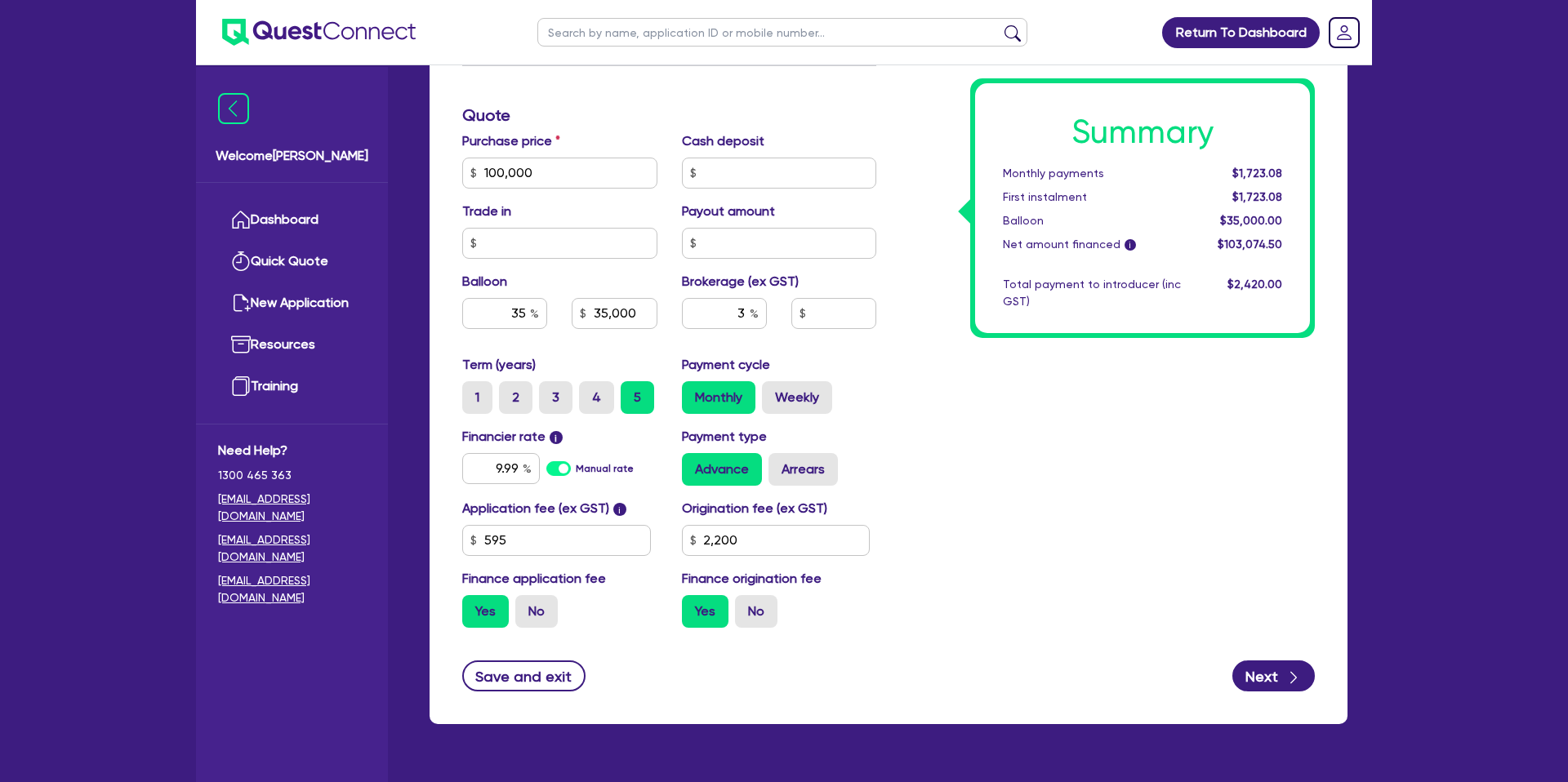
type input "100,000"
type input "35,000"
type input "3,092.24"
click at [748, 318] on input "3" at bounding box center [724, 313] width 85 height 31
type input "2"
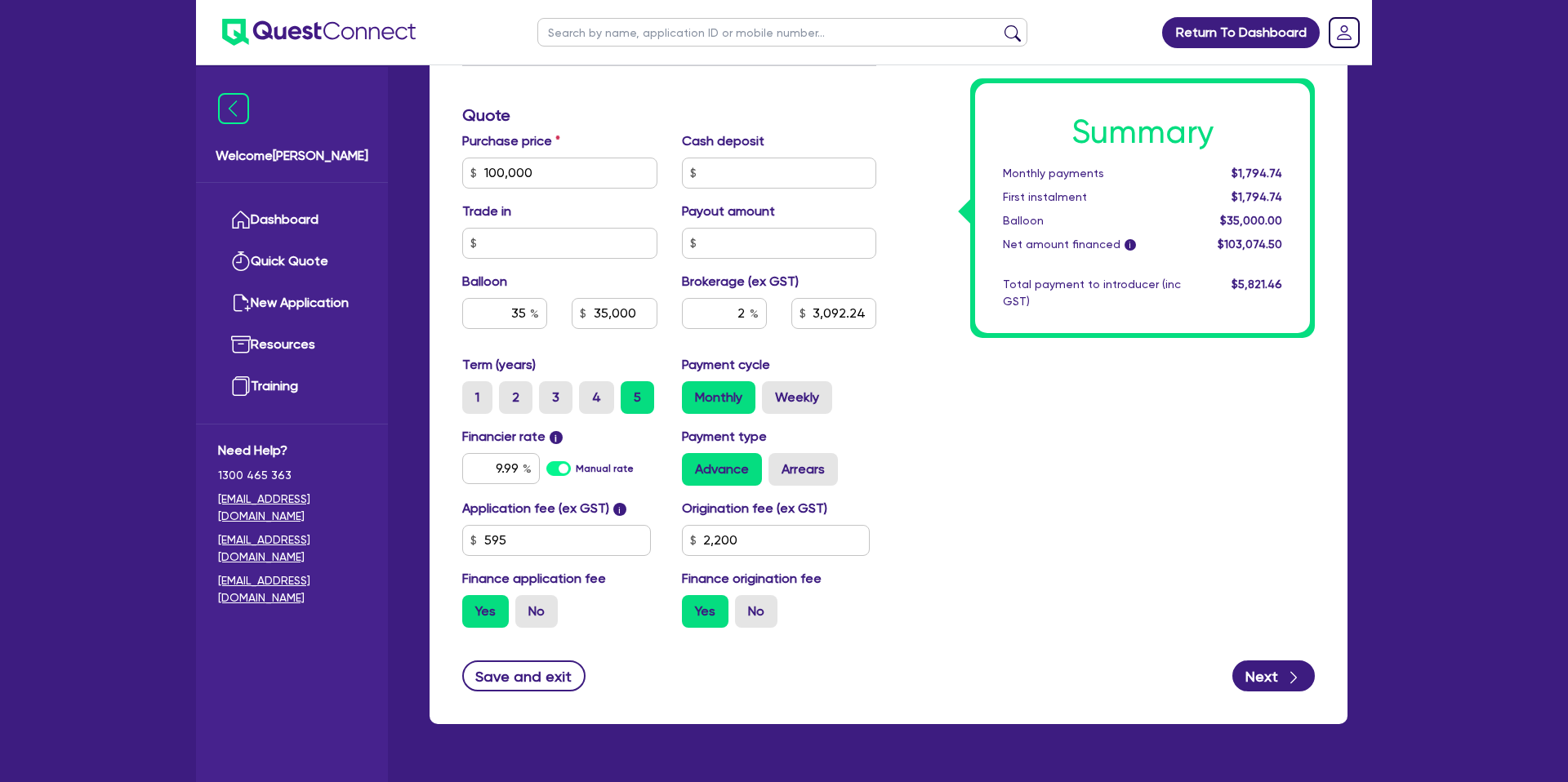
type input "100,000"
type input "35,000"
type input "3,092.24"
click at [1069, 470] on div "Summary Monthly payments Calculating... First instalment Calculating... Balloon…" at bounding box center [1108, 163] width 439 height 954
type input "100,000"
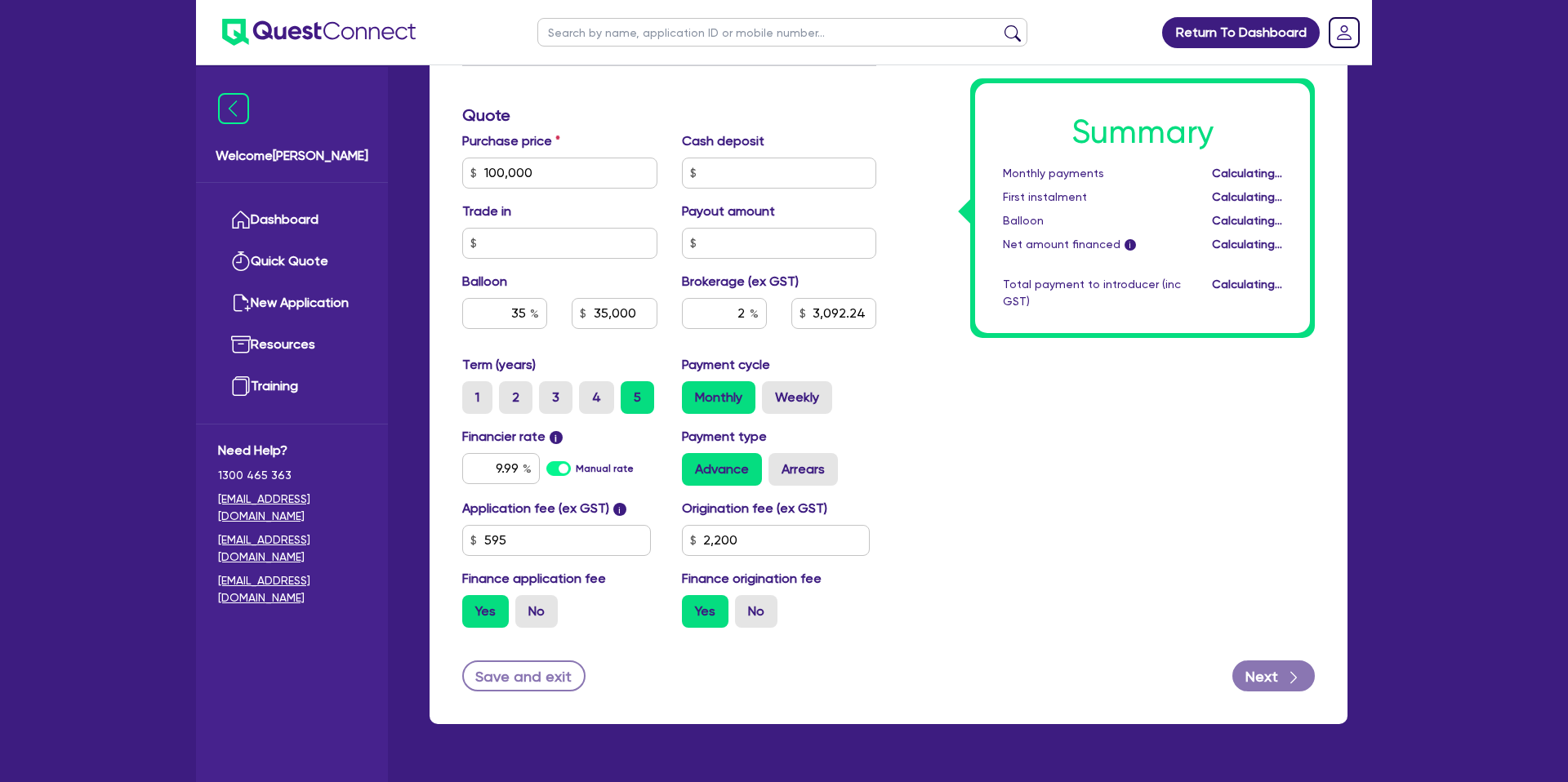
type input "35,000"
type input "2,061.49"
click at [518, 464] on input "9.99" at bounding box center [501, 468] width 78 height 31
type input "9"
type input "6"
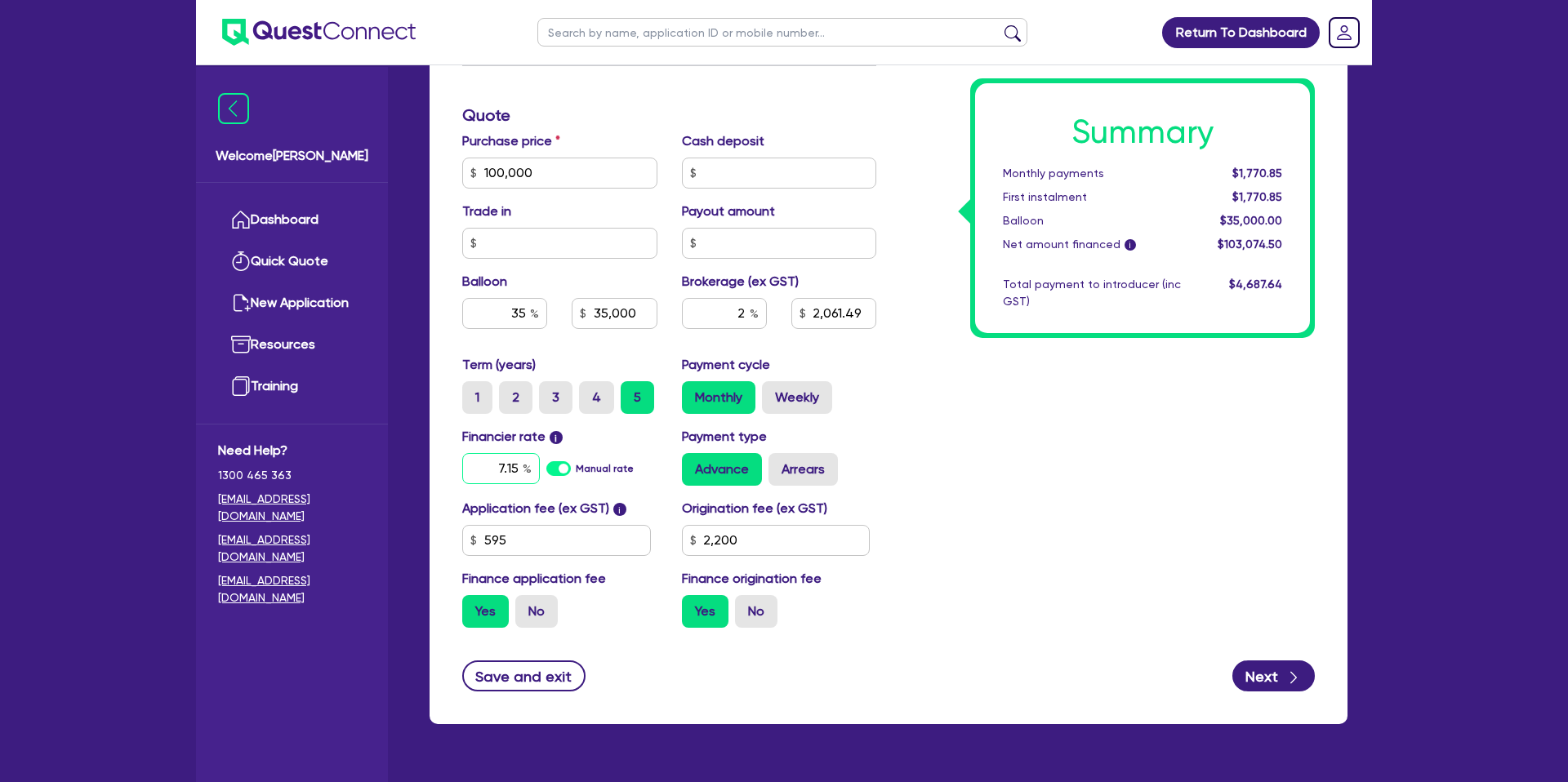
type input "7.15"
type input "100,000"
type input "35,000"
type input "2,061.49"
type input "100,000"
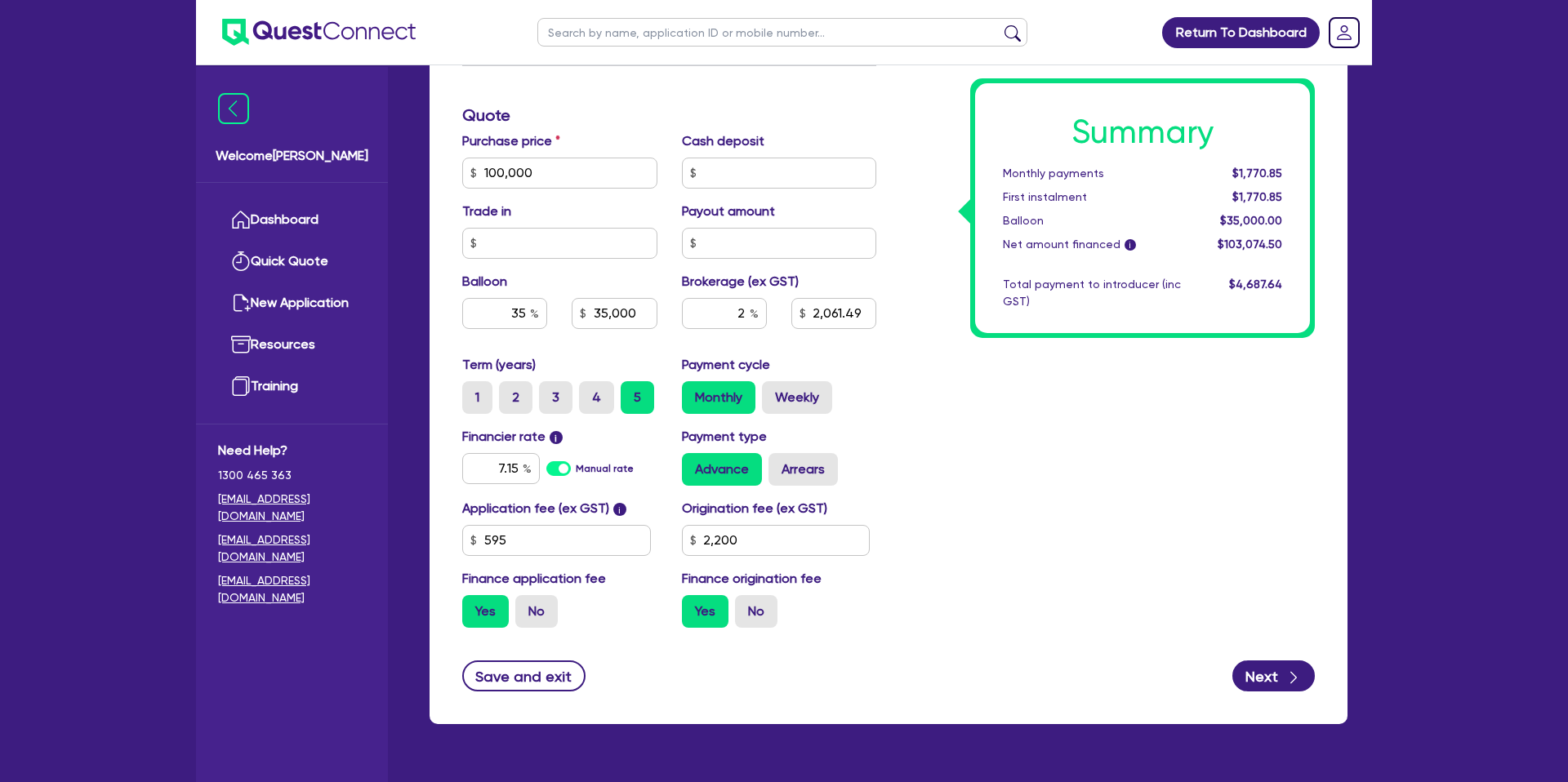
type input "35,000"
type input "2,061.49"
click at [1094, 441] on div "Summary Monthly payments $1,770.85 First instalment $1,770.85 Balloon $35,000.0…" at bounding box center [1108, 163] width 439 height 954
click at [517, 468] on input "7.15" at bounding box center [501, 468] width 78 height 31
type input "7.49"
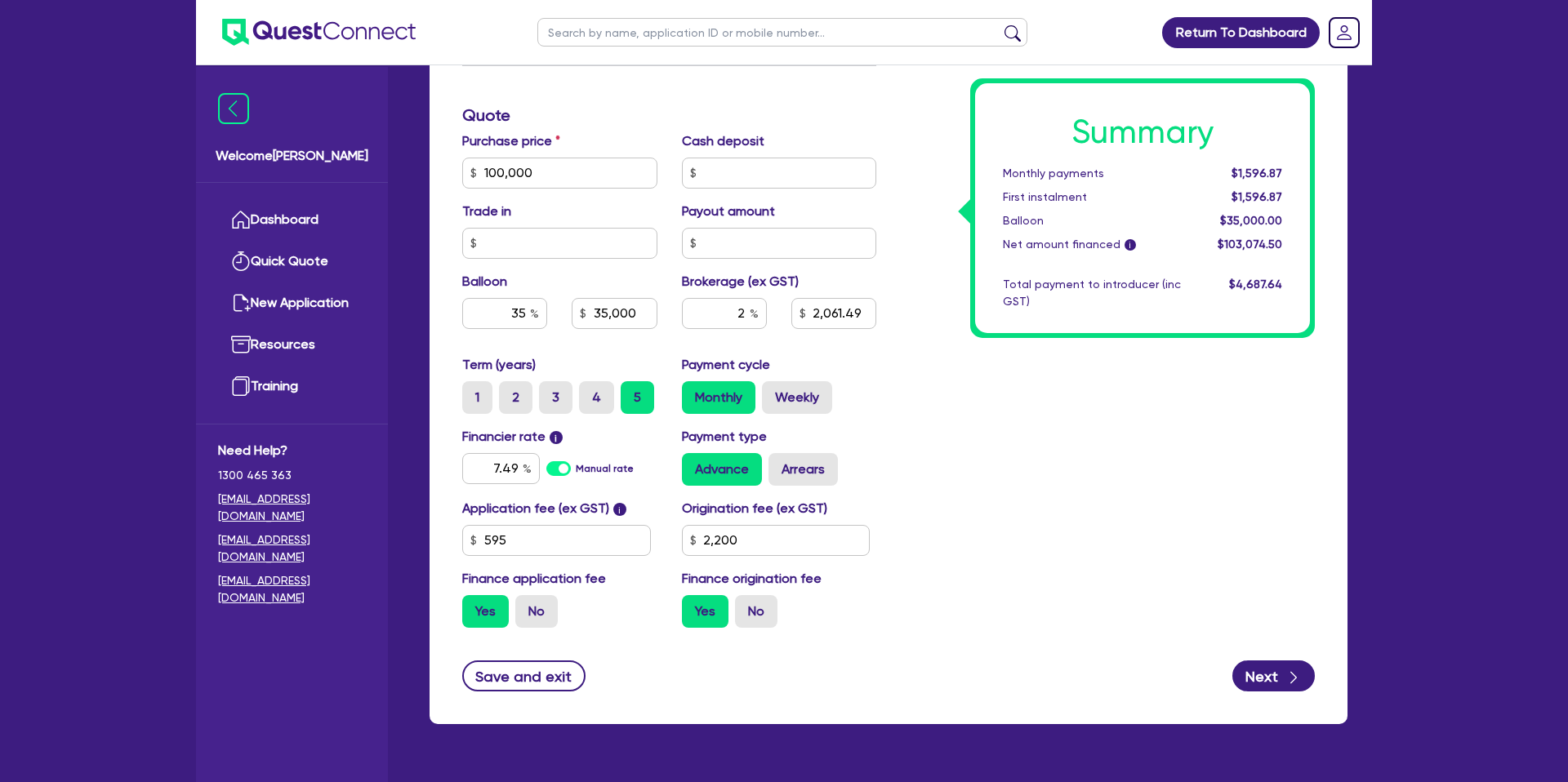
type input "100,000"
type input "35,000"
type input "2,061.49"
click at [1296, 527] on div "Summary Monthly payments $1,596.87 First instalment $1,596.87 Balloon $35,000.0…" at bounding box center [1108, 163] width 439 height 954
type input "100,000"
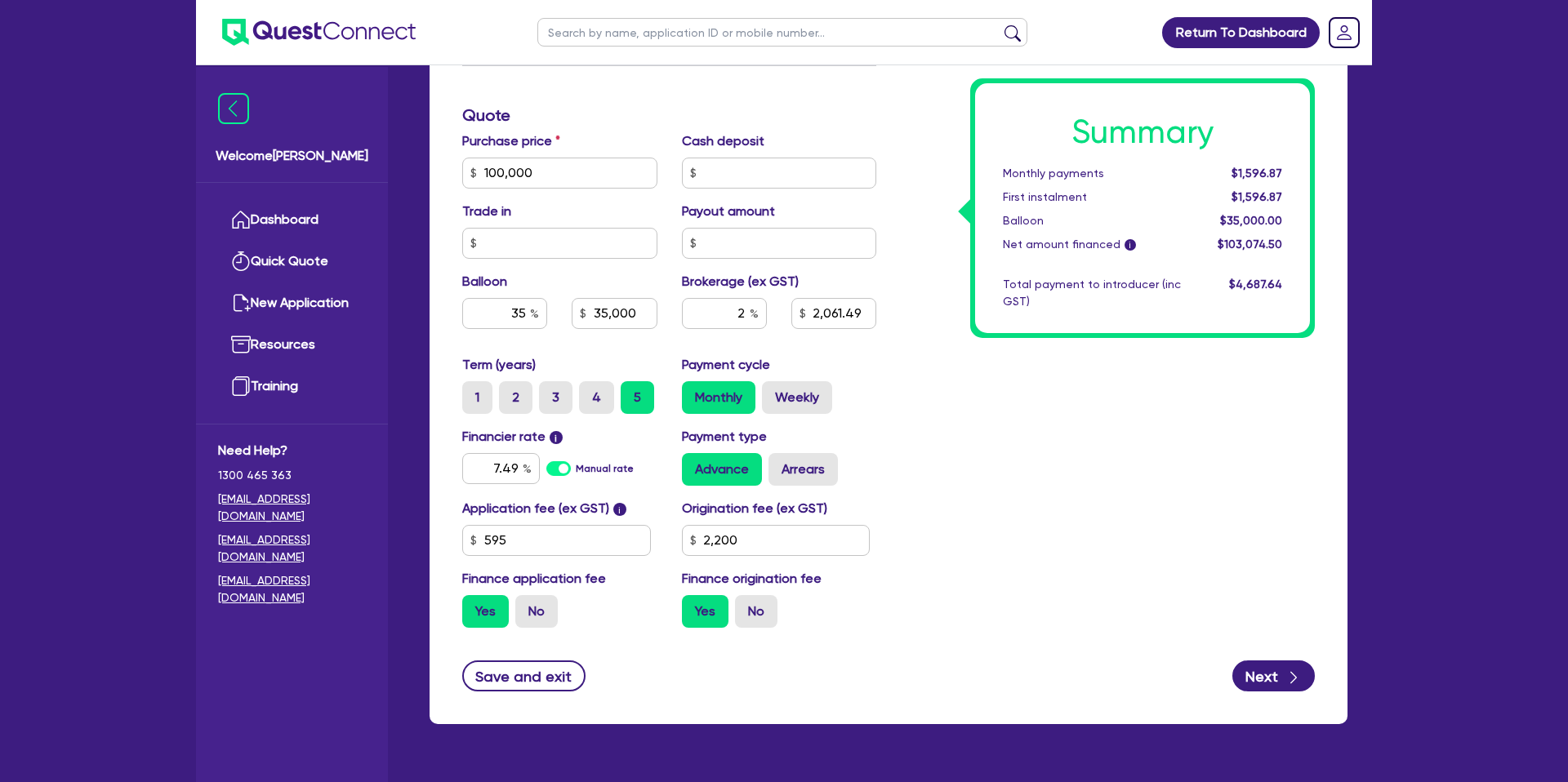
type input "35,000"
type input "2,061.49"
click at [811, 467] on label "Arrears" at bounding box center [803, 468] width 70 height 32
click at [779, 463] on input "Arrears" at bounding box center [773, 458] width 11 height 11
radio input "true"
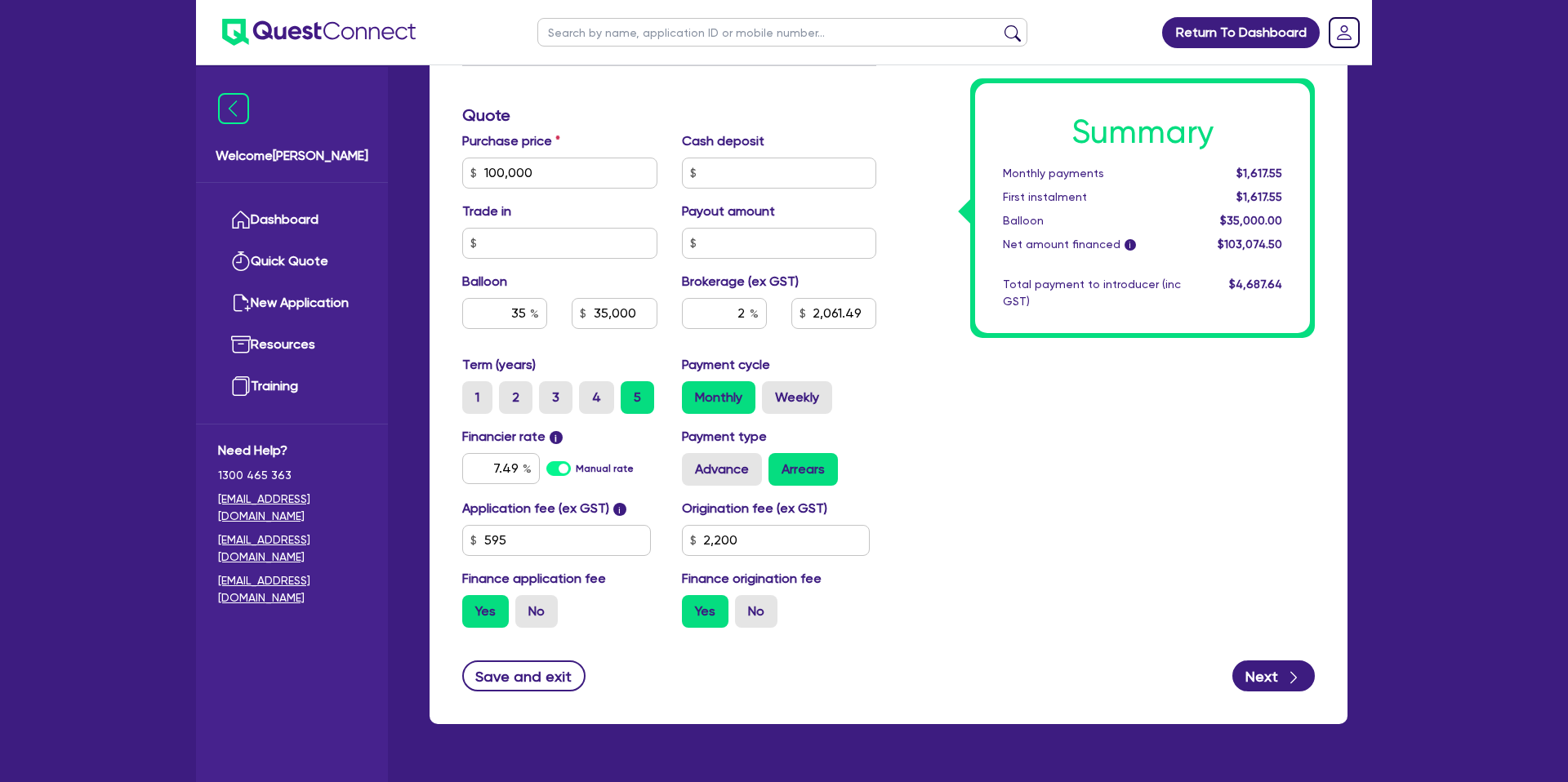
type input "100,000"
type input "35,000"
type input "2,061.49"
type input "100,000"
type input "35,000"
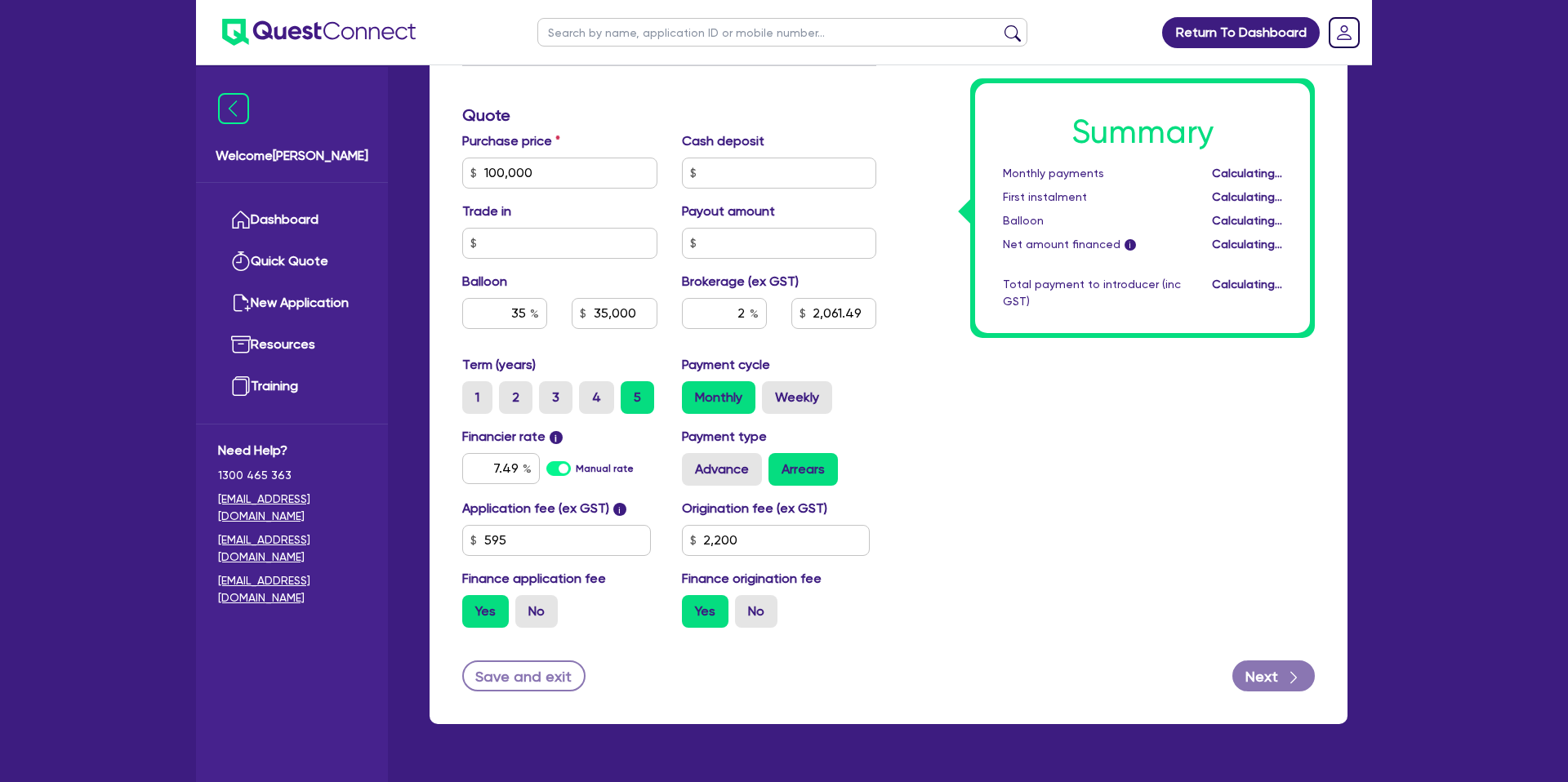
type input "2,061.49"
click at [733, 468] on label "Advance" at bounding box center [722, 468] width 80 height 32
click at [692, 463] on input "Advance" at bounding box center [687, 458] width 11 height 11
radio input "true"
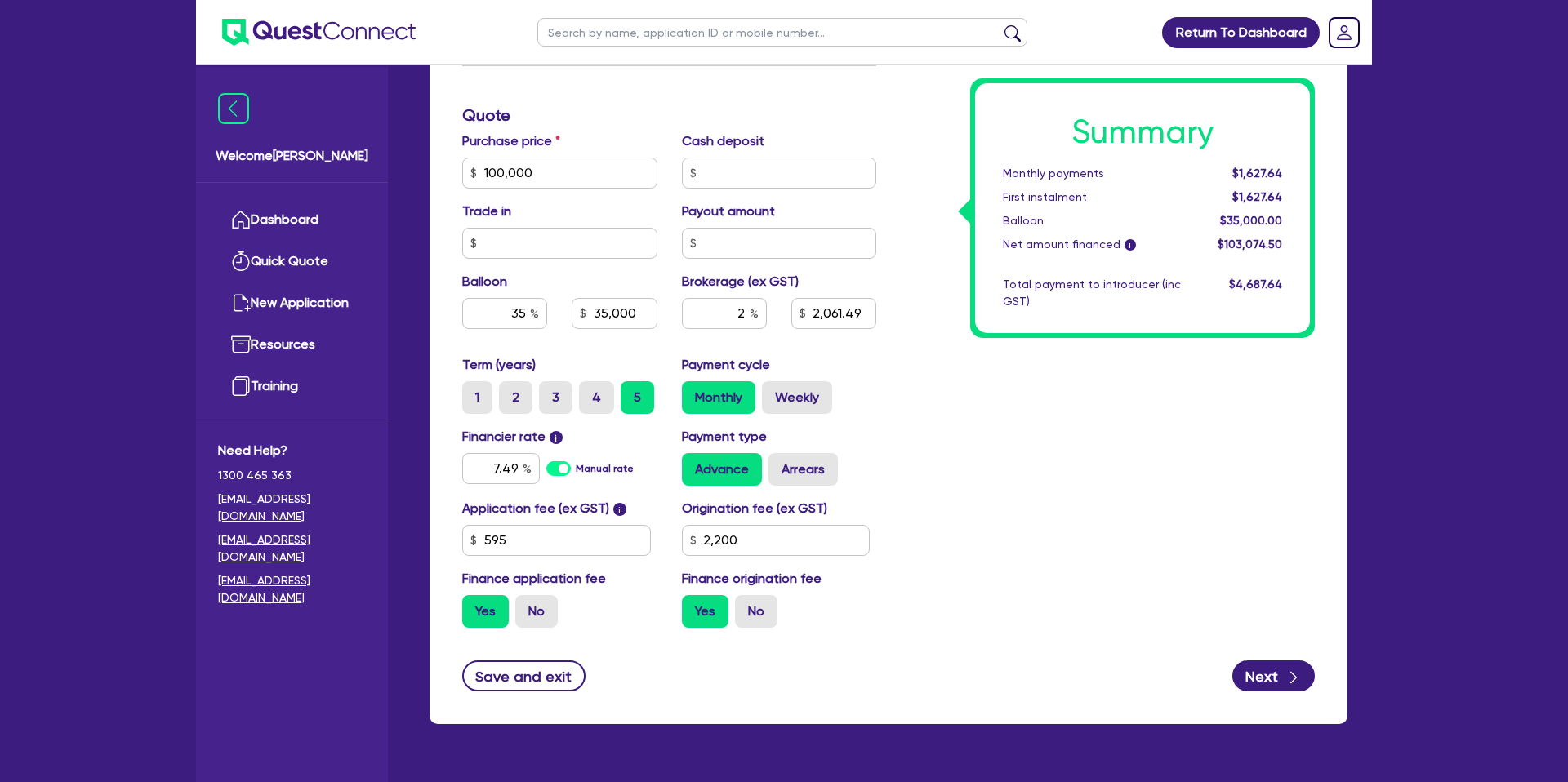
type input "100,000"
type input "35,000"
type input "2,061.49"
type input "100,000"
type input "35,000"
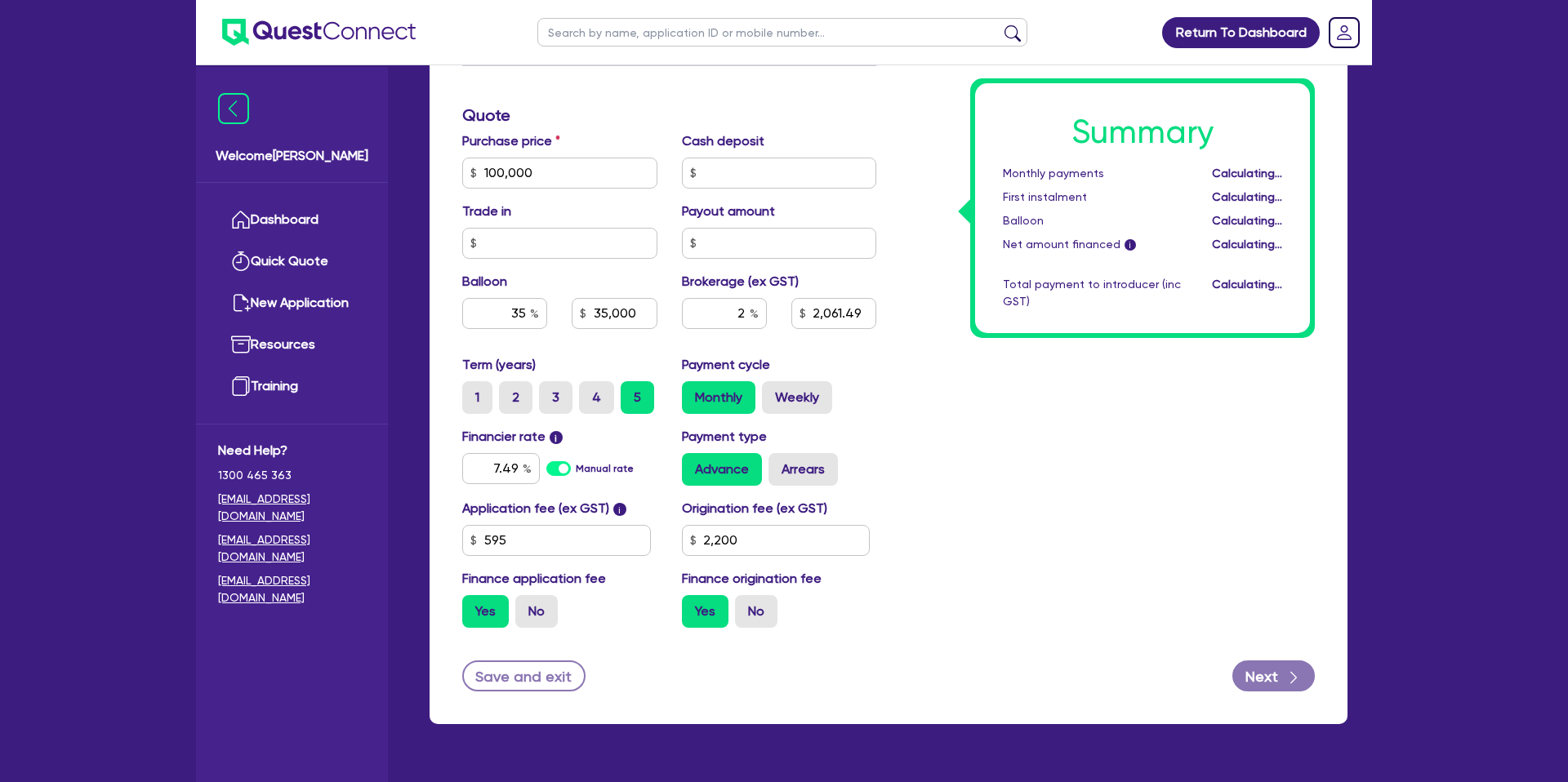
type input "2,061.49"
click at [824, 460] on label "Arrears" at bounding box center [803, 468] width 70 height 32
click at [779, 460] on input "Arrears" at bounding box center [773, 458] width 11 height 11
radio input "true"
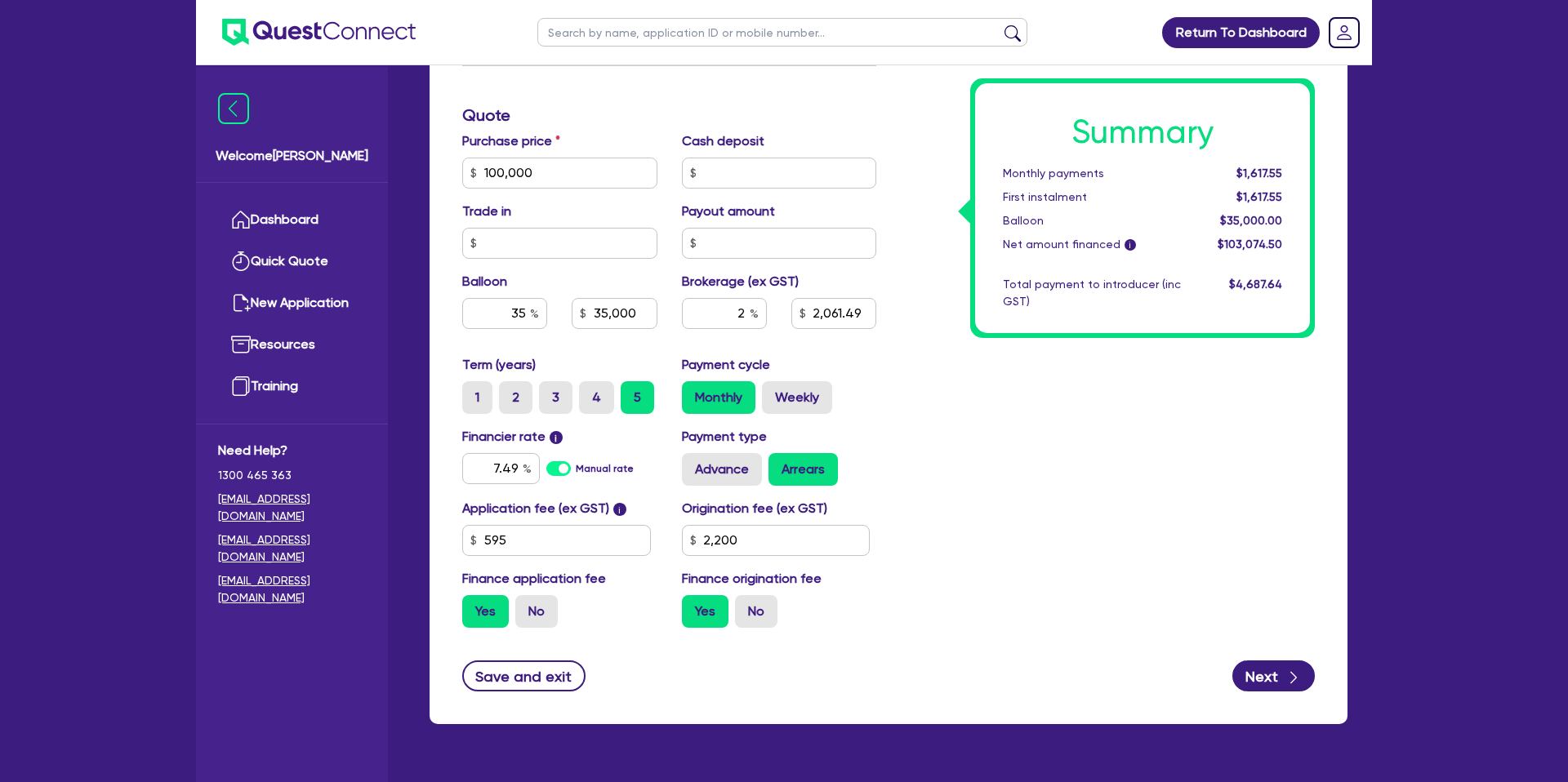
type input "100,000"
type input "35,000"
type input "2,061.49"
type input "100,000"
type input "35,000"
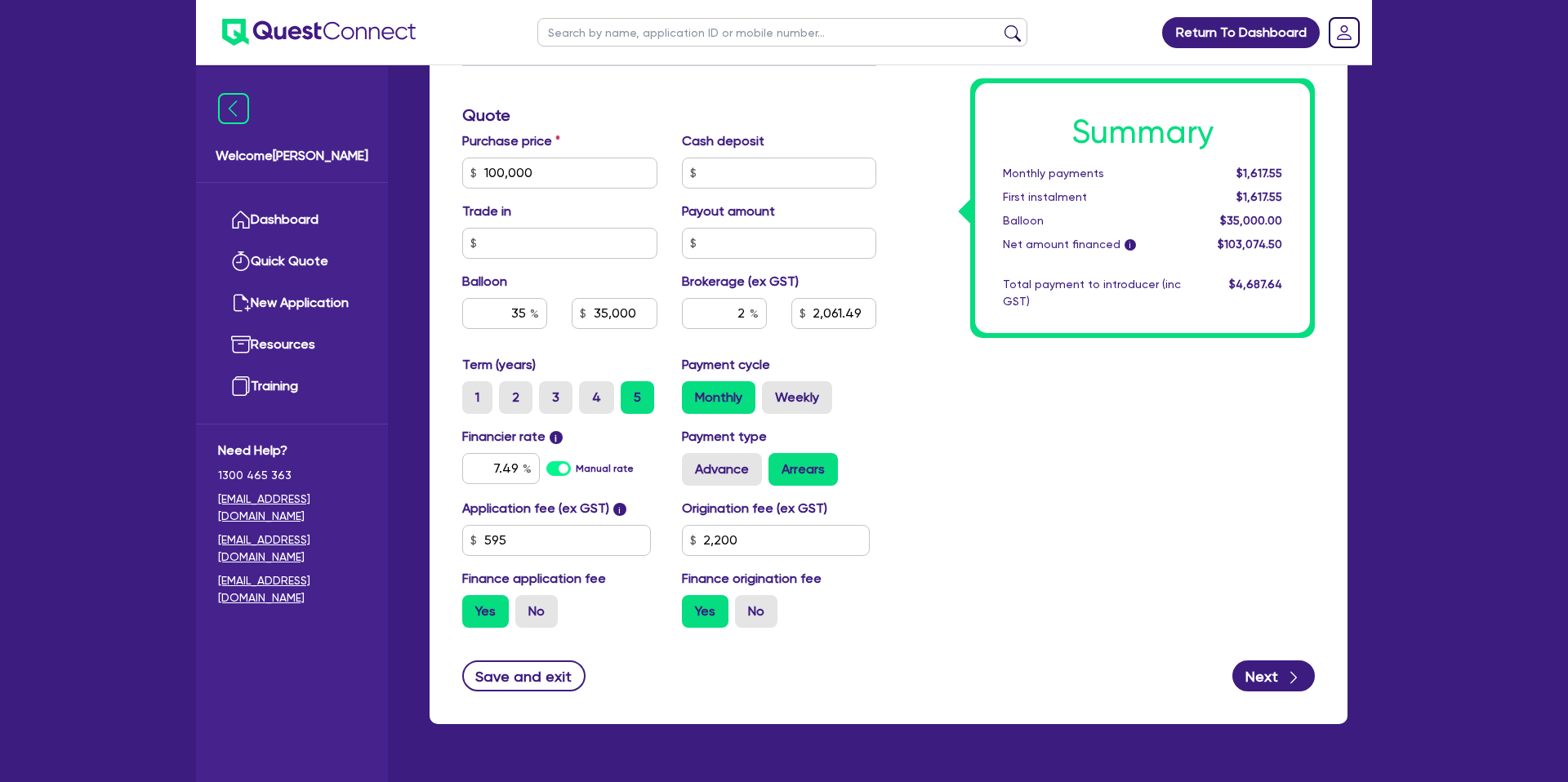
type input "2,061.49"
click at [709, 453] on label "Advance" at bounding box center [722, 468] width 80 height 32
click at [692, 453] on input "Advance" at bounding box center [687, 458] width 11 height 11
radio input "true"
type input "100,000"
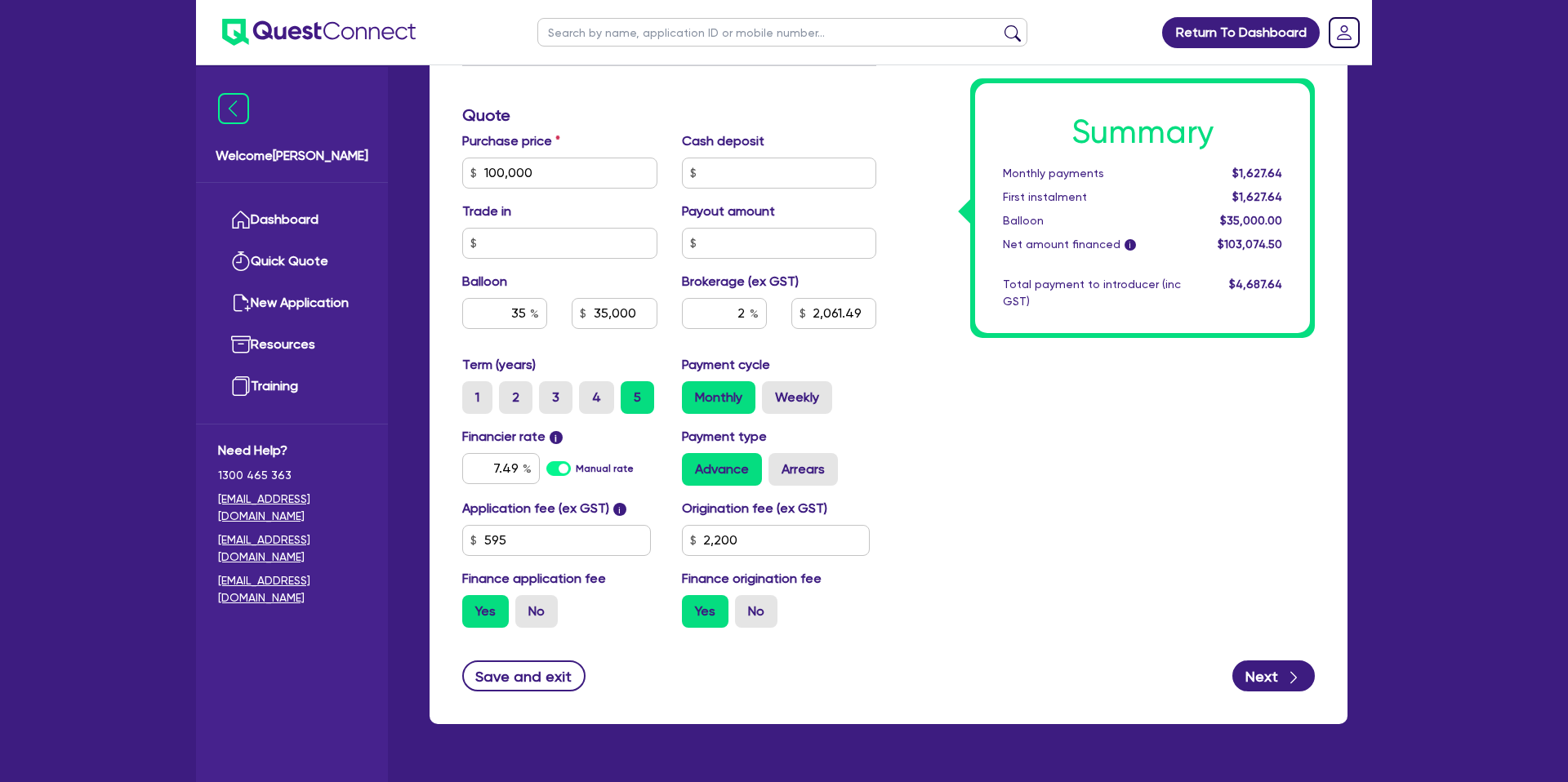
type input "35,000"
type input "2,061.49"
type input "100,000"
type input "35,000"
type input "2,061.49"
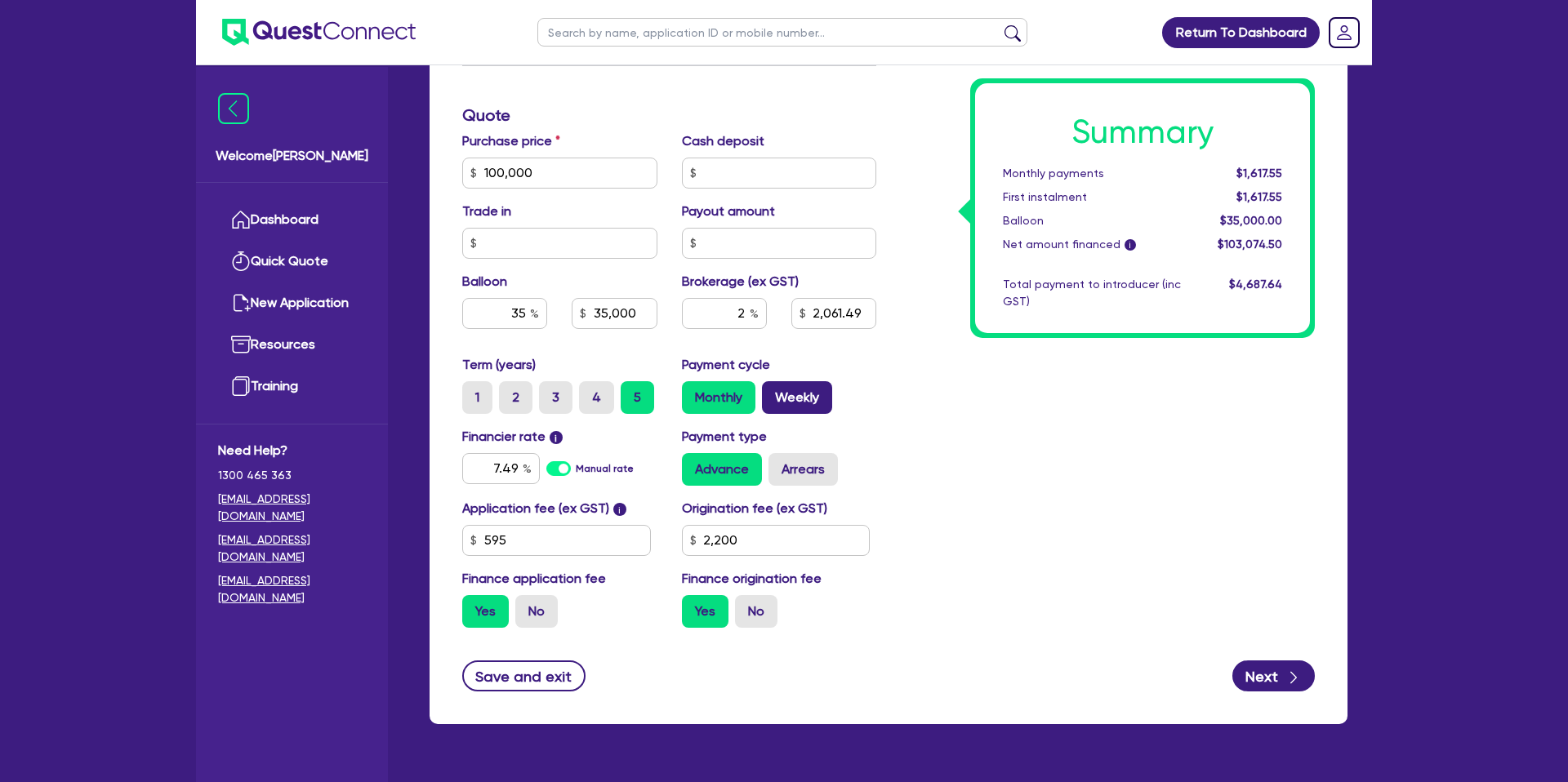
click at [792, 405] on label "Weekly" at bounding box center [796, 397] width 70 height 32
click at [772, 391] on input "Weekly" at bounding box center [767, 386] width 11 height 11
radio input "true"
type input "100,000"
type input "35,000"
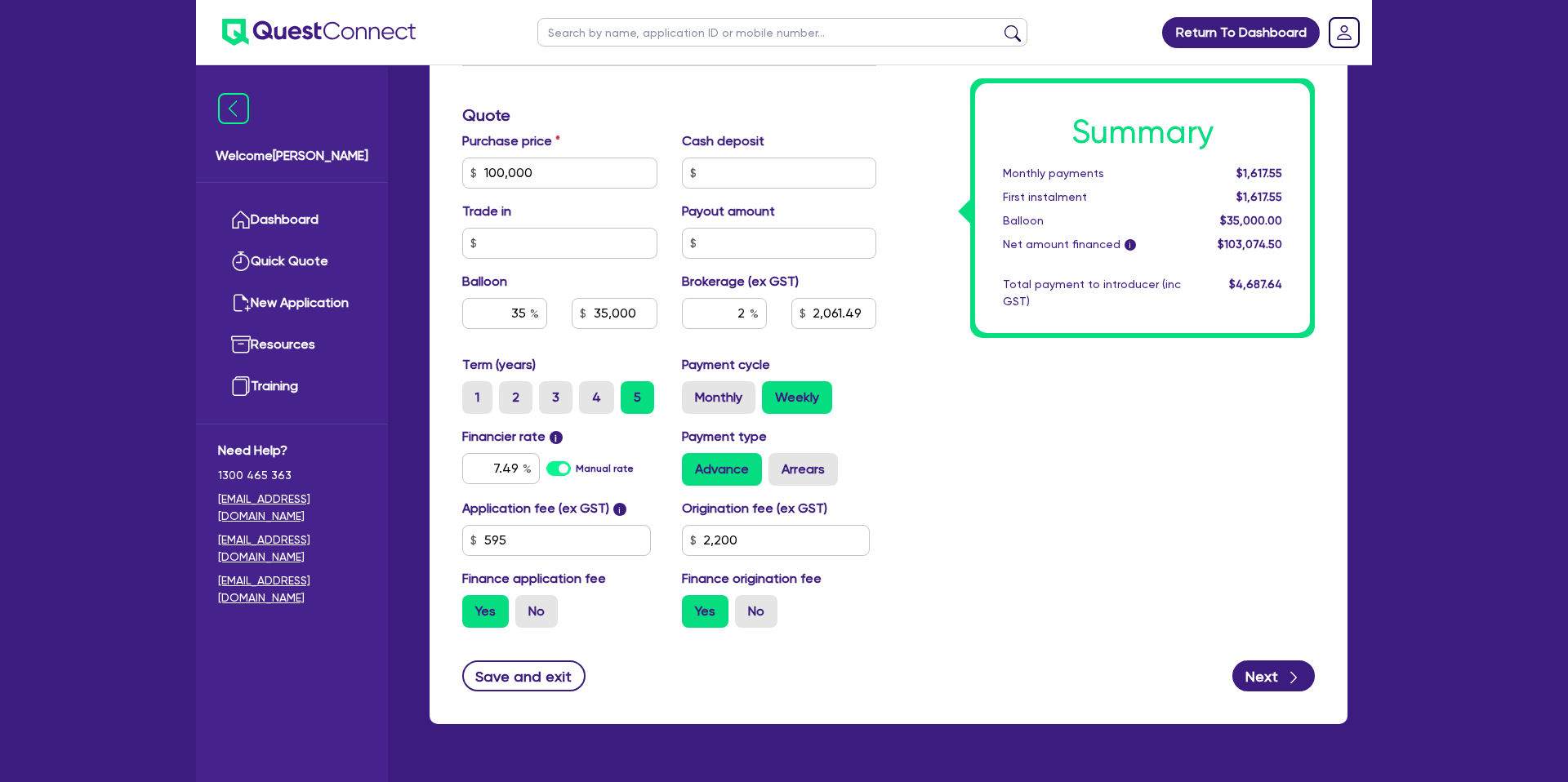
type input "2,061.49"
type input "100,000"
type input "35,000"
type input "2,061.49"
click at [797, 469] on label "Arrears" at bounding box center [803, 468] width 70 height 32
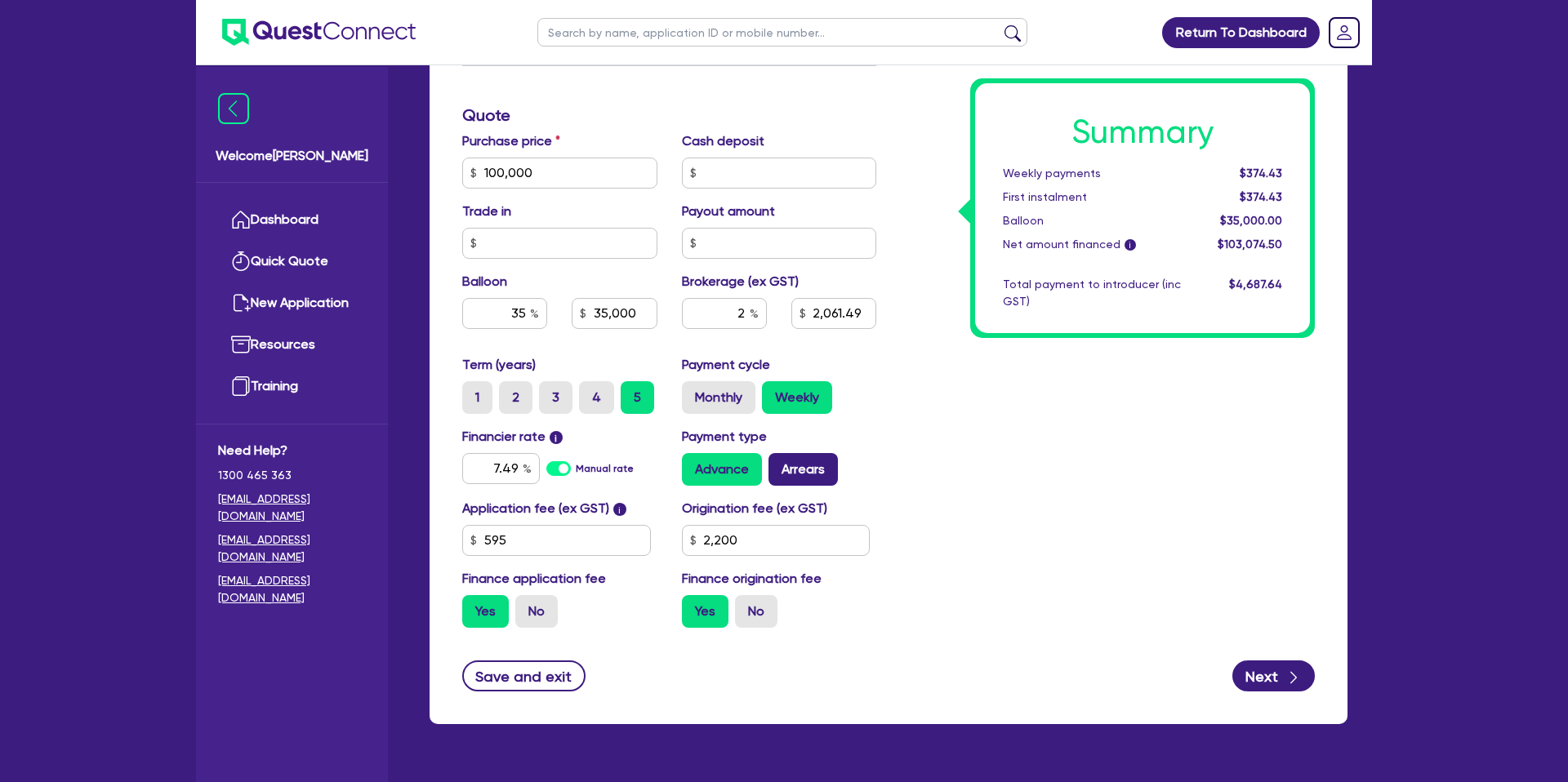
click at [779, 463] on input "Arrears" at bounding box center [773, 458] width 11 height 11
radio input "true"
type input "100,000"
type input "35,000"
type input "2,061.49"
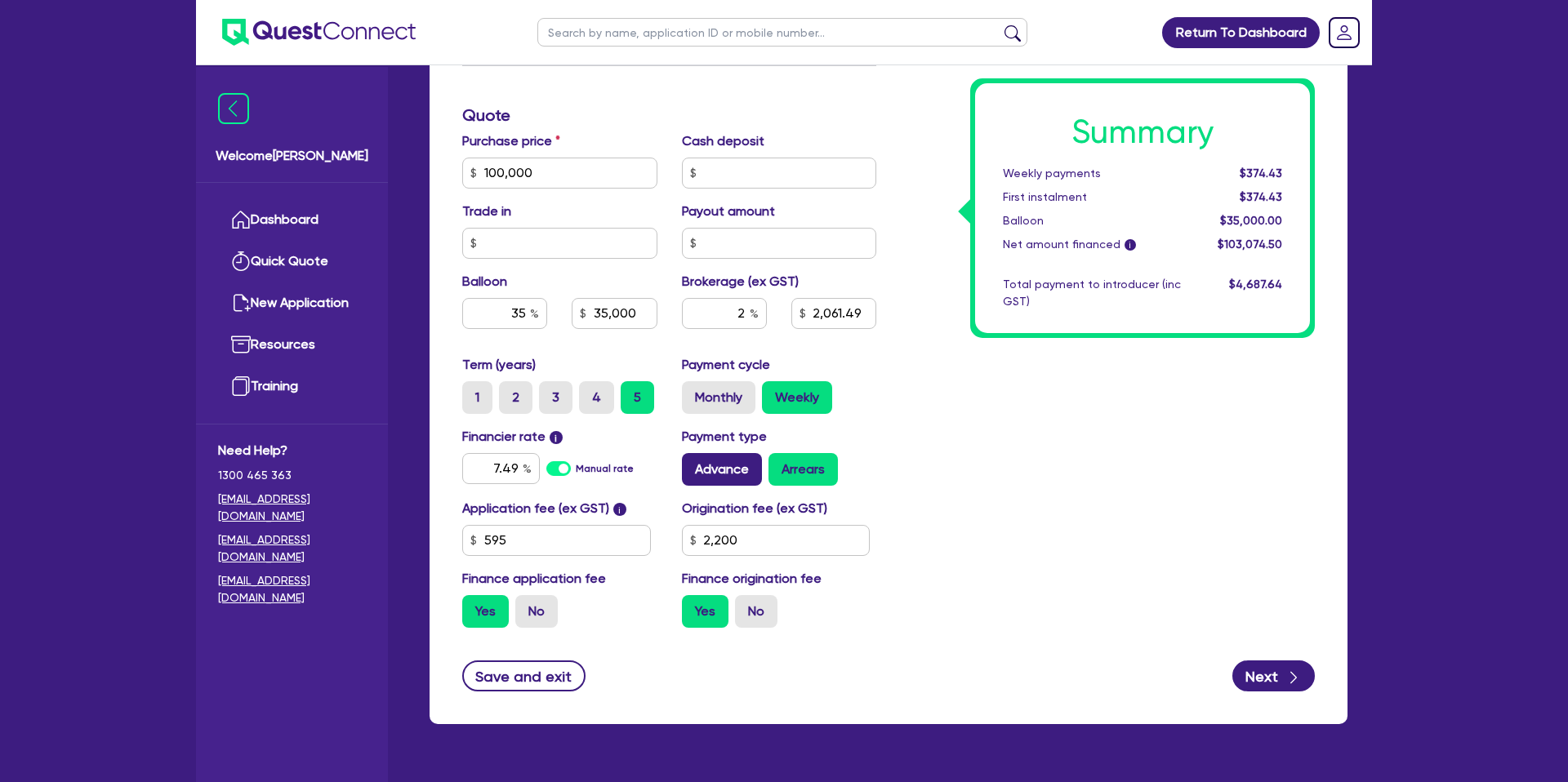
type input "100,000"
type input "35,000"
type input "2,061.49"
click at [715, 470] on label "Advance" at bounding box center [722, 468] width 80 height 32
click at [692, 463] on input "Advance" at bounding box center [687, 458] width 11 height 11
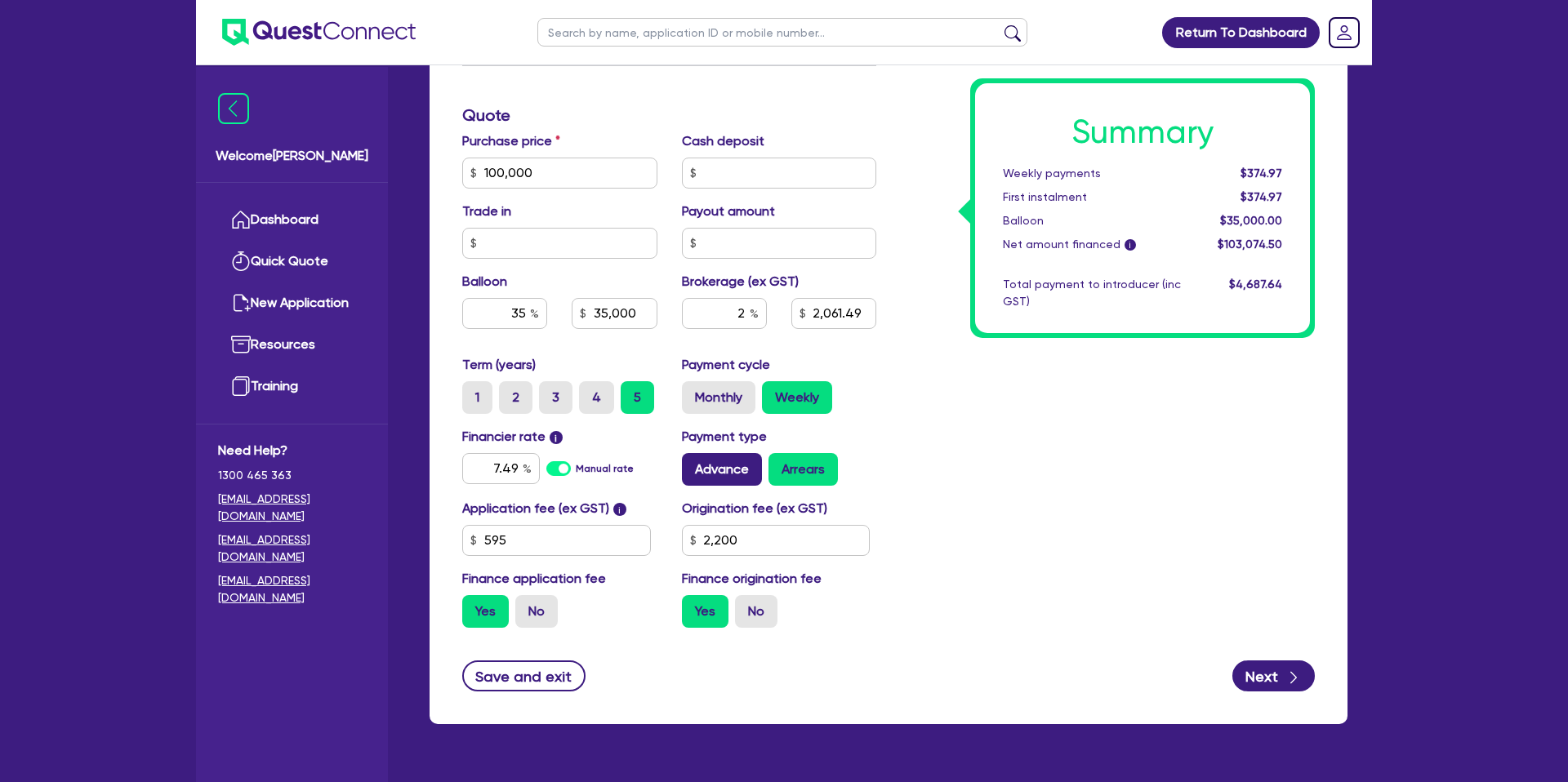
radio input "true"
type input "100,000"
type input "35,000"
type input "2,061.49"
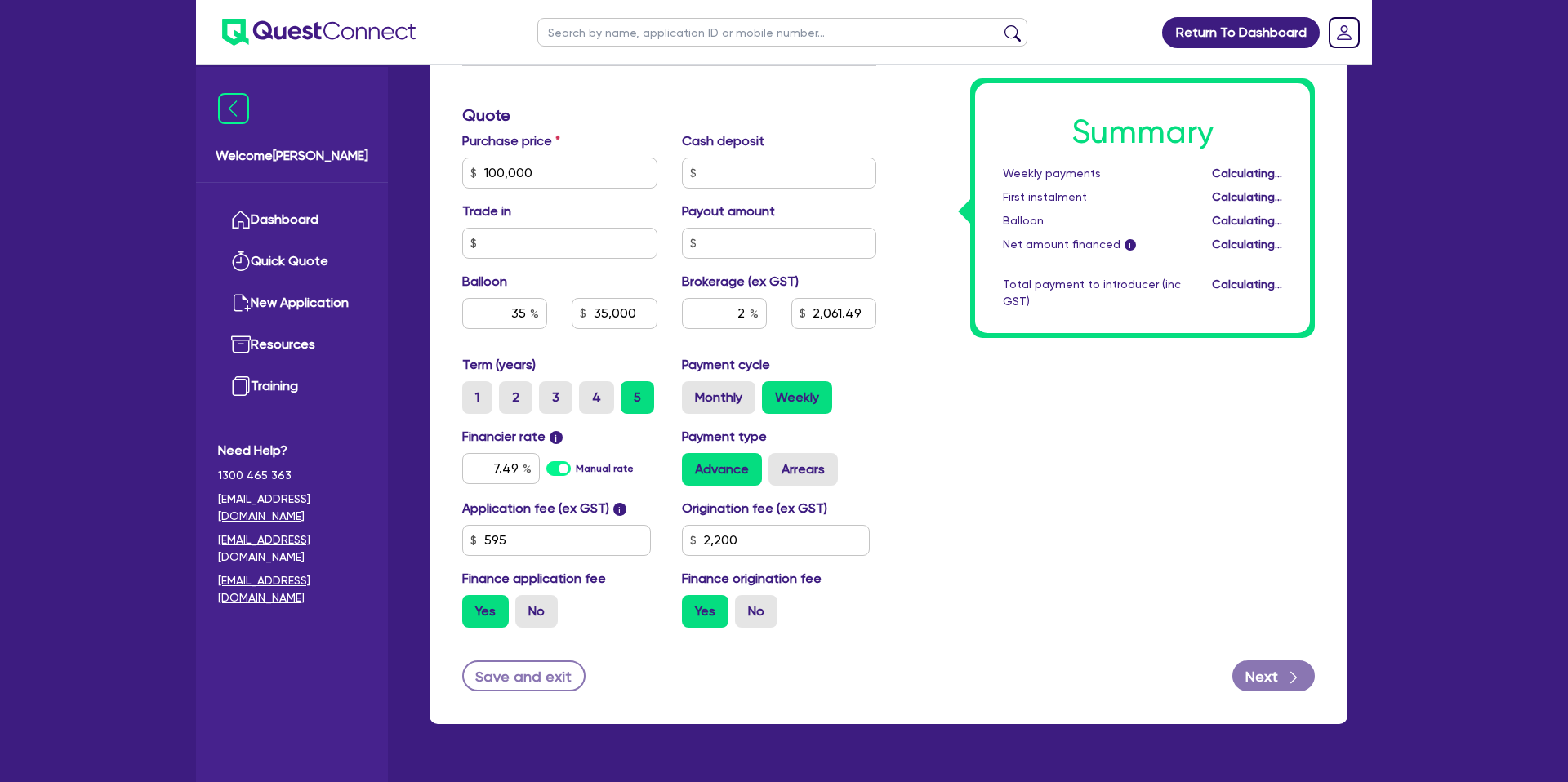
type input "100,000"
type input "35,000"
click at [768, 468] on label "Arrears" at bounding box center [803, 468] width 70 height 32
click at [768, 463] on input "Arrears" at bounding box center [773, 458] width 11 height 11
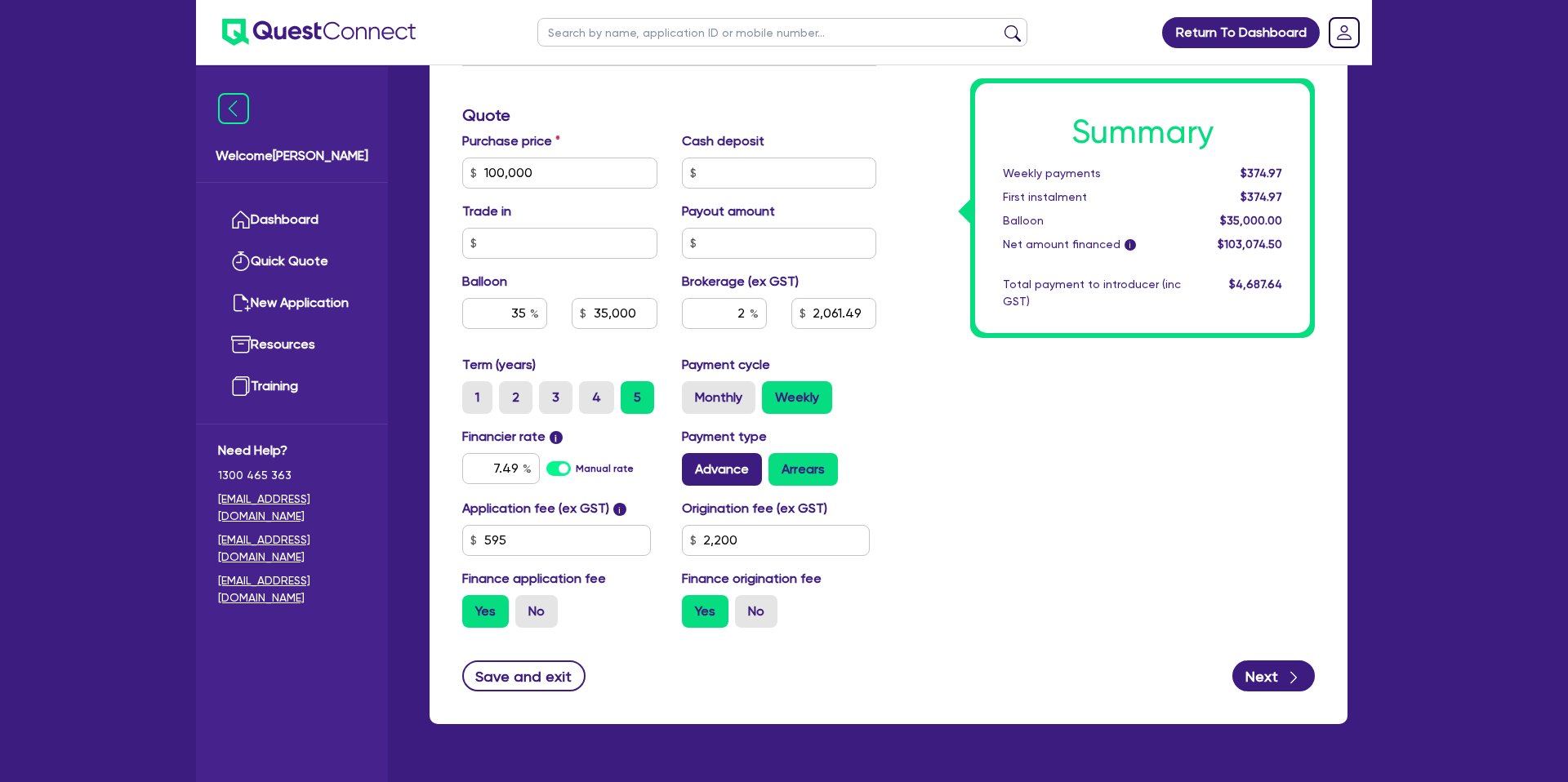
click at [690, 468] on label "Advance" at bounding box center [722, 468] width 80 height 32
click at [690, 463] on input "Advance" at bounding box center [687, 458] width 11 height 11
click at [761, 468] on div "Advance Arrears" at bounding box center [780, 468] width 195 height 32
click at [791, 476] on label "Arrears" at bounding box center [803, 468] width 70 height 32
click at [779, 463] on input "Arrears" at bounding box center [773, 458] width 11 height 11
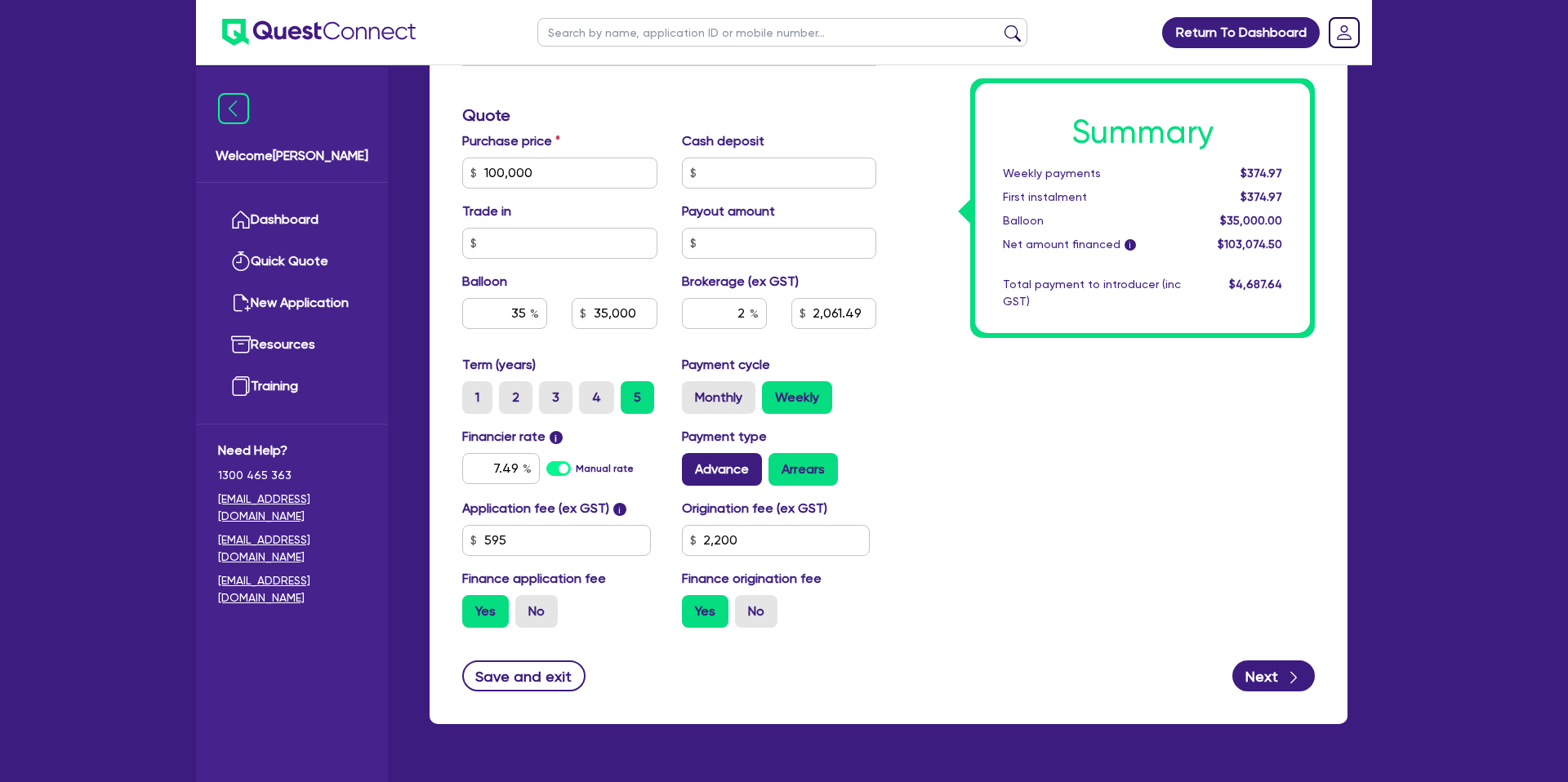
click at [732, 476] on label "Advance" at bounding box center [722, 468] width 80 height 32
click at [692, 463] on input "Advance" at bounding box center [687, 458] width 11 height 11
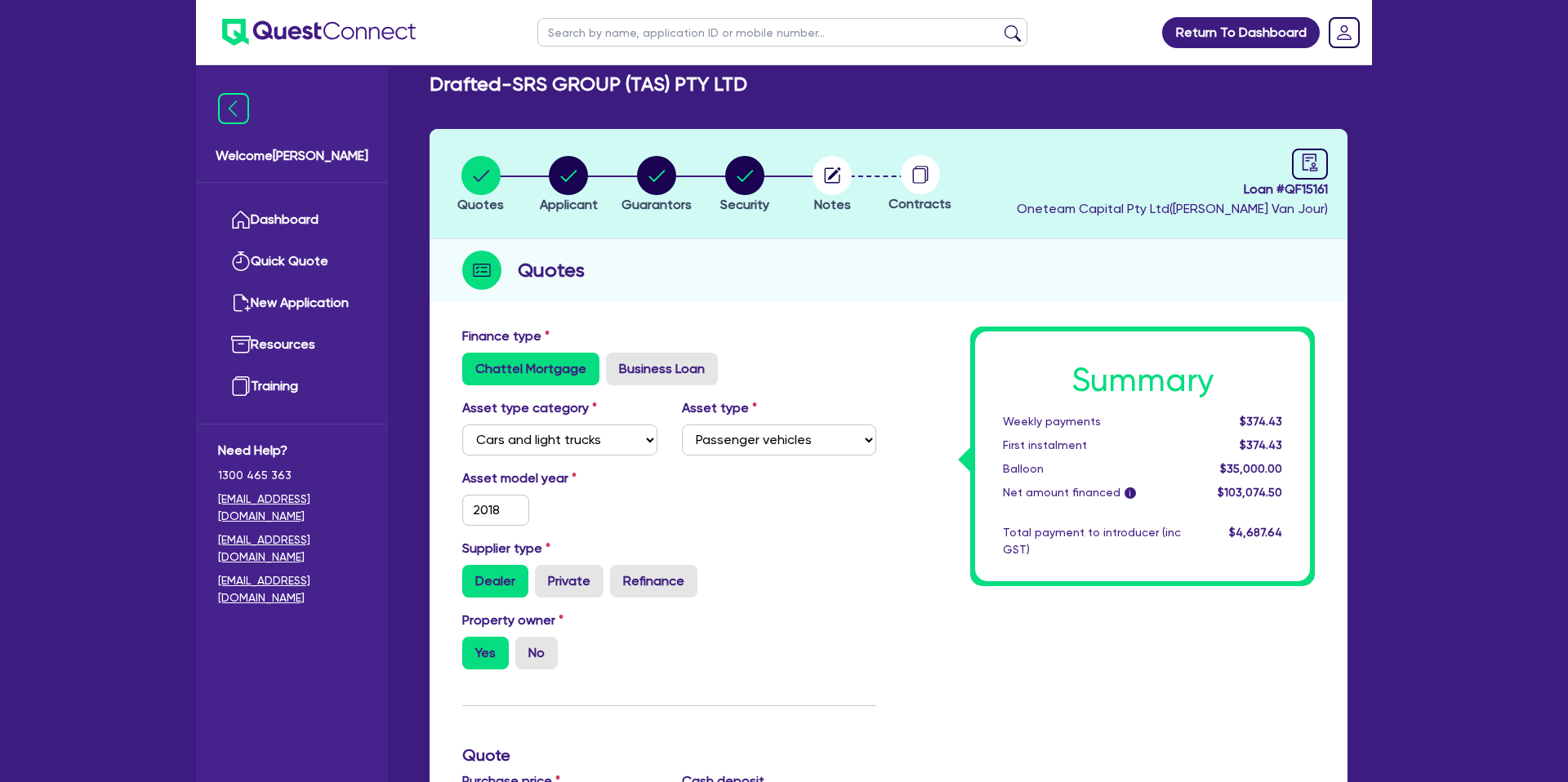
scroll to position [0, 0]
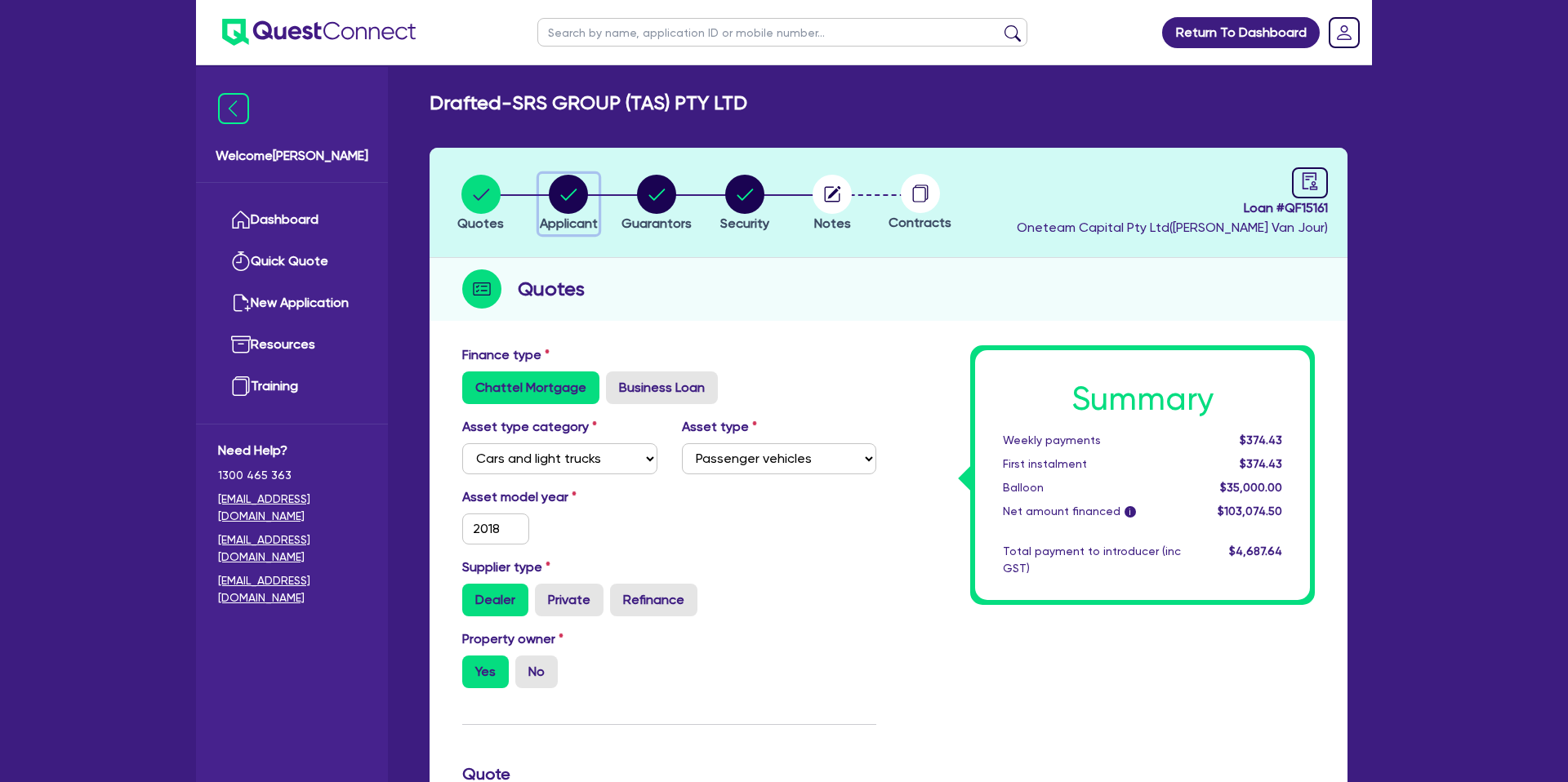
click at [565, 190] on circle "button" at bounding box center [568, 194] width 39 height 39
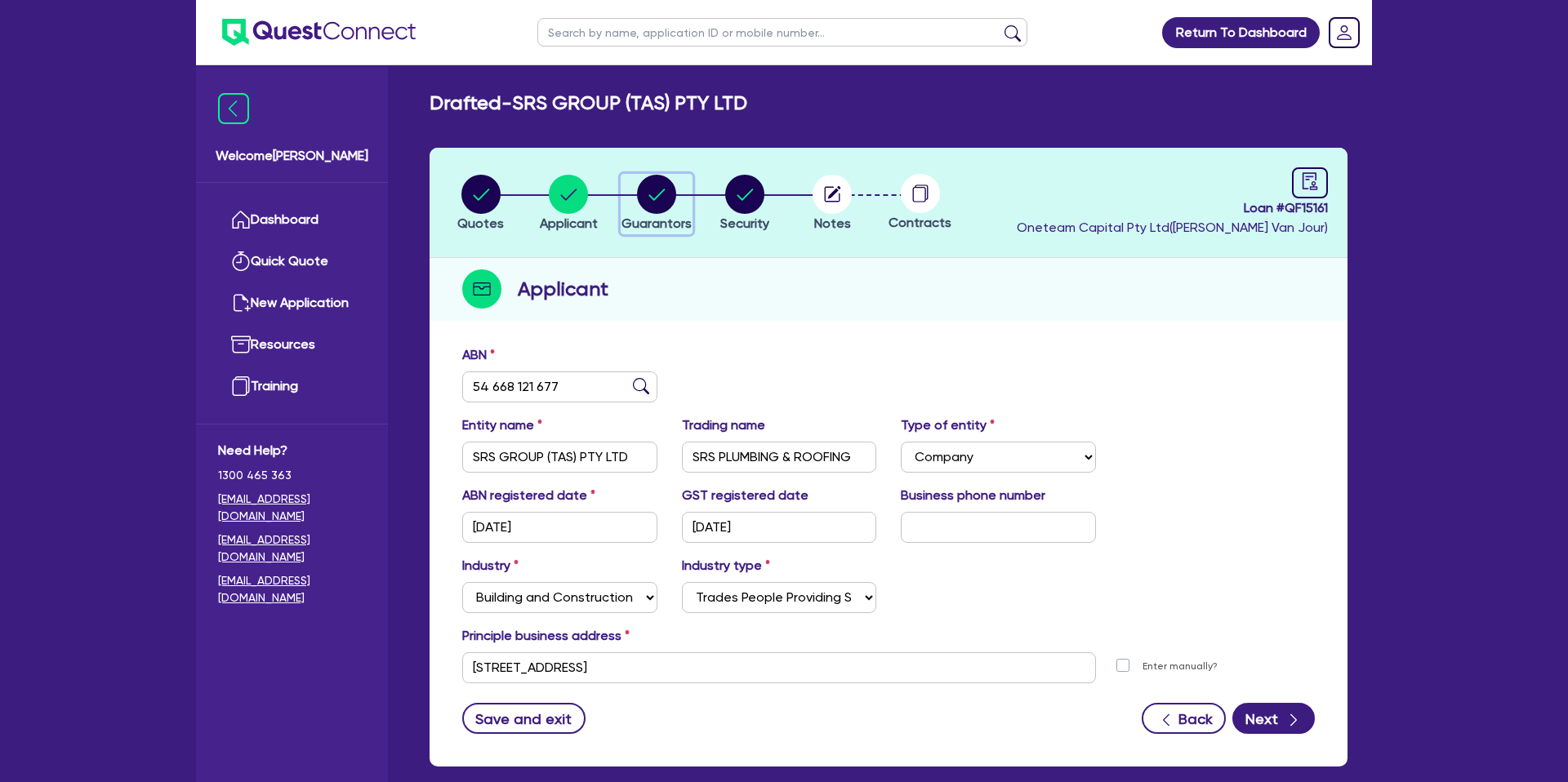
click at [661, 197] on circle "button" at bounding box center [656, 194] width 39 height 39
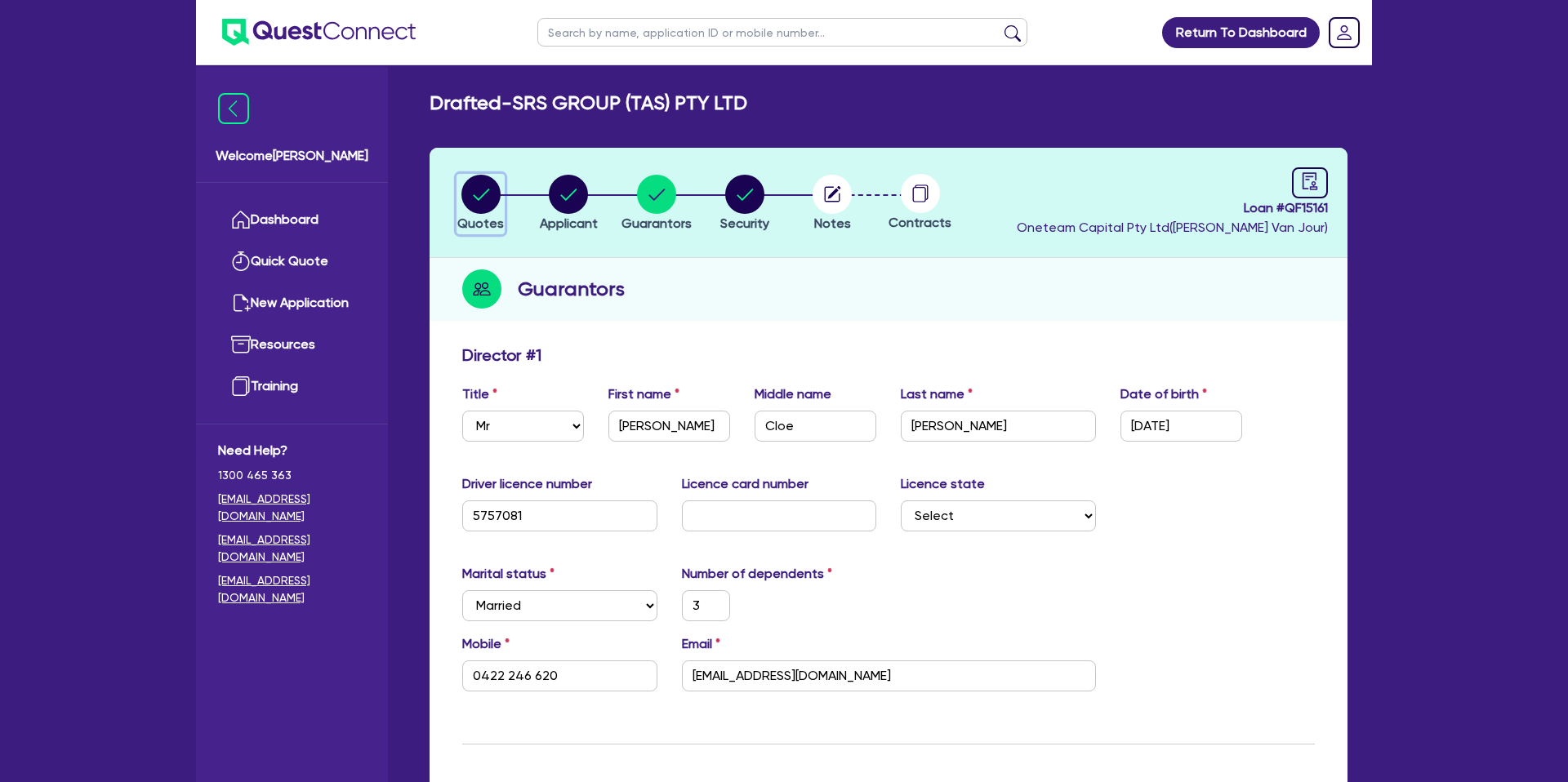
click at [478, 198] on circle "button" at bounding box center [480, 194] width 39 height 39
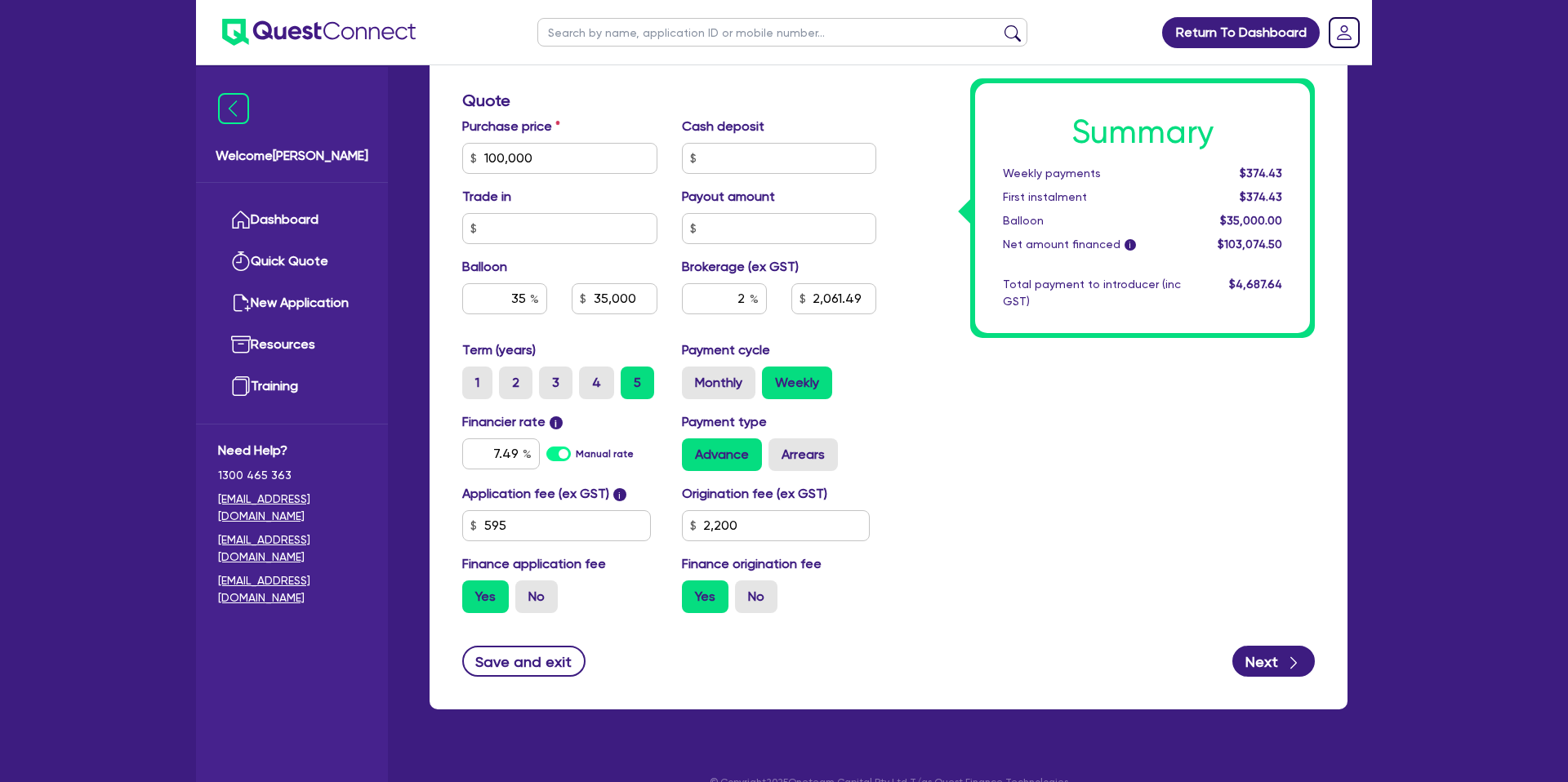
scroll to position [675, 0]
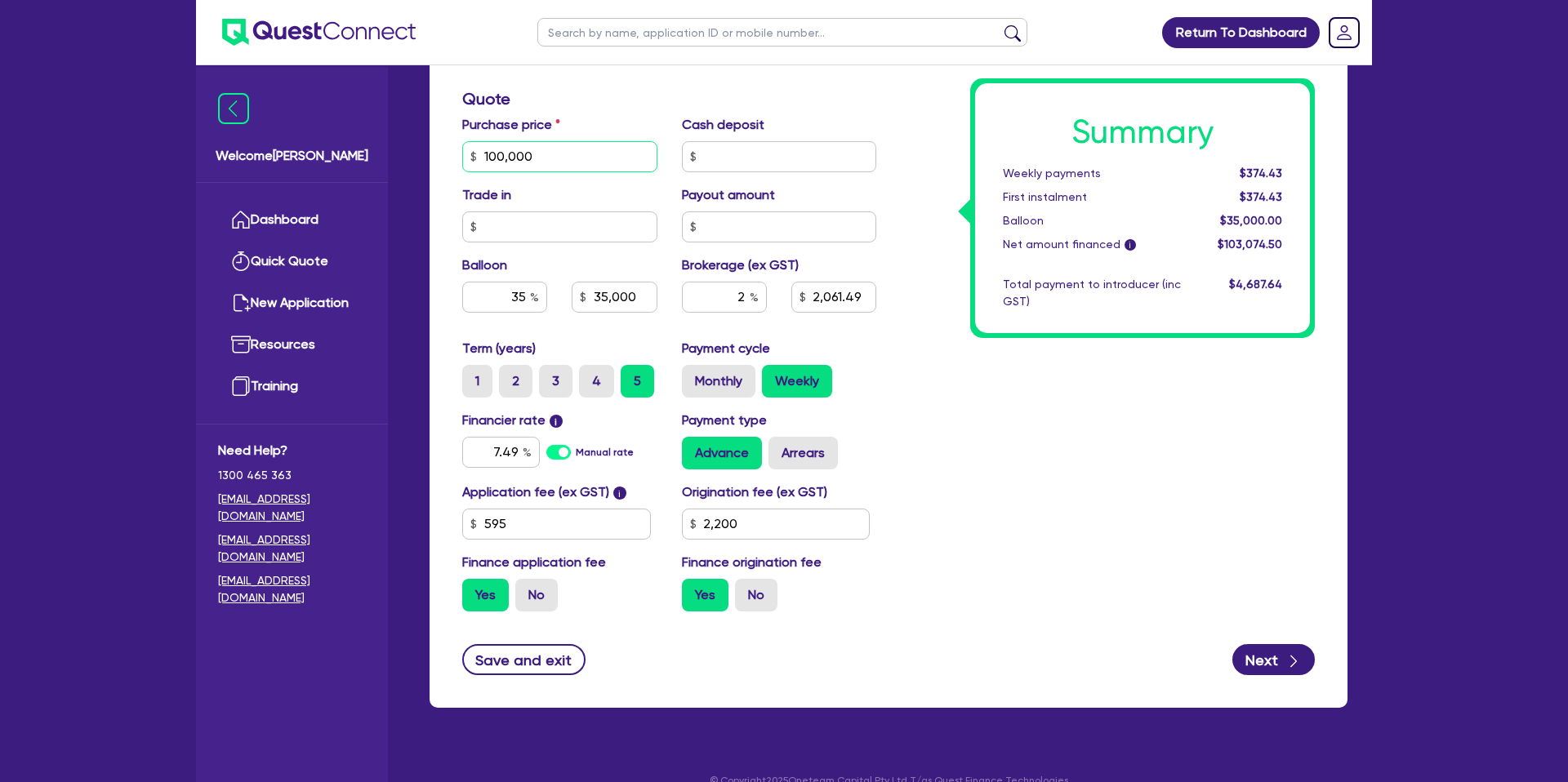
drag, startPoint x: 539, startPoint y: 157, endPoint x: 484, endPoint y: 156, distance: 55.0
click at [484, 156] on input "100,000" at bounding box center [560, 156] width 195 height 31
click at [910, 120] on div "Summary Weekly payments $374.43 First instalment $374.43 Balloon $35,000.00 Net…" at bounding box center [1108, 146] width 439 height 954
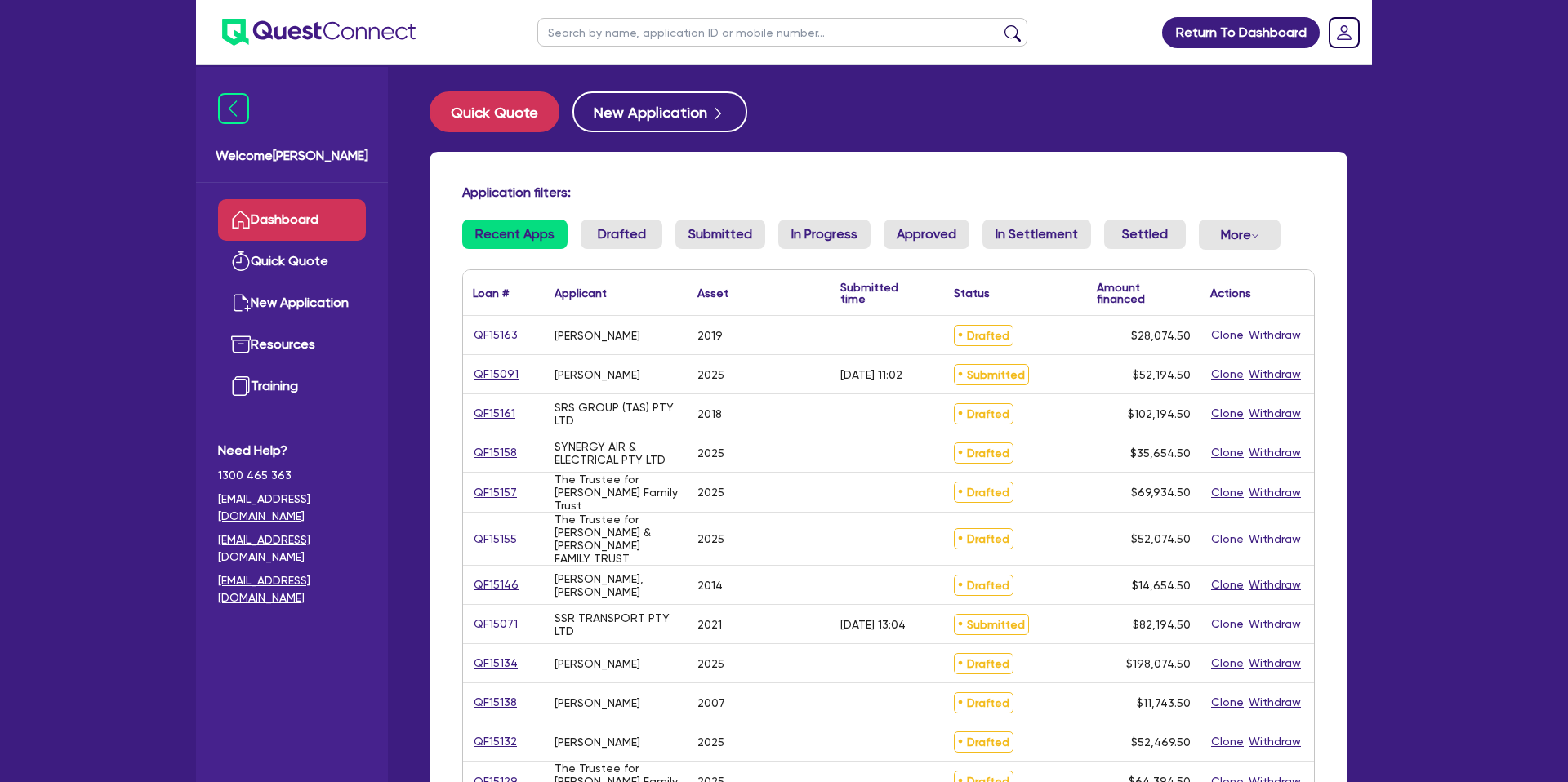
click at [601, 38] on input "text" at bounding box center [782, 32] width 490 height 29
type input "ash"
click at [999, 25] on button "submit" at bounding box center [1012, 36] width 26 height 23
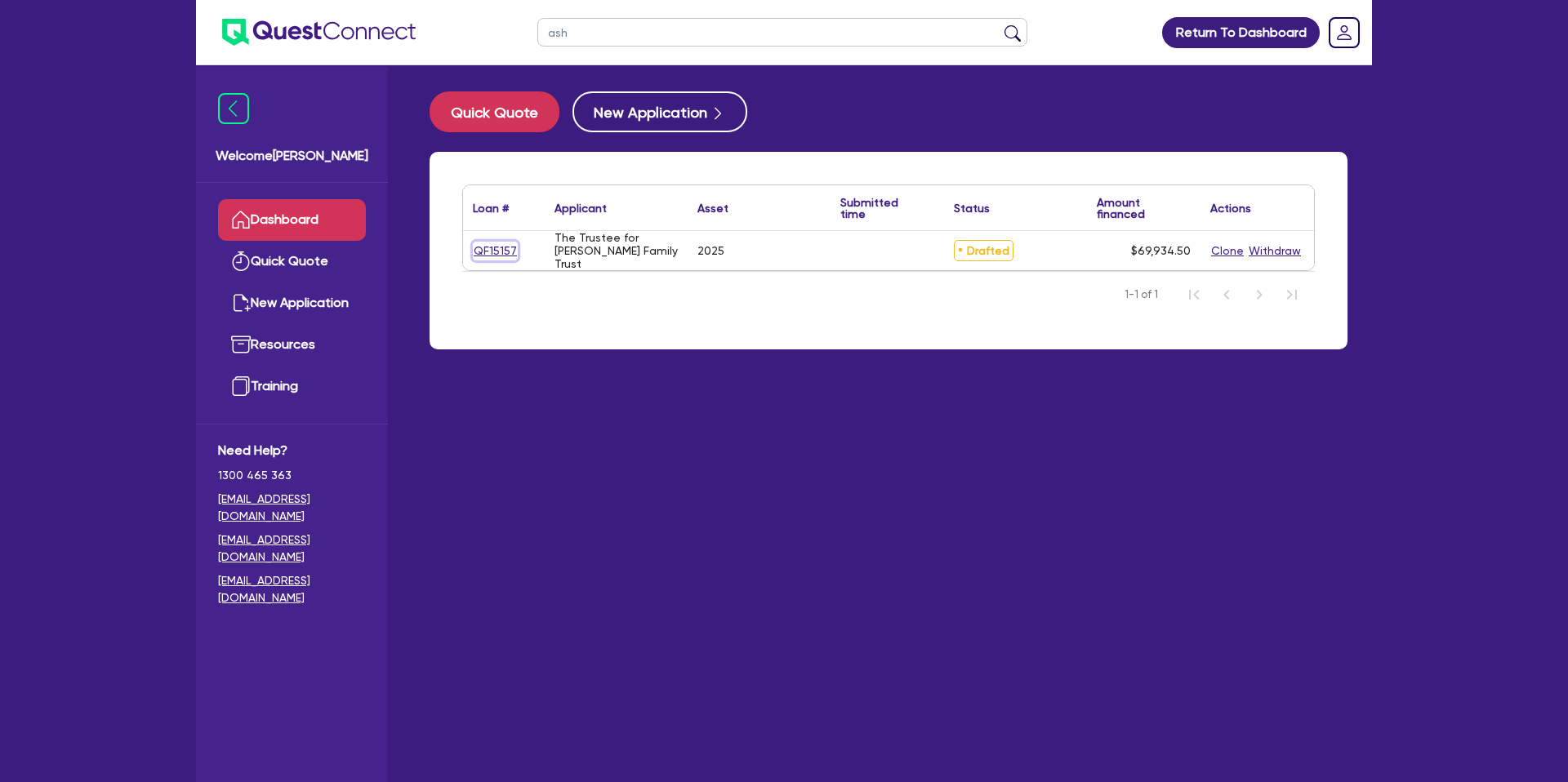
click at [503, 250] on link "QF15157" at bounding box center [495, 251] width 45 height 19
select select "CARS_AND_LIGHT_TRUCKS"
select select "PASSENGER_VEHICLES"
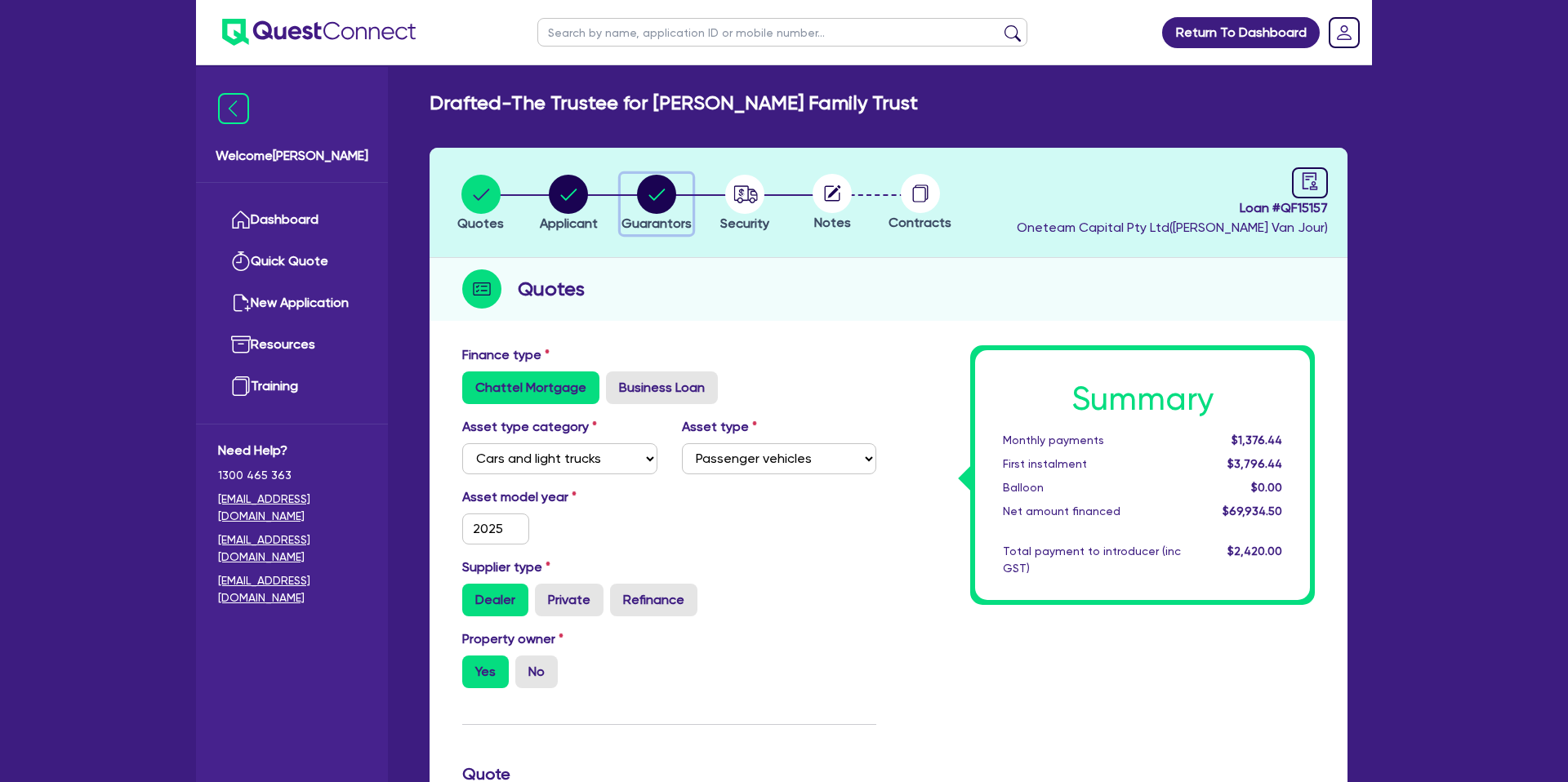
click at [667, 192] on circle "button" at bounding box center [656, 194] width 39 height 39
select select "MR"
select select "WA"
select select "SINGLE"
select select "PROPERTY"
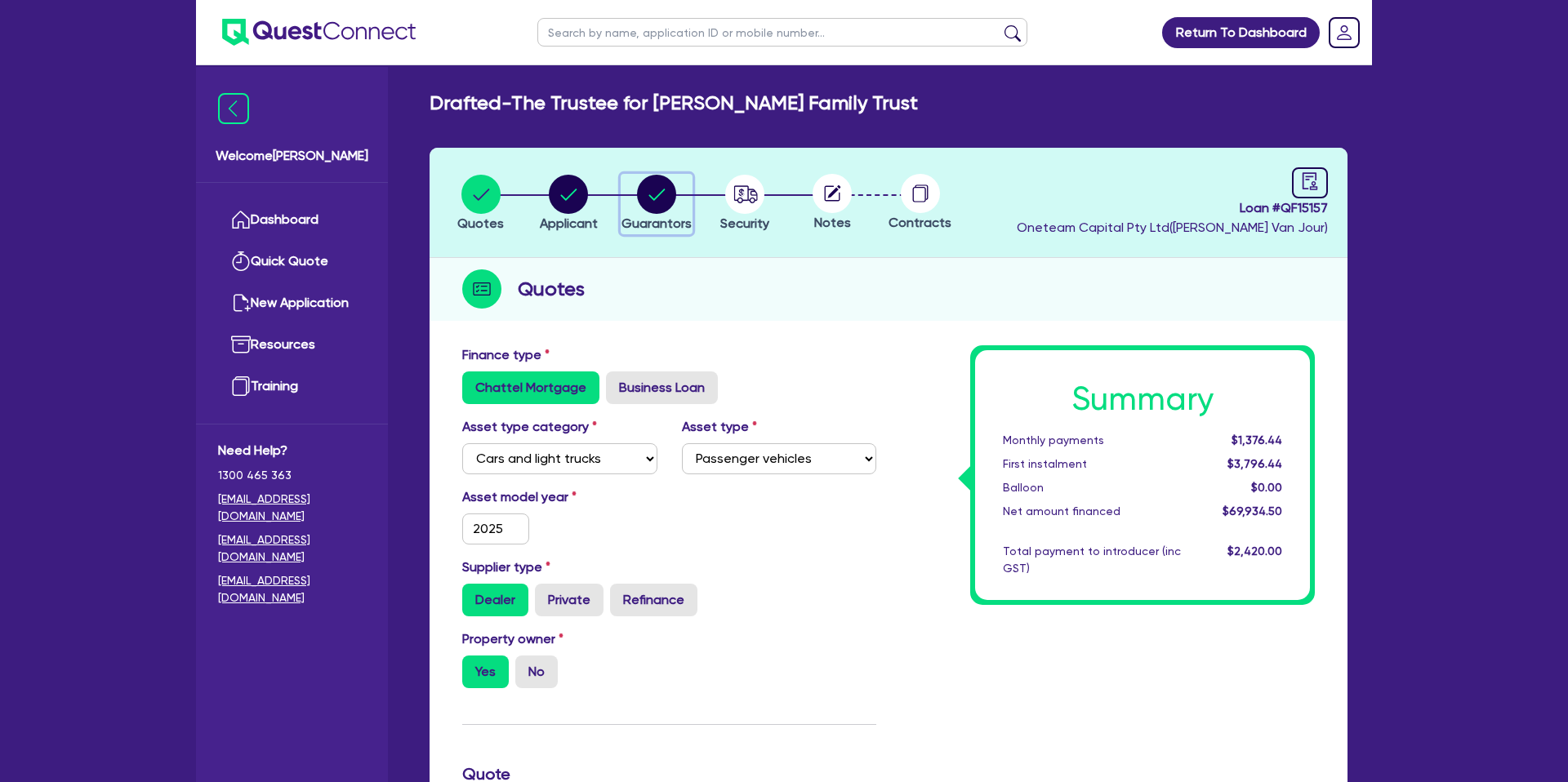
select select "CASH"
select select "MORTGAGE"
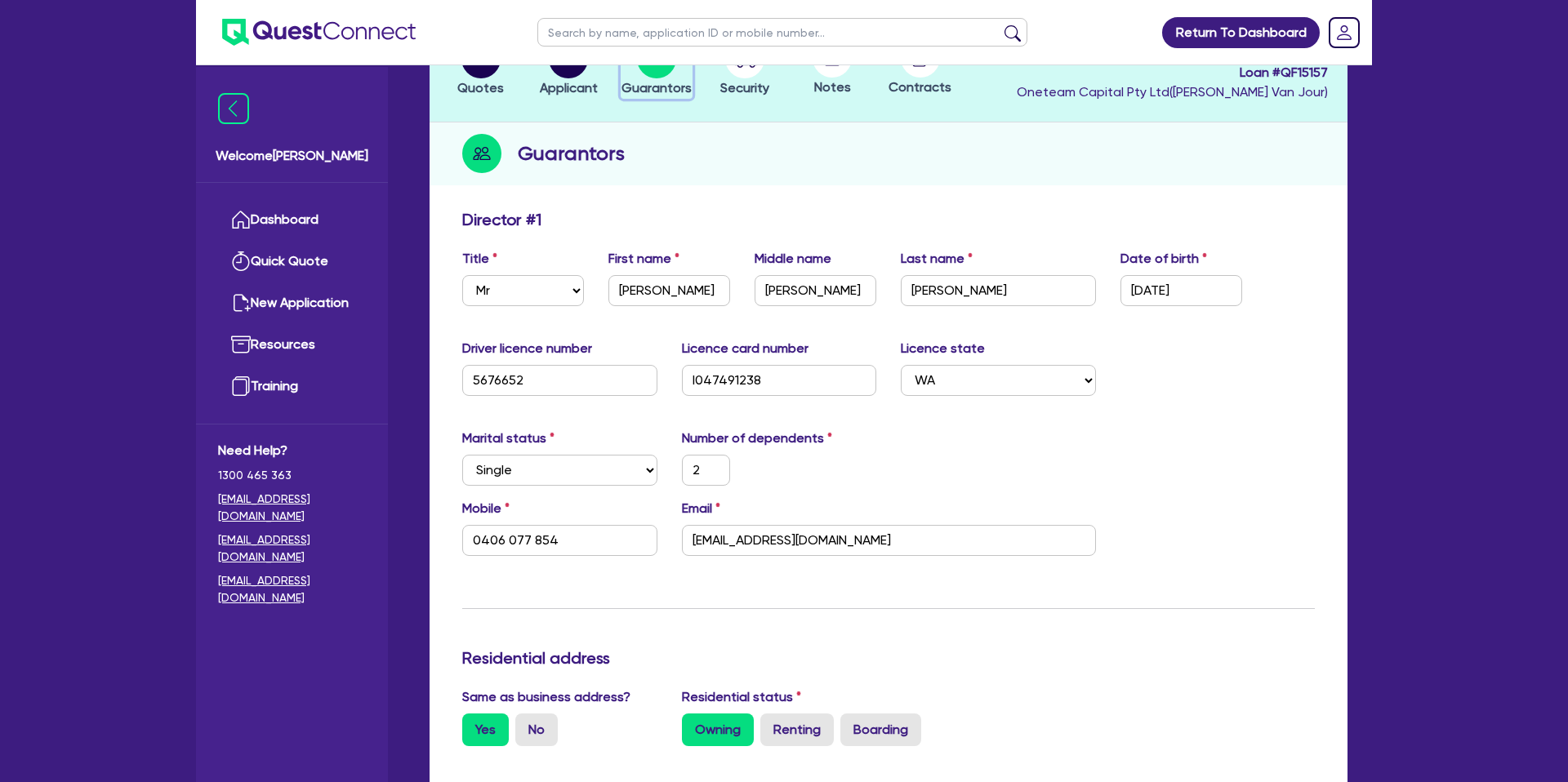
scroll to position [162, 0]
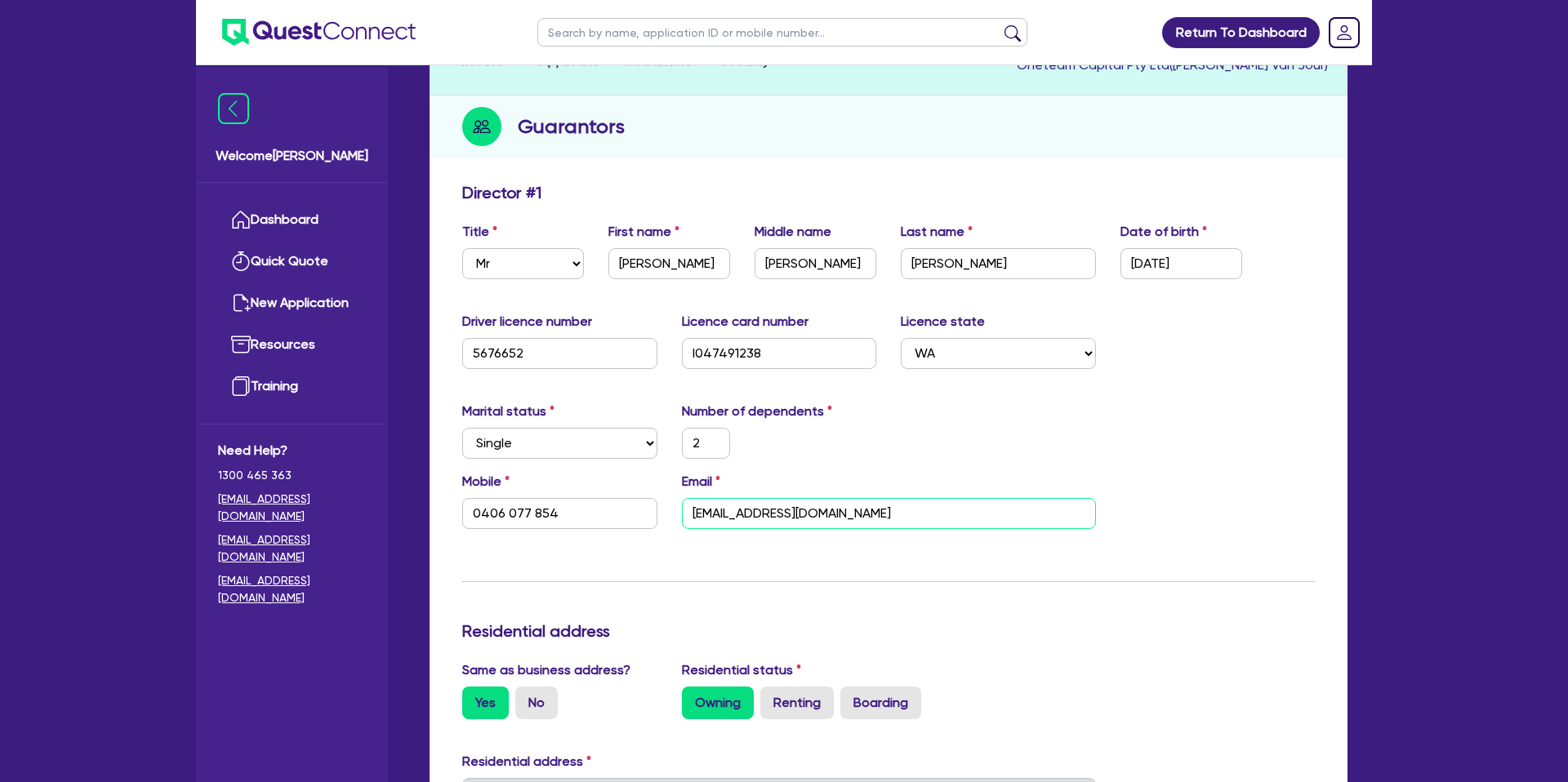
click at [746, 514] on input "ashcarter81@yahoo.com.au" at bounding box center [889, 513] width 414 height 31
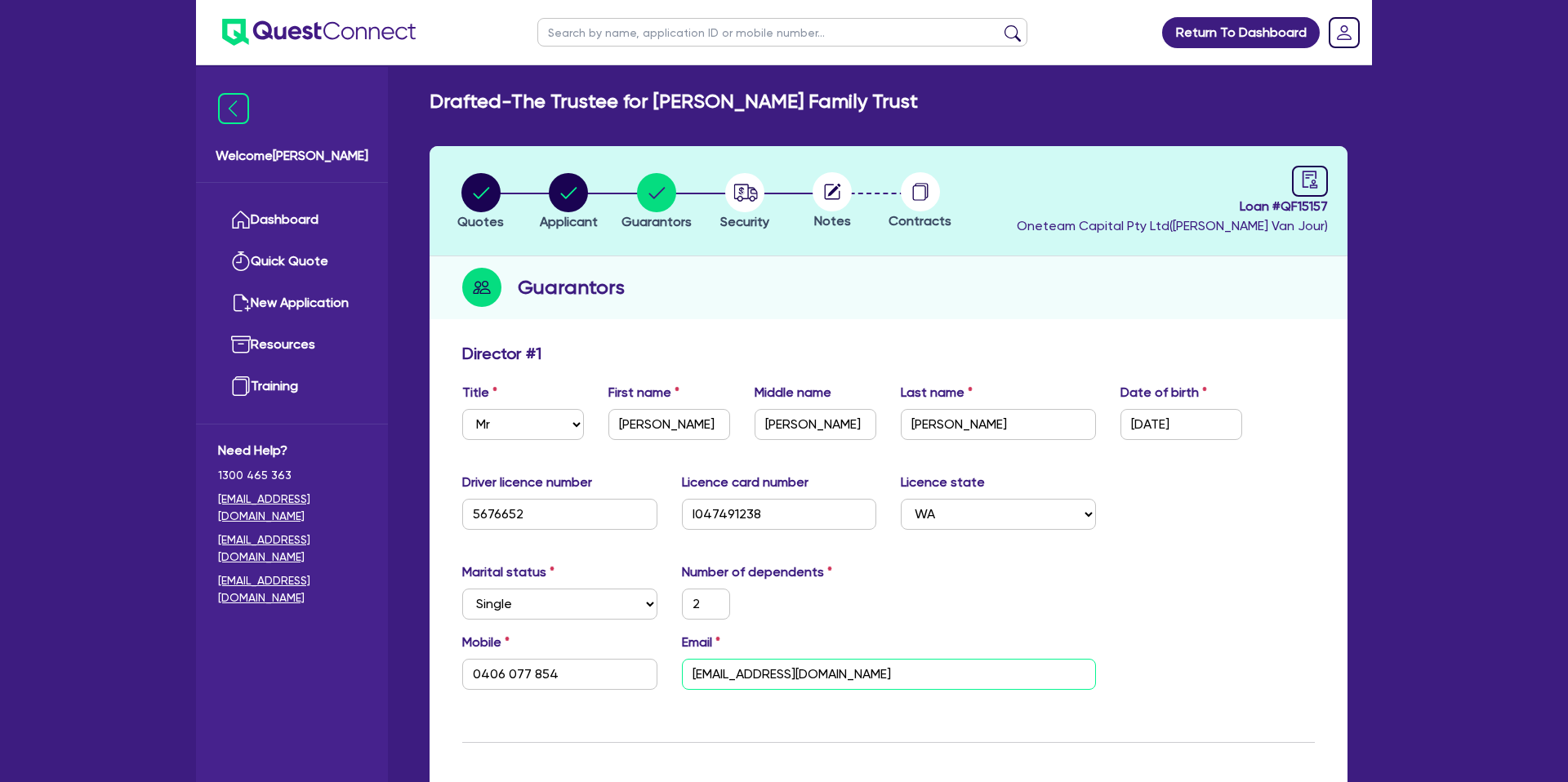
scroll to position [0, 0]
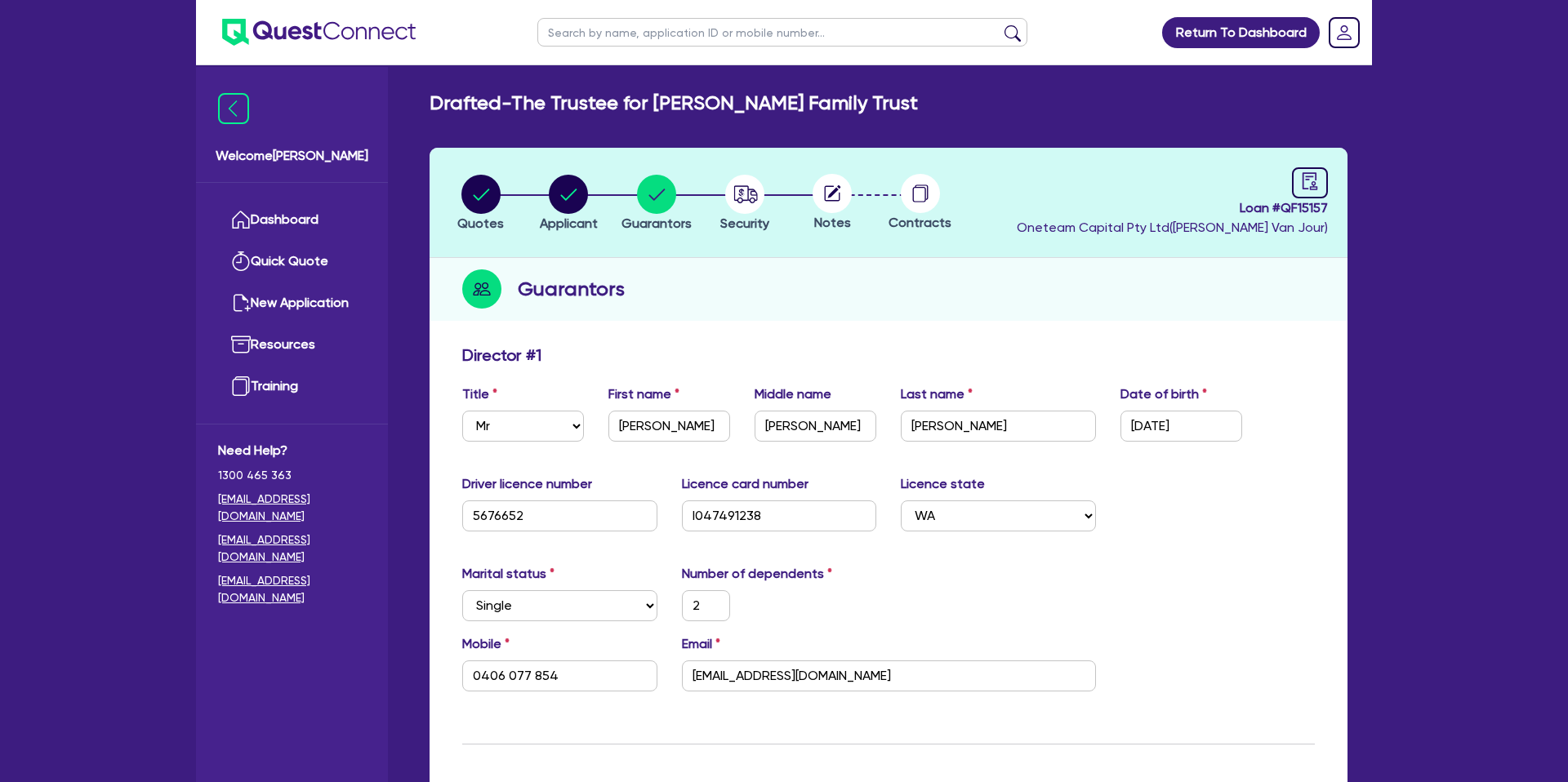
click at [1040, 152] on header "Quotes Applicant Guarantors Security Notes Contracts Loan # QF15157 Oneteam Cap…" at bounding box center [888, 203] width 918 height 110
